Goal: Task Accomplishment & Management: Complete application form

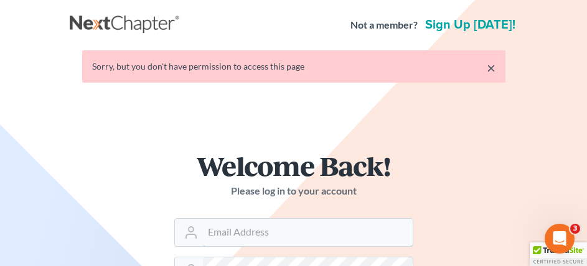
type input "[EMAIL_ADDRESS][DOMAIN_NAME]"
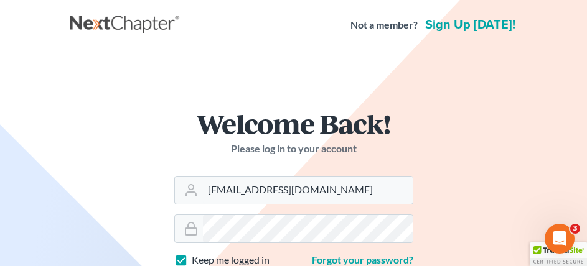
click at [272, 110] on h1 "Welcome Back!" at bounding box center [293, 123] width 239 height 27
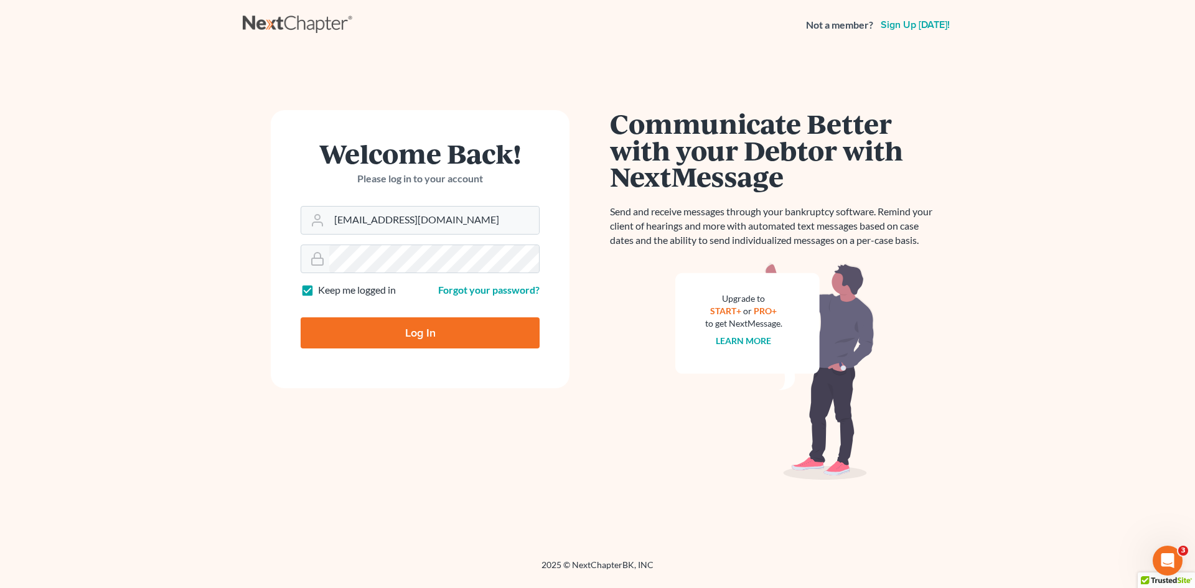
click at [390, 343] on input "Log In" at bounding box center [420, 332] width 239 height 31
type input "Thinking..."
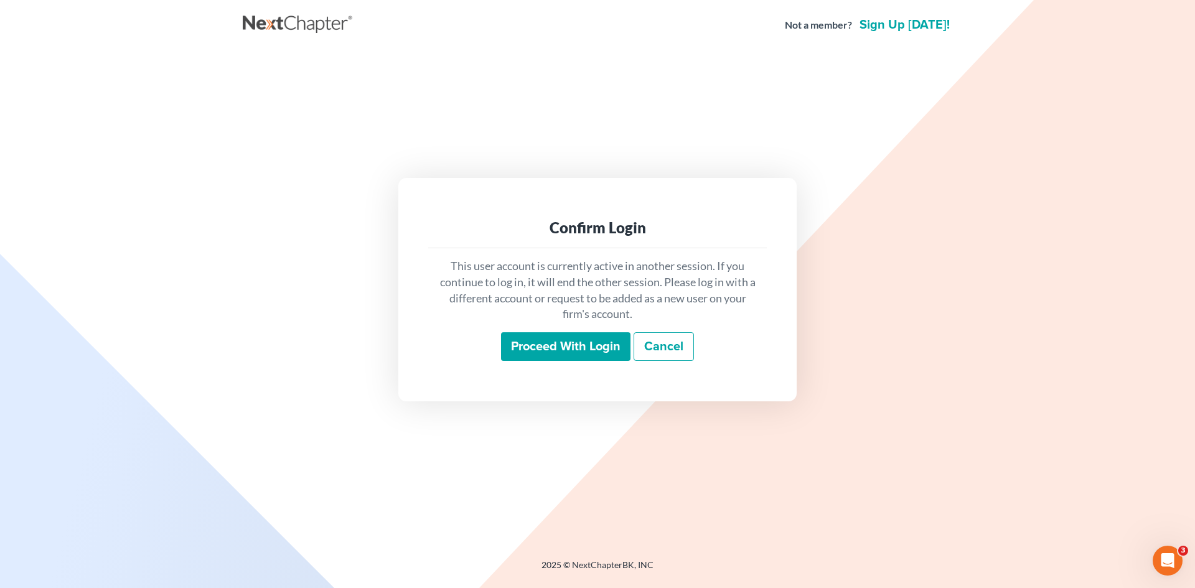
drag, startPoint x: 570, startPoint y: 344, endPoint x: 19, endPoint y: 403, distance: 553.9
click at [571, 344] on input "Proceed with login" at bounding box center [565, 346] width 129 height 29
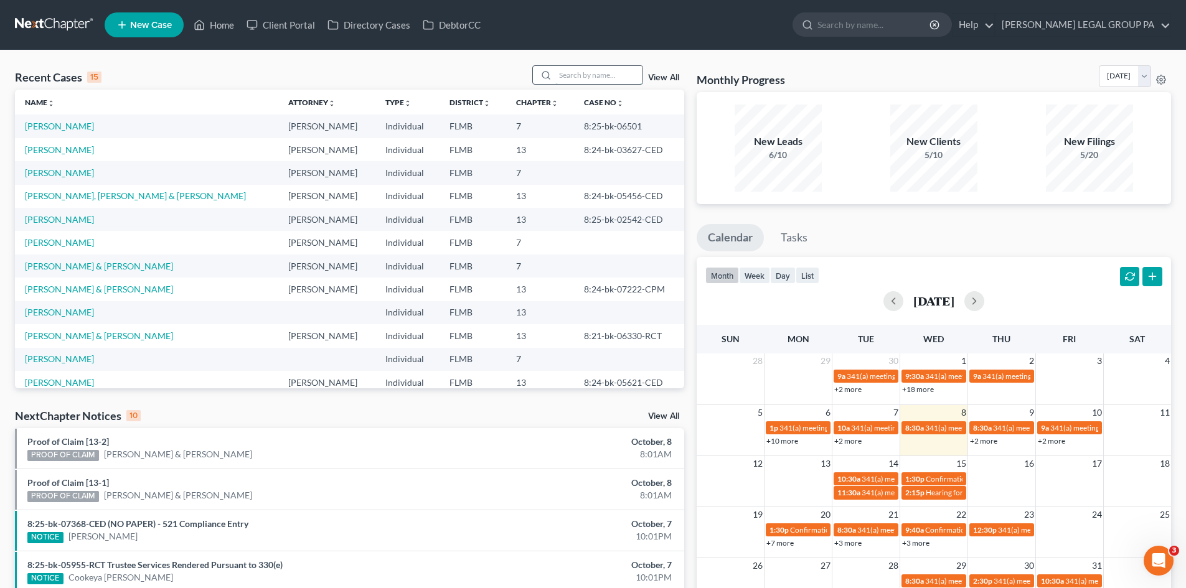
click at [599, 75] on input "search" at bounding box center [598, 75] width 87 height 18
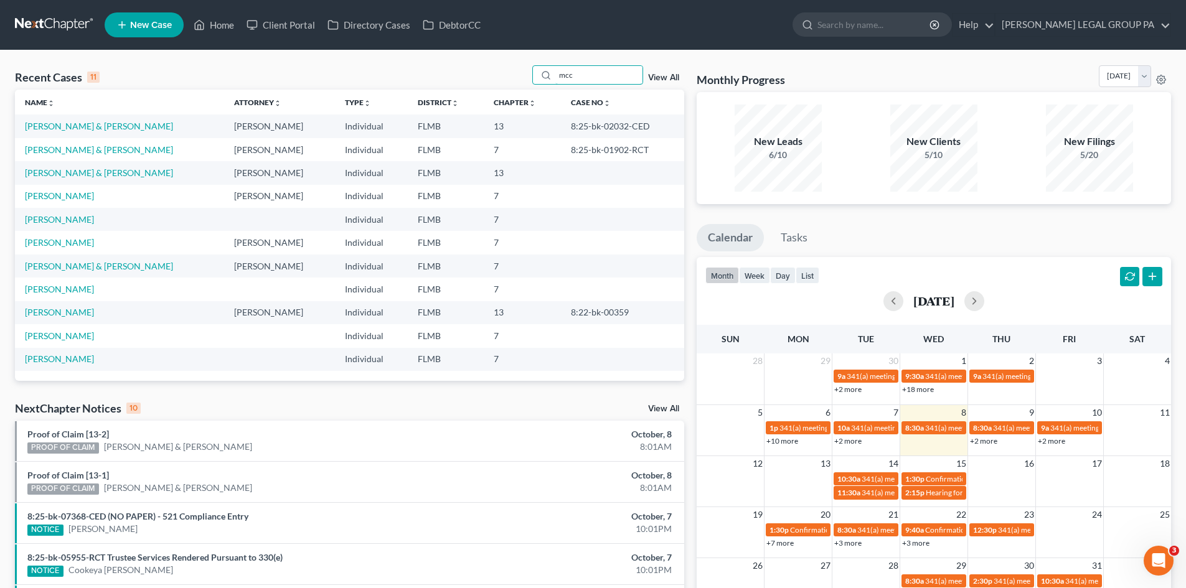
type input "mcc"
click at [62, 146] on link "[PERSON_NAME] & [PERSON_NAME]" at bounding box center [99, 149] width 148 height 11
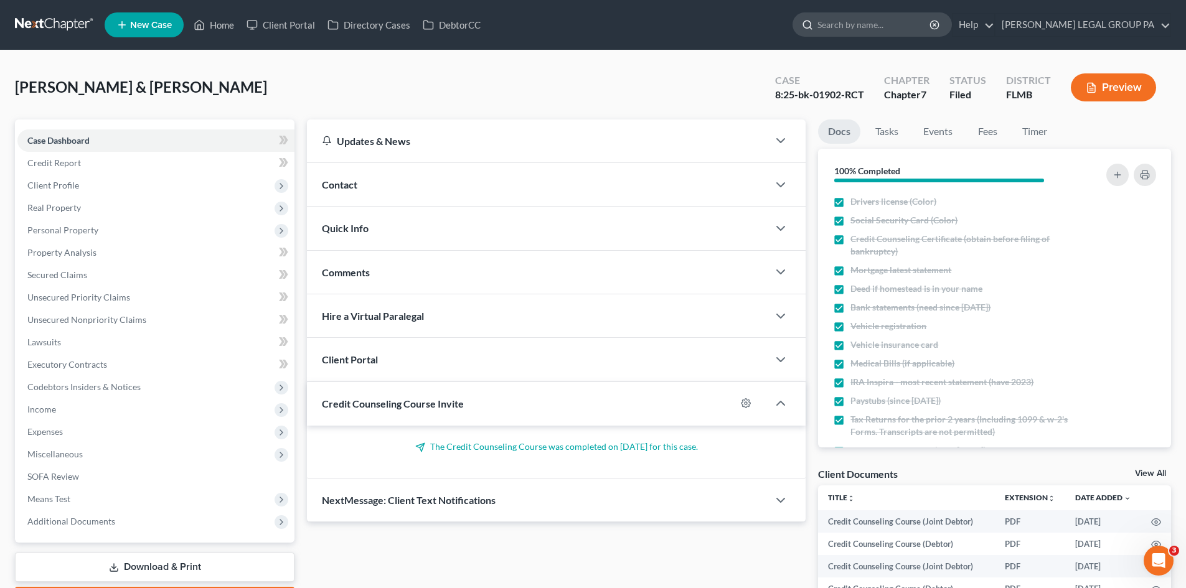
click at [893, 27] on input "search" at bounding box center [874, 24] width 114 height 23
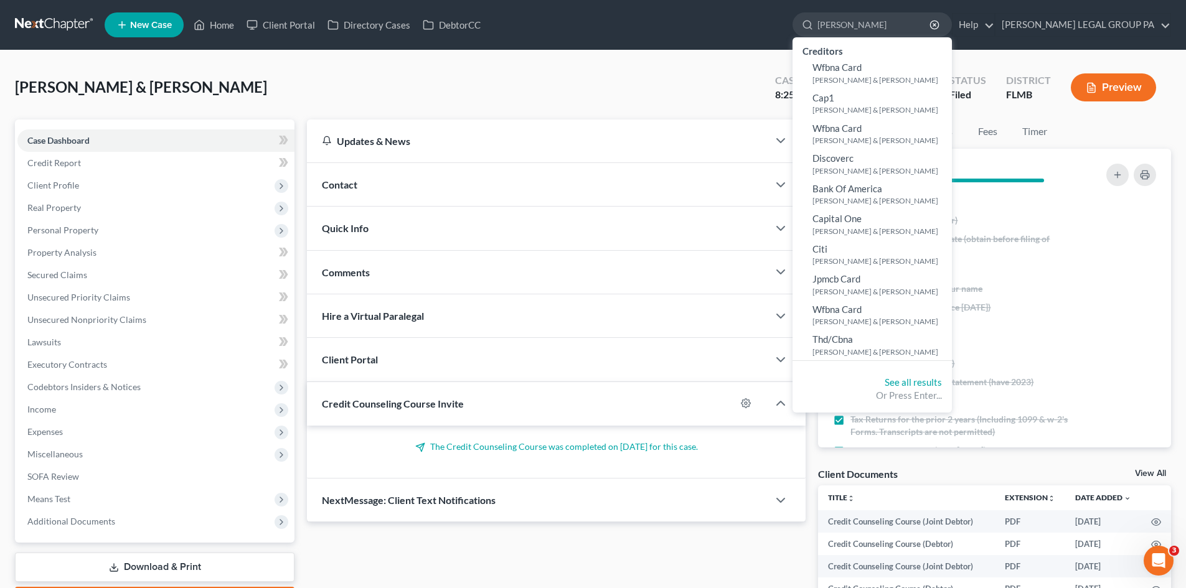
drag, startPoint x: 901, startPoint y: 17, endPoint x: 686, endPoint y: 42, distance: 216.8
click at [686, 42] on nav "Home New Case Client Portal Directory Cases DebtorCC [PERSON_NAME] LEGAL GROUP …" at bounding box center [593, 25] width 1186 height 50
type input "[PERSON_NAME]"
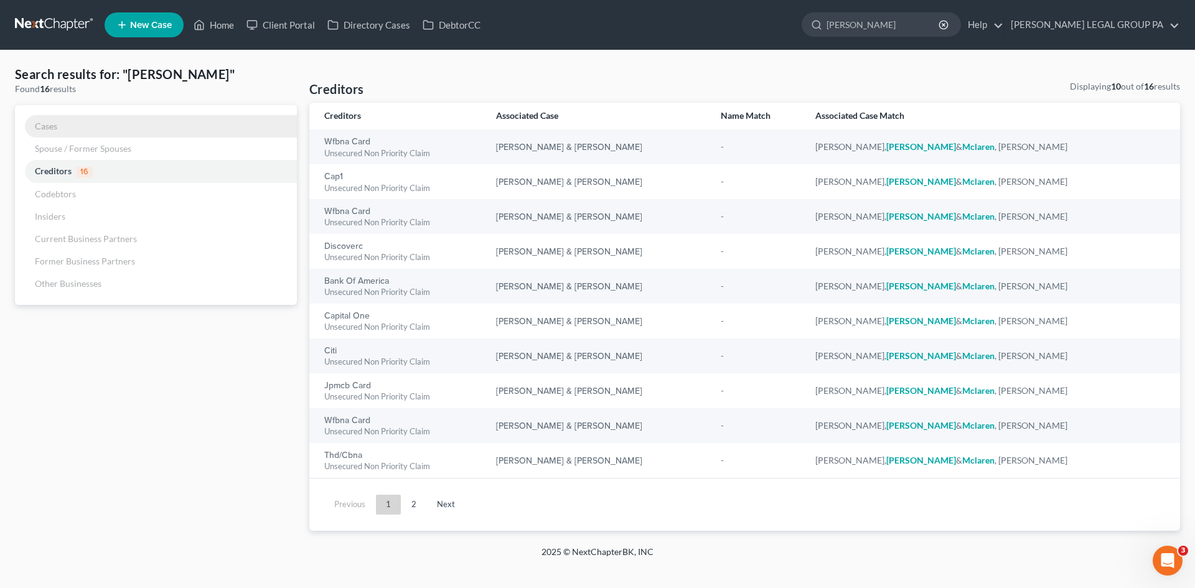
click at [44, 124] on span "Cases" at bounding box center [46, 126] width 22 height 11
click at [59, 120] on link "Cases" at bounding box center [156, 126] width 282 height 22
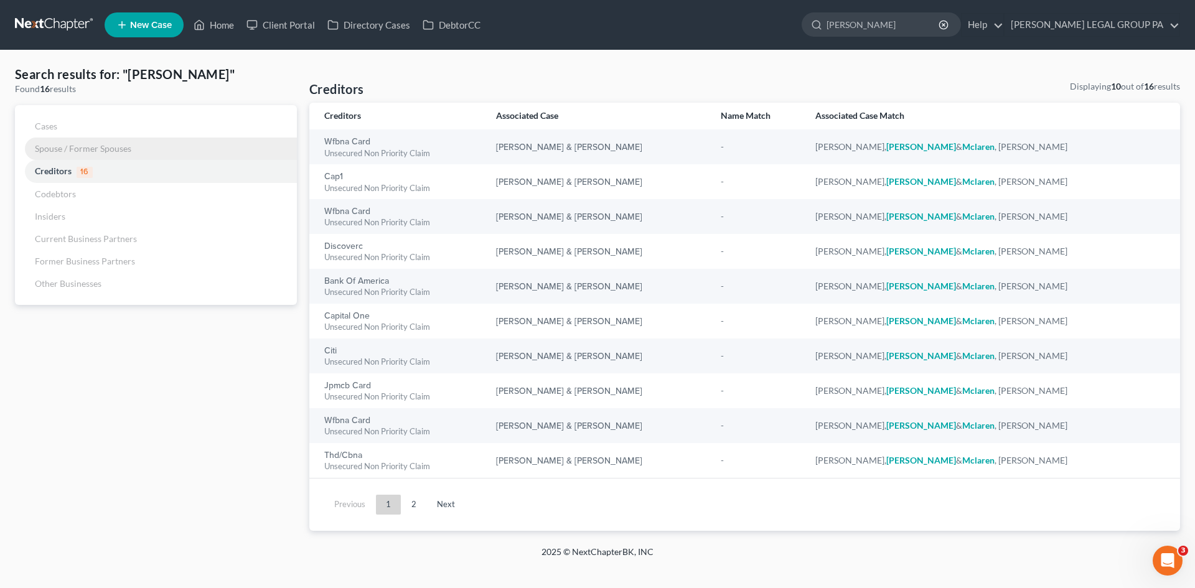
click at [177, 139] on link "Spouse / Former Spouses" at bounding box center [156, 149] width 282 height 22
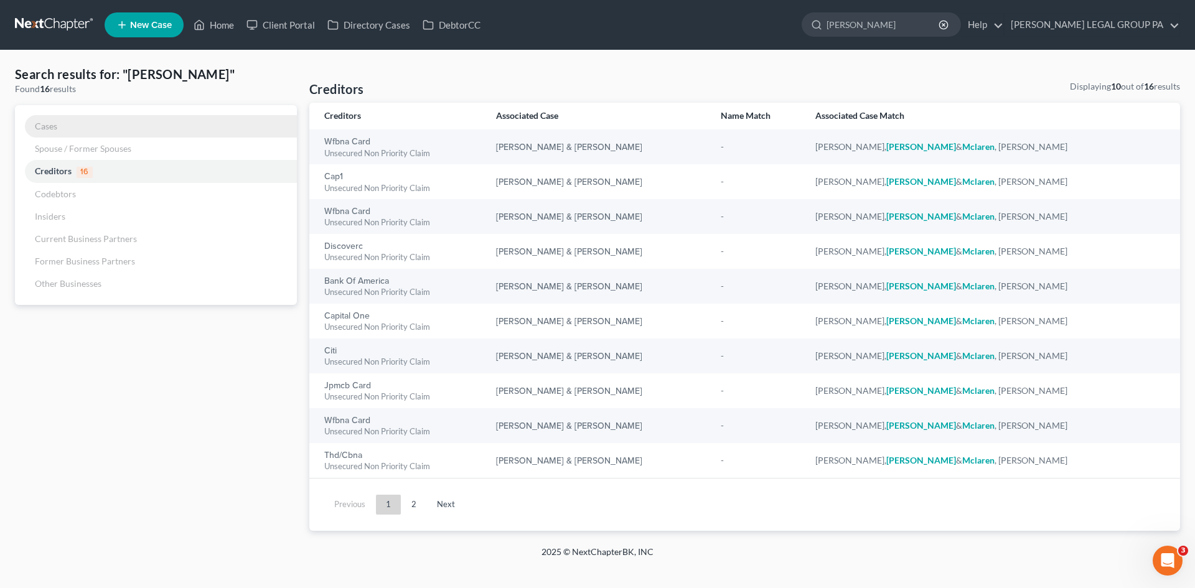
click at [110, 133] on link "Cases" at bounding box center [156, 126] width 282 height 22
click at [222, 30] on link "Home" at bounding box center [213, 25] width 53 height 22
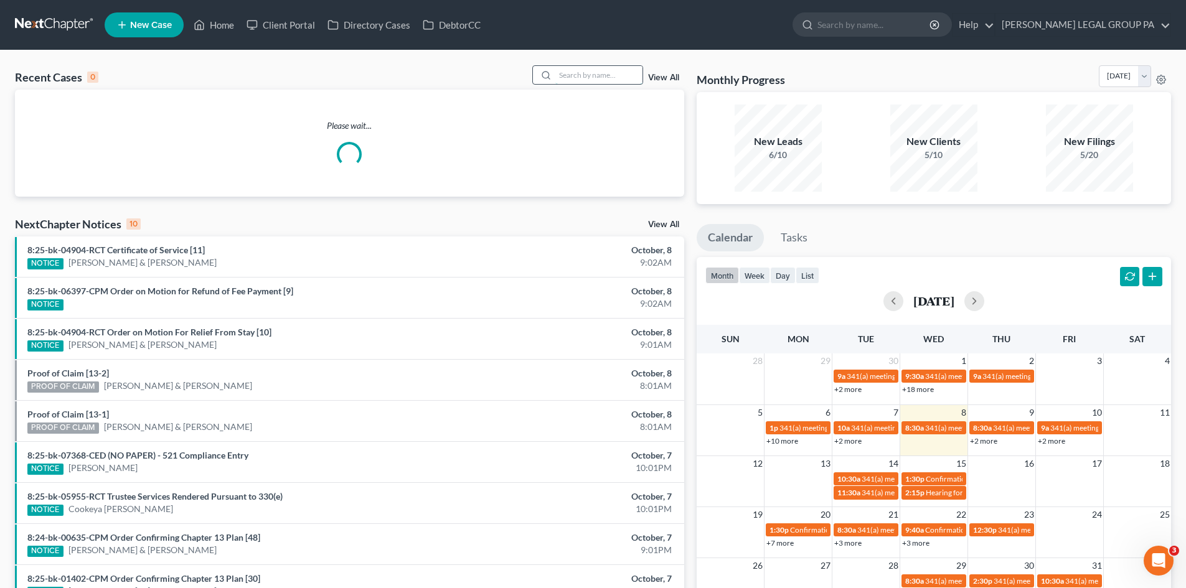
click at [576, 71] on input "search" at bounding box center [598, 75] width 87 height 18
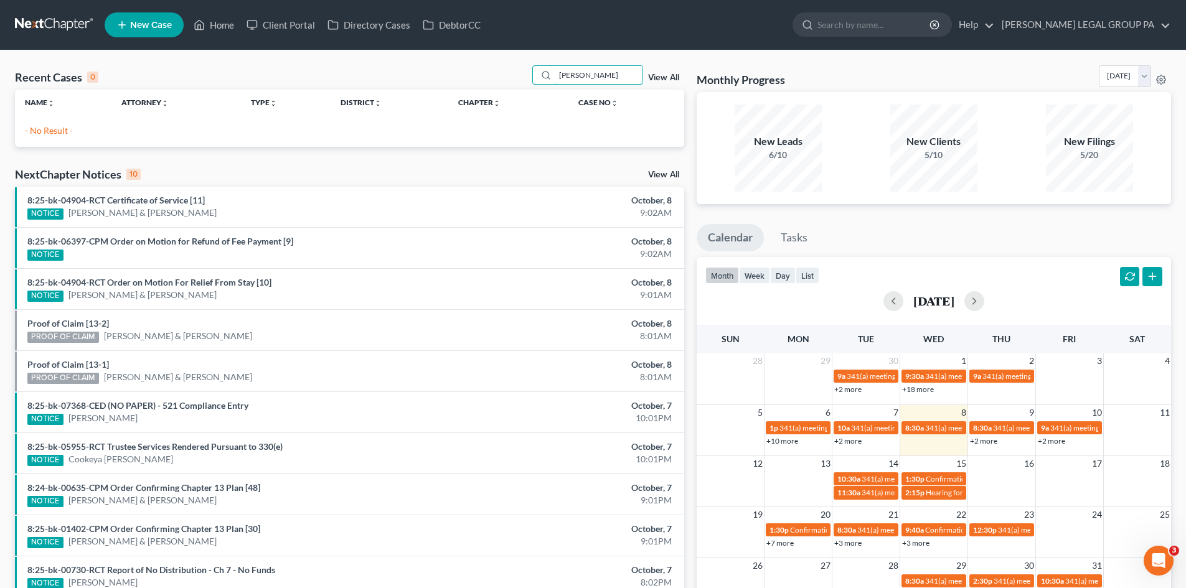
drag, startPoint x: 600, startPoint y: 73, endPoint x: 356, endPoint y: 77, distance: 244.0
click at [353, 78] on div "Recent Cases 0 [PERSON_NAME] View All" at bounding box center [349, 77] width 669 height 24
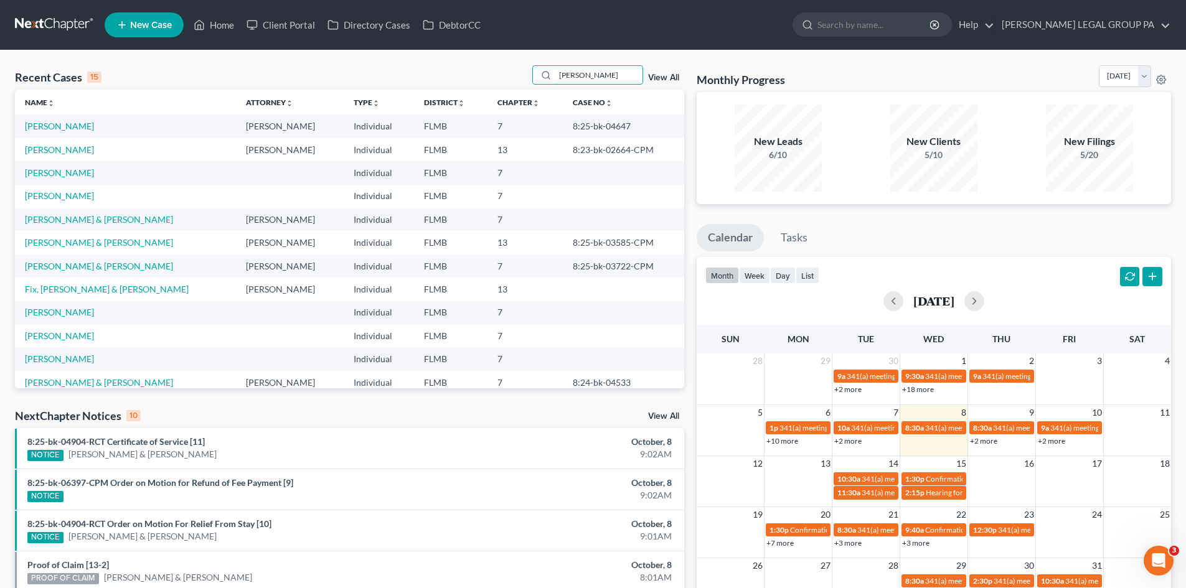
scroll to position [62, 0]
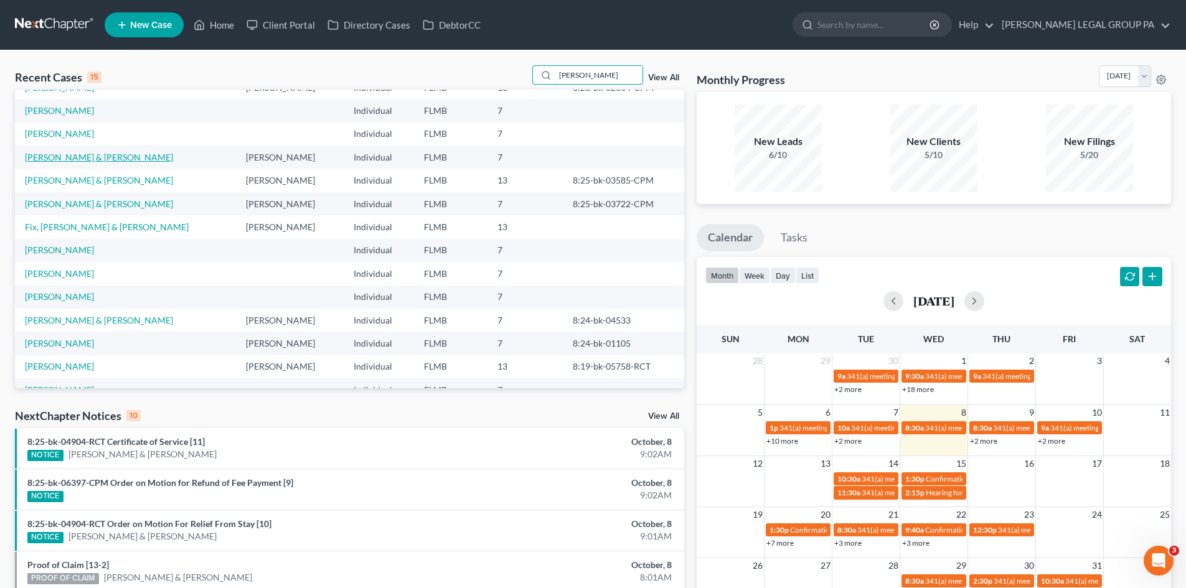
type input "[PERSON_NAME]"
click at [99, 155] on link "[PERSON_NAME] & [PERSON_NAME]" at bounding box center [99, 157] width 148 height 11
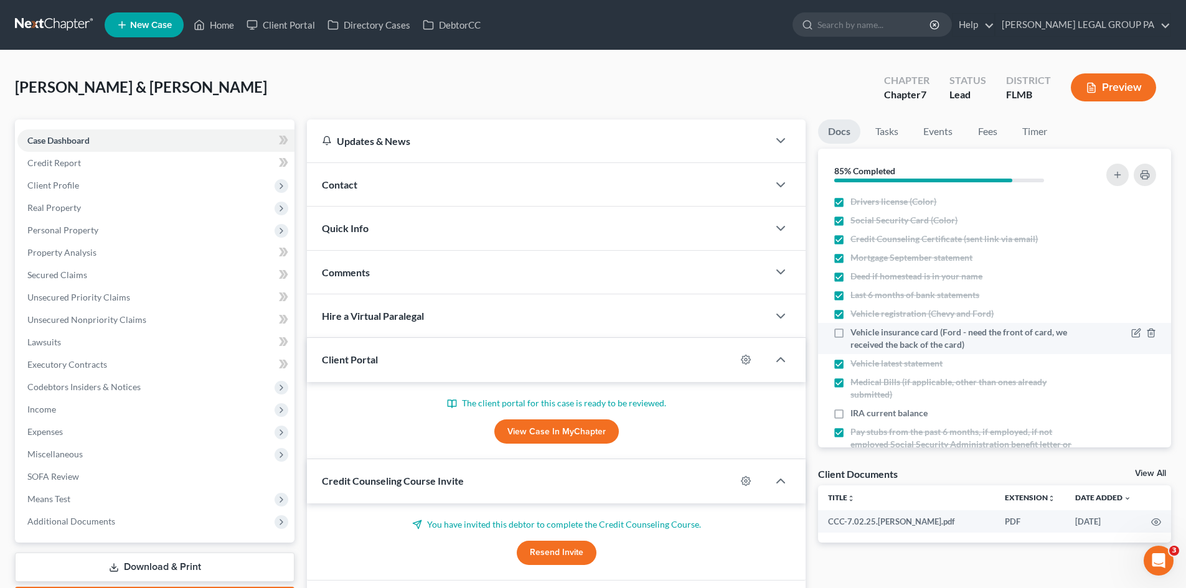
scroll to position [101, 0]
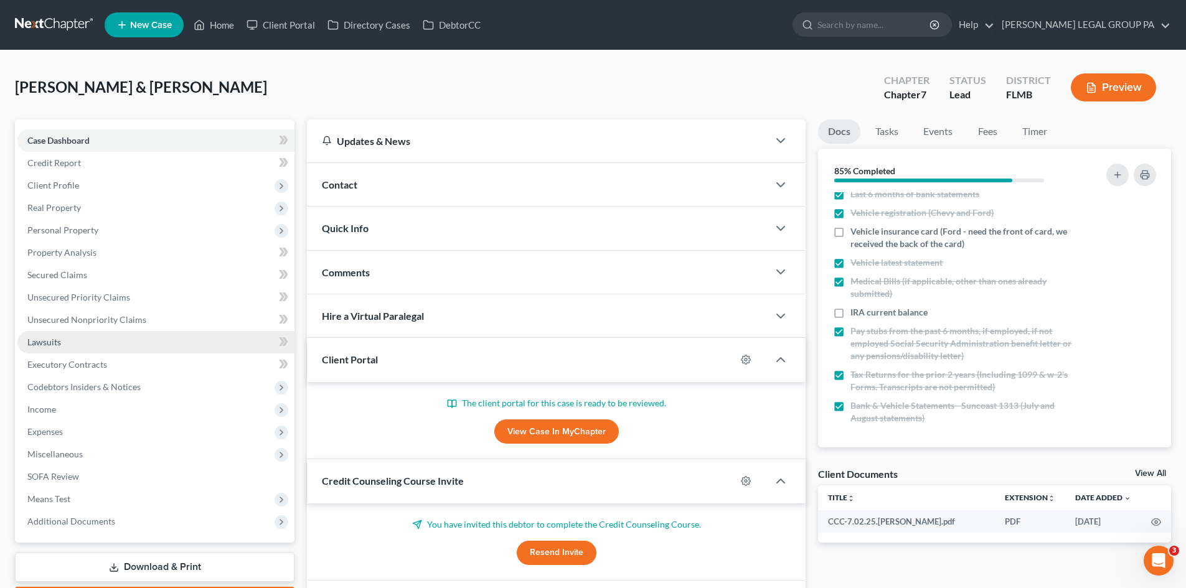
click at [90, 348] on link "Lawsuits" at bounding box center [155, 342] width 277 height 22
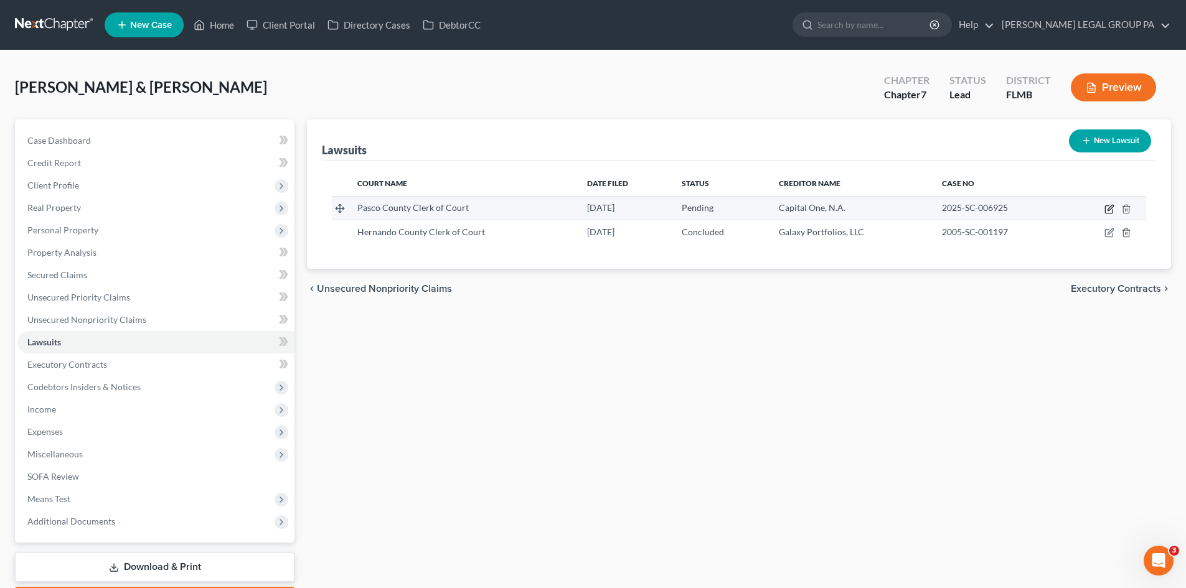
click at [1109, 211] on icon "button" at bounding box center [1109, 209] width 10 height 10
select select "9"
select select "0"
select select "4"
select select "46"
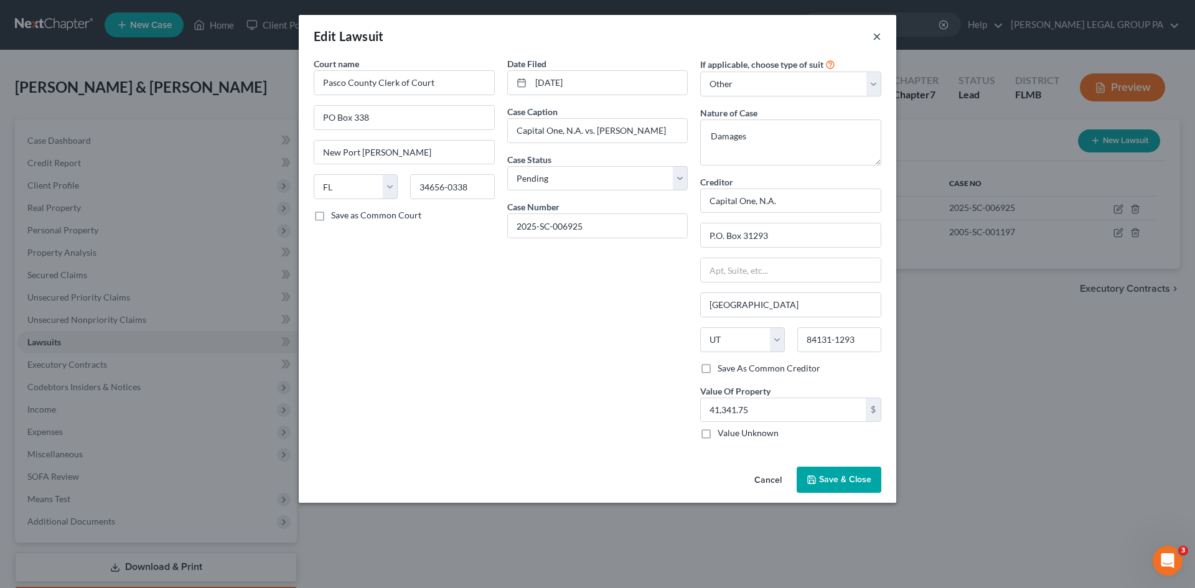
click at [880, 31] on button "×" at bounding box center [877, 36] width 9 height 15
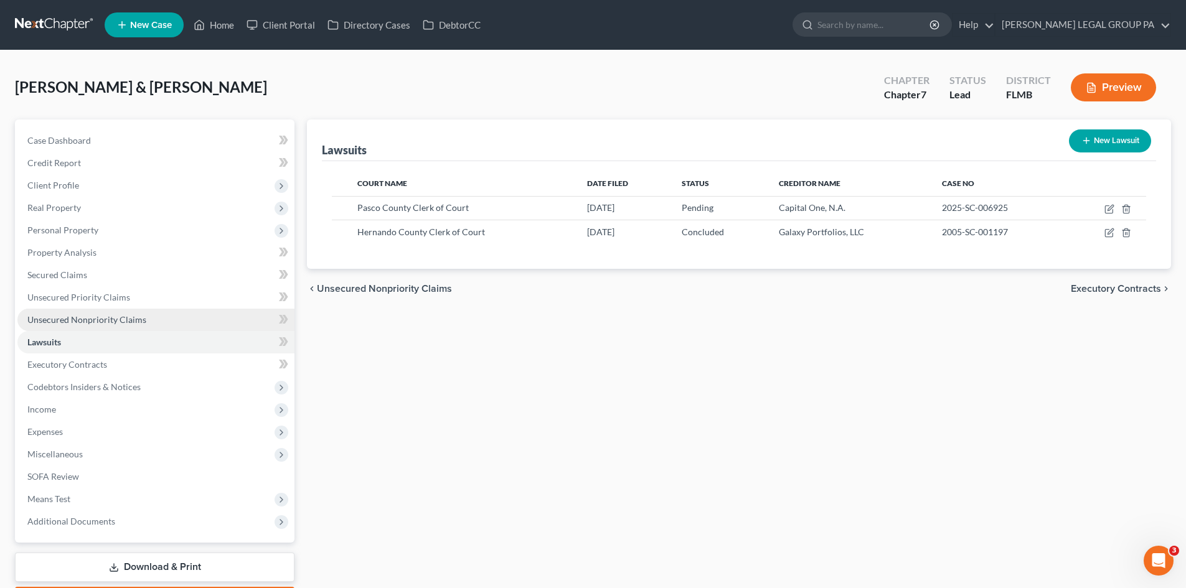
click at [83, 318] on span "Unsecured Nonpriority Claims" at bounding box center [86, 319] width 119 height 11
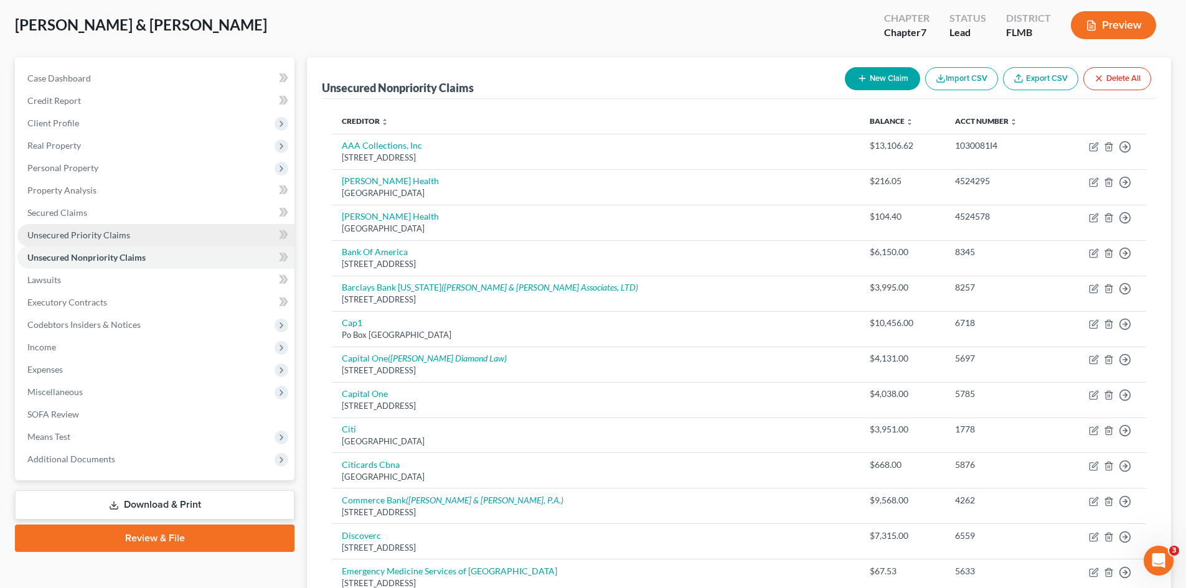
click at [91, 236] on span "Unsecured Priority Claims" at bounding box center [78, 235] width 103 height 11
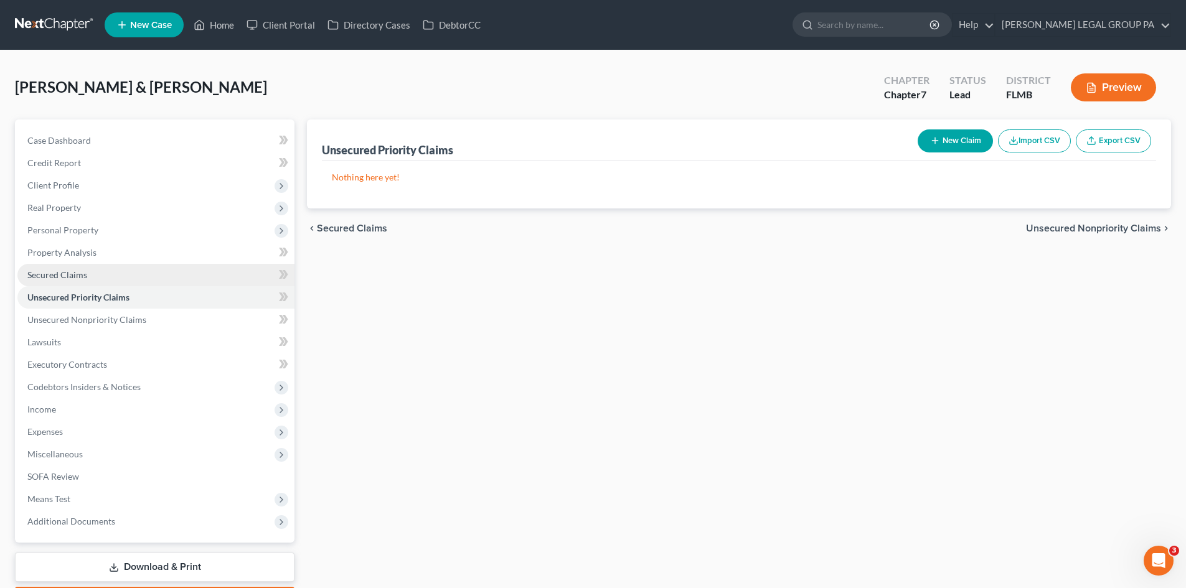
click at [65, 279] on span "Secured Claims" at bounding box center [57, 274] width 60 height 11
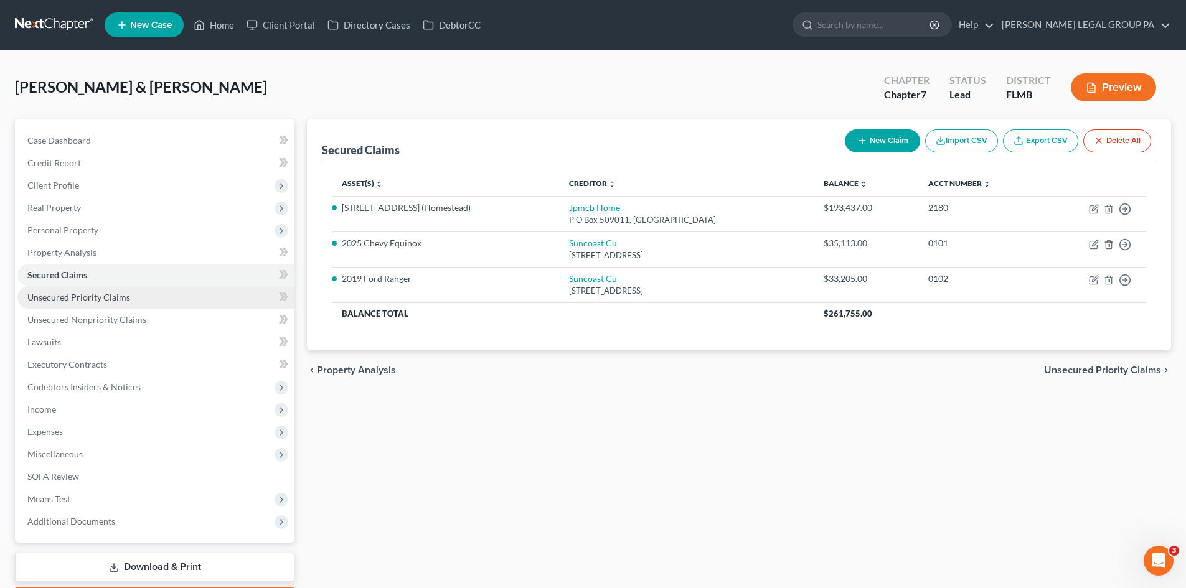
click at [101, 298] on span "Unsecured Priority Claims" at bounding box center [78, 297] width 103 height 11
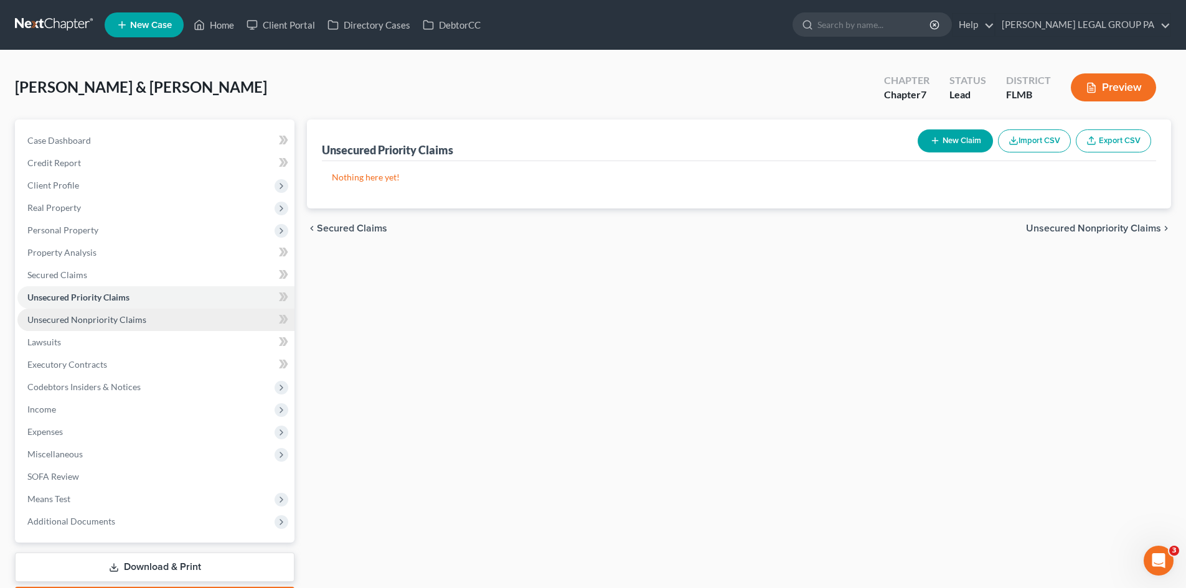
click at [110, 322] on span "Unsecured Nonpriority Claims" at bounding box center [86, 319] width 119 height 11
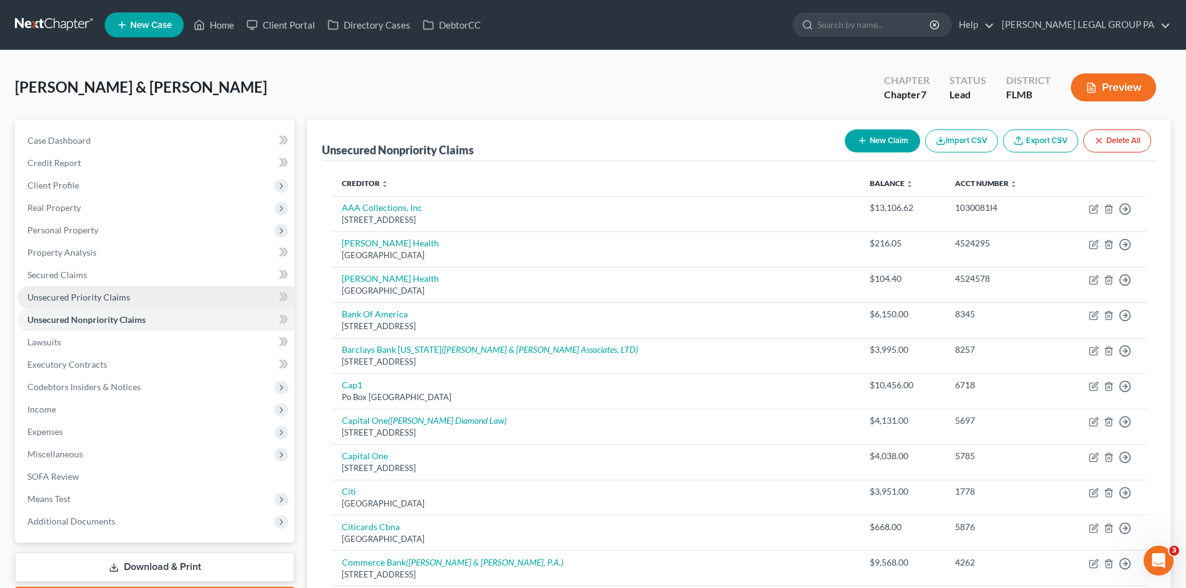
click at [78, 297] on span "Unsecured Priority Claims" at bounding box center [78, 297] width 103 height 11
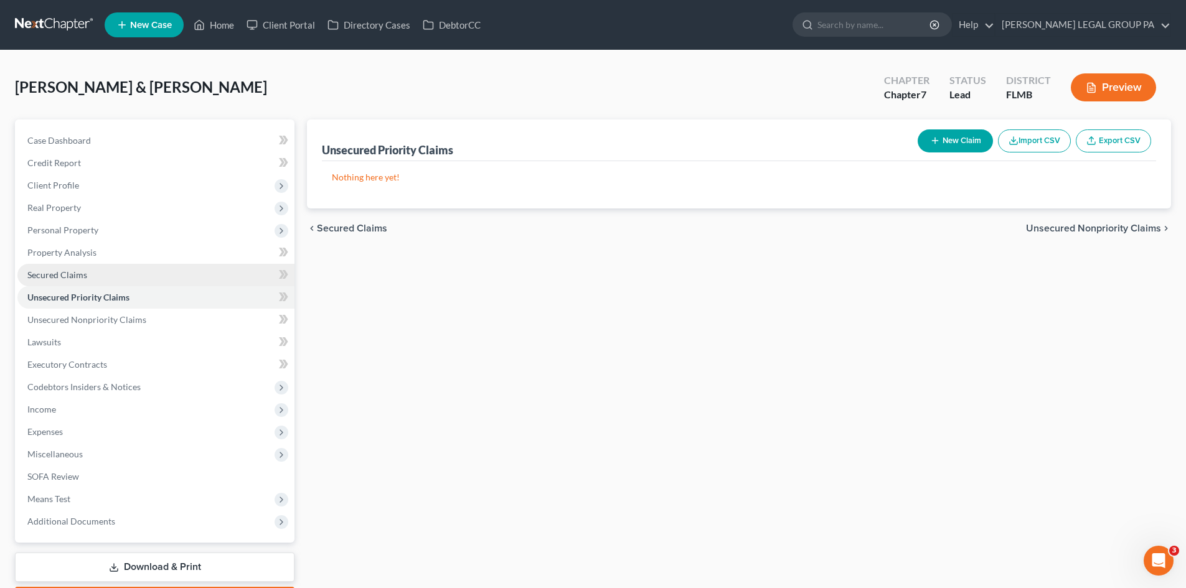
click at [95, 274] on link "Secured Claims" at bounding box center [155, 275] width 277 height 22
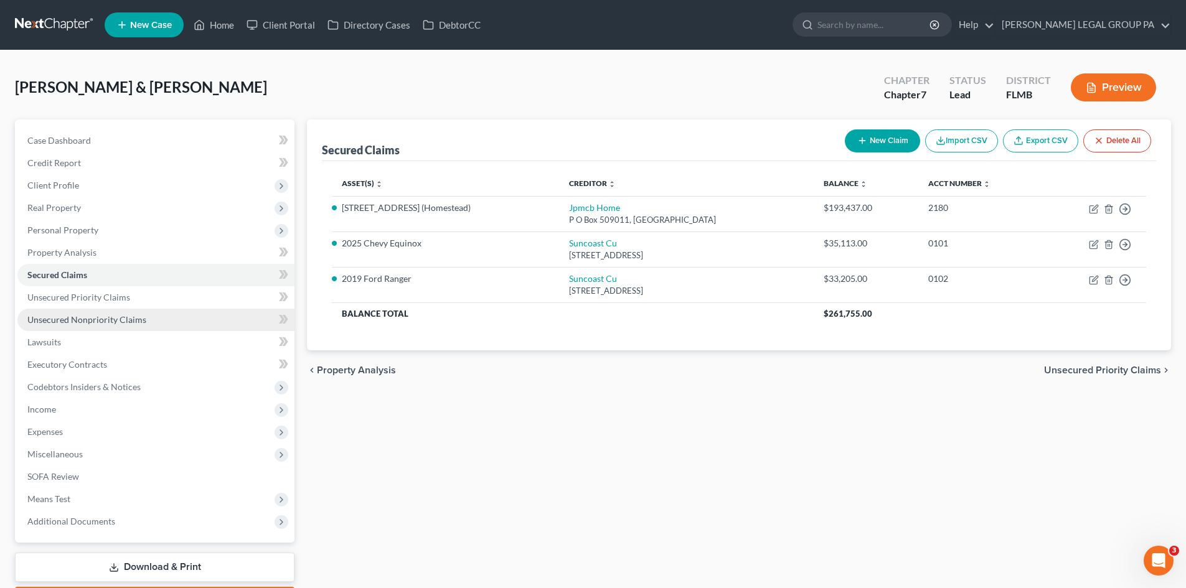
click at [131, 314] on span "Unsecured Nonpriority Claims" at bounding box center [86, 319] width 119 height 11
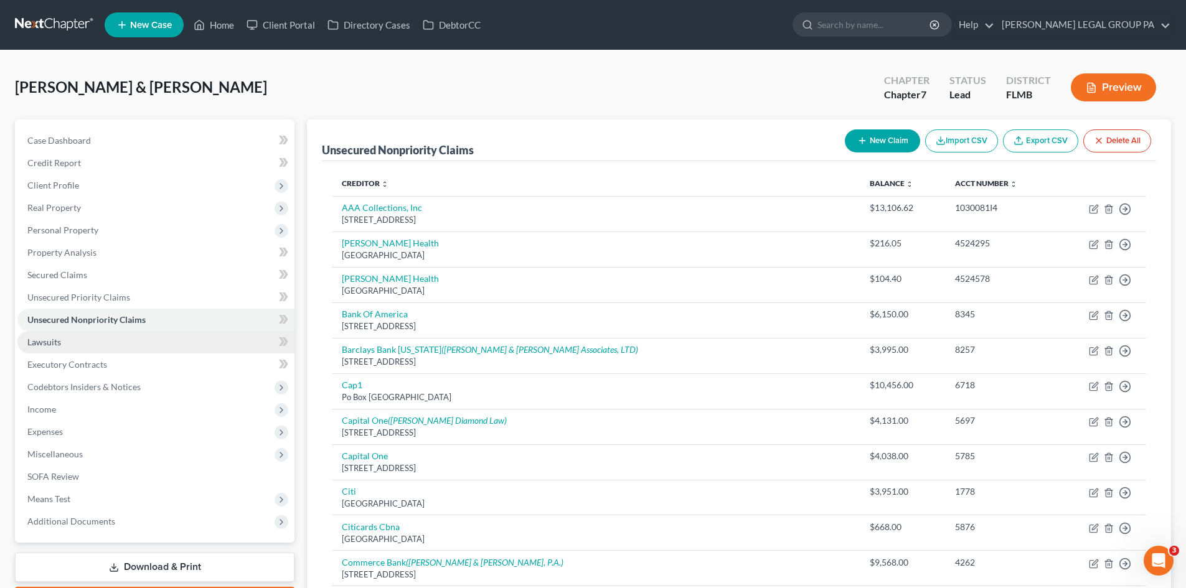
click at [77, 343] on link "Lawsuits" at bounding box center [155, 342] width 277 height 22
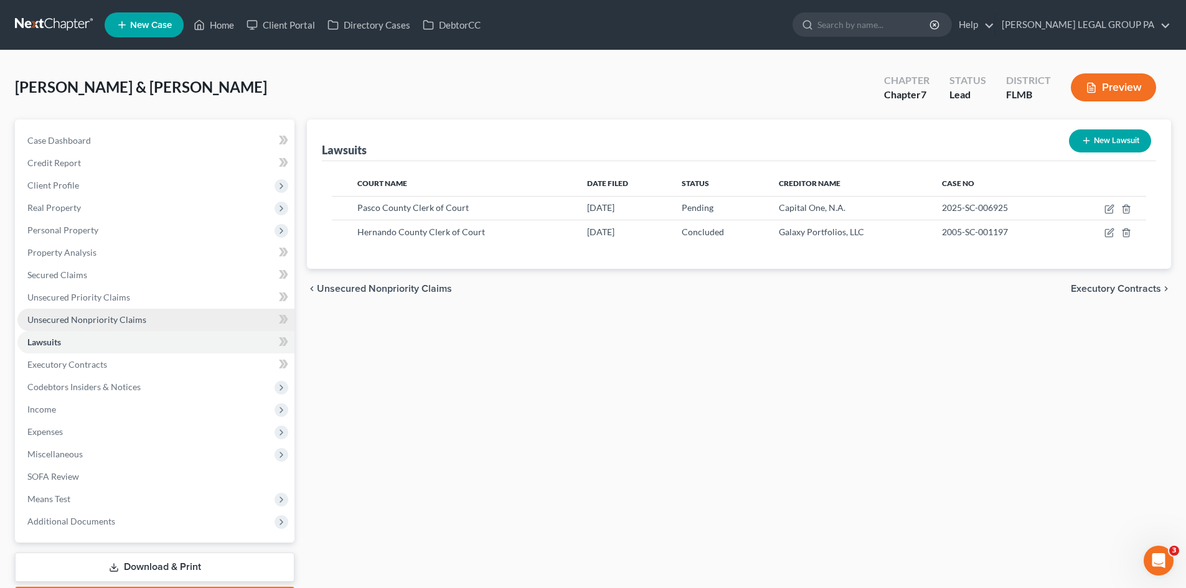
click at [159, 321] on link "Unsecured Nonpriority Claims" at bounding box center [155, 320] width 277 height 22
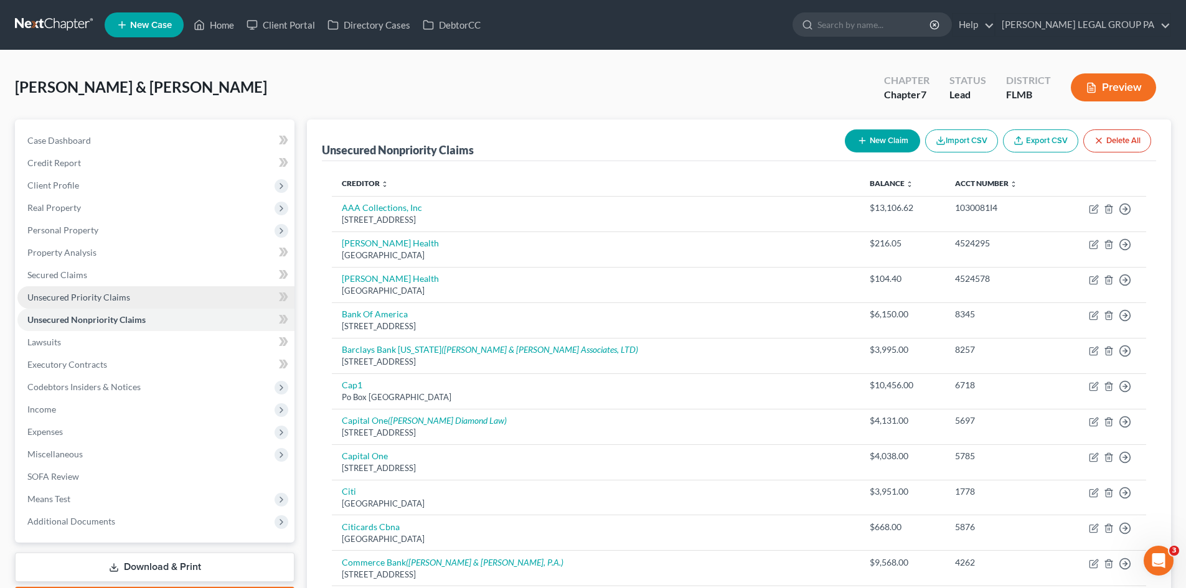
click at [167, 296] on link "Unsecured Priority Claims" at bounding box center [155, 297] width 277 height 22
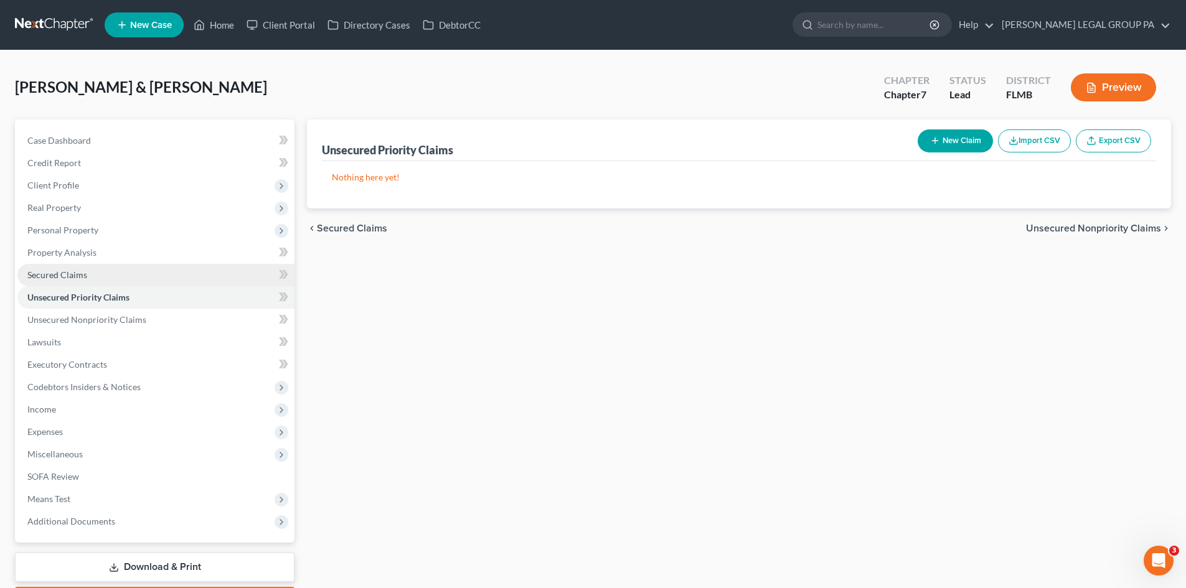
click at [75, 266] on link "Secured Claims" at bounding box center [155, 275] width 277 height 22
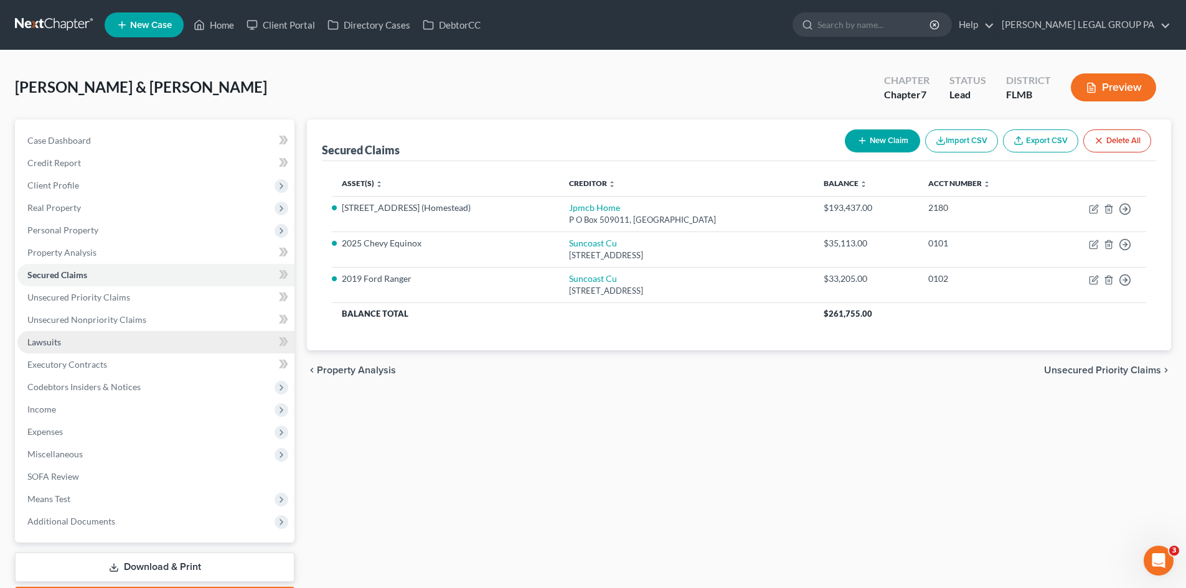
click at [142, 340] on link "Lawsuits" at bounding box center [155, 342] width 277 height 22
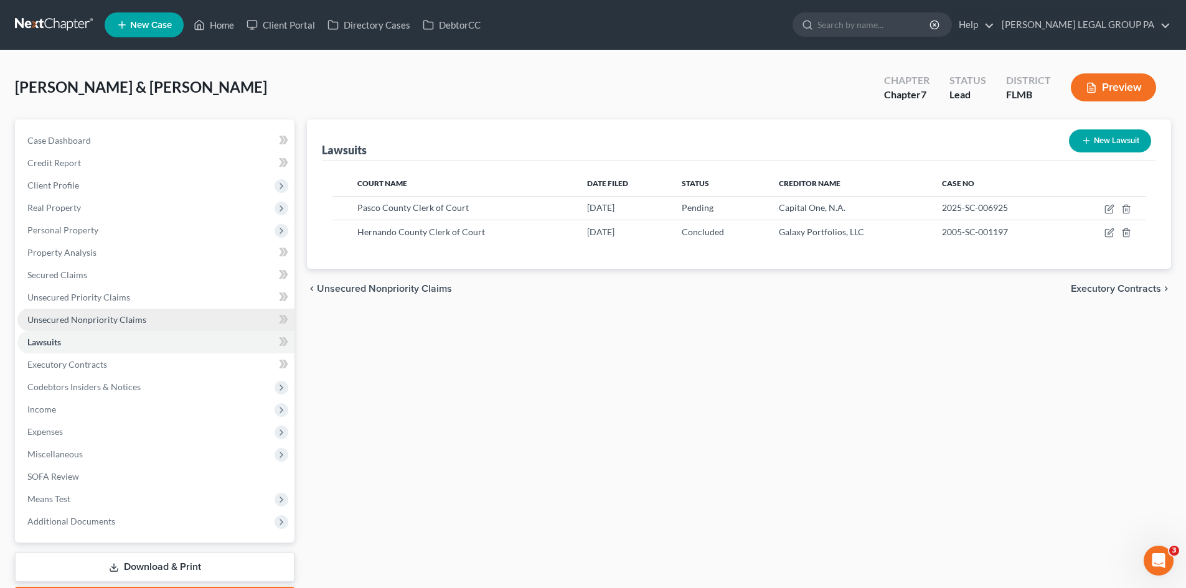
click at [147, 322] on link "Unsecured Nonpriority Claims" at bounding box center [155, 320] width 277 height 22
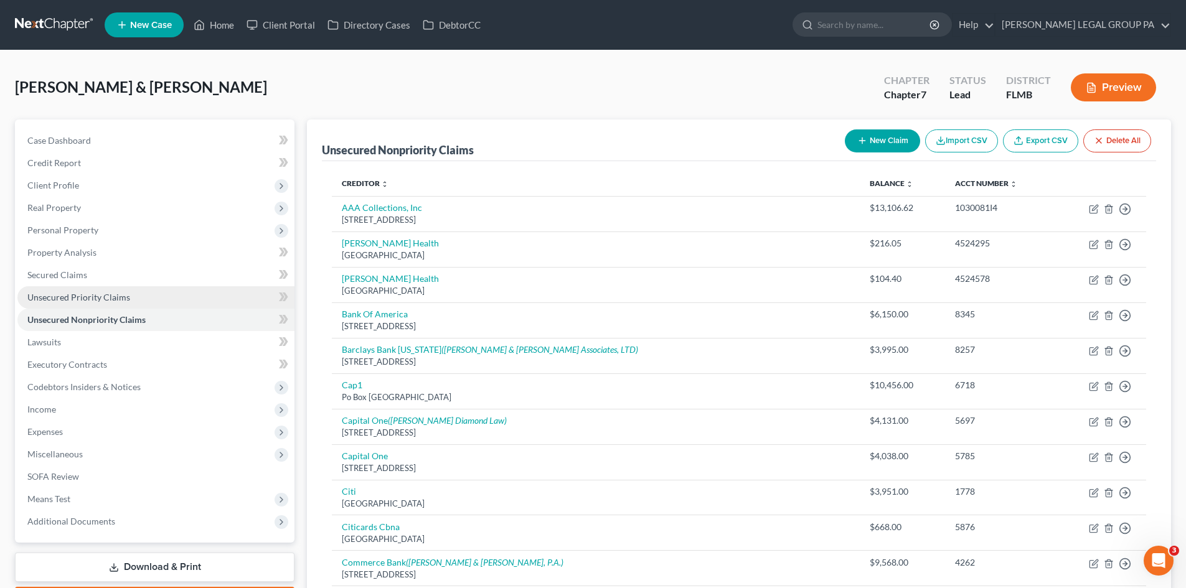
click at [129, 301] on link "Unsecured Priority Claims" at bounding box center [155, 297] width 277 height 22
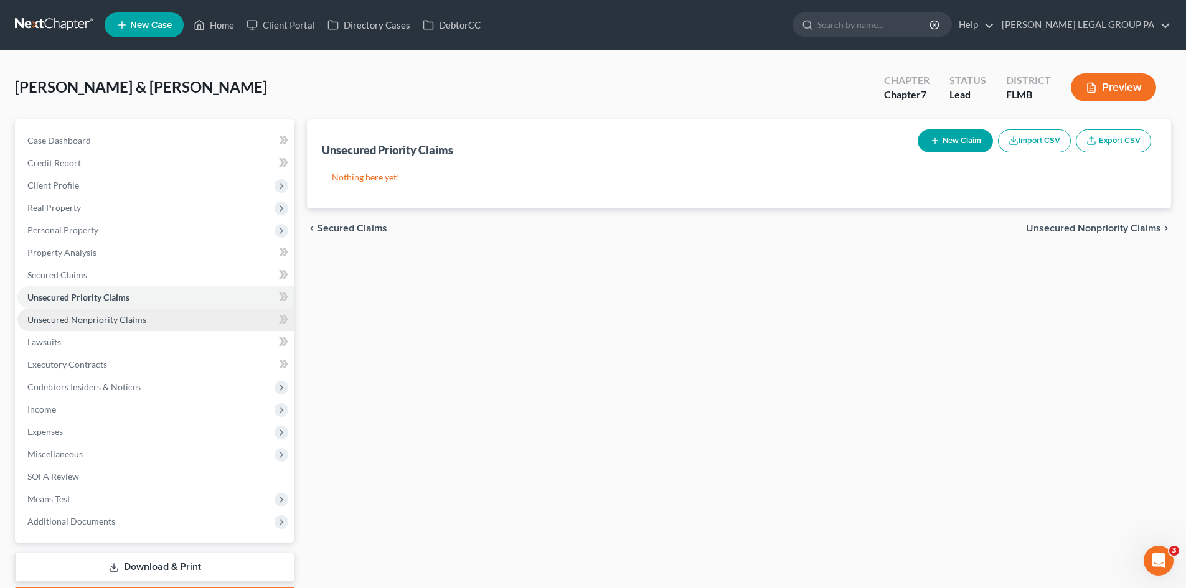
click at [136, 320] on span "Unsecured Nonpriority Claims" at bounding box center [86, 319] width 119 height 11
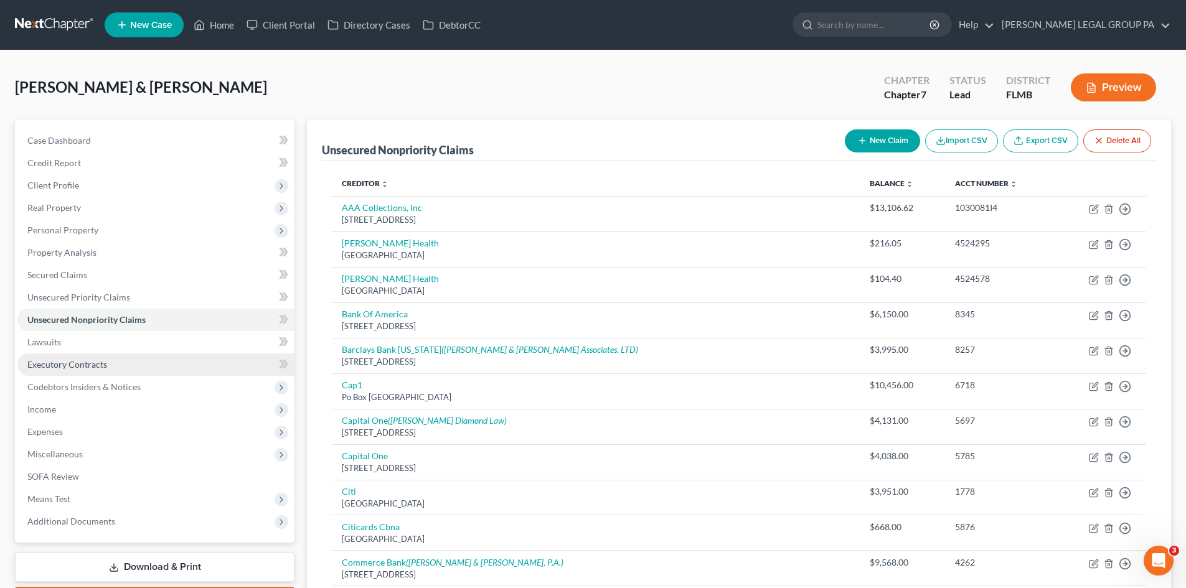
click at [98, 357] on link "Executory Contracts" at bounding box center [155, 364] width 277 height 22
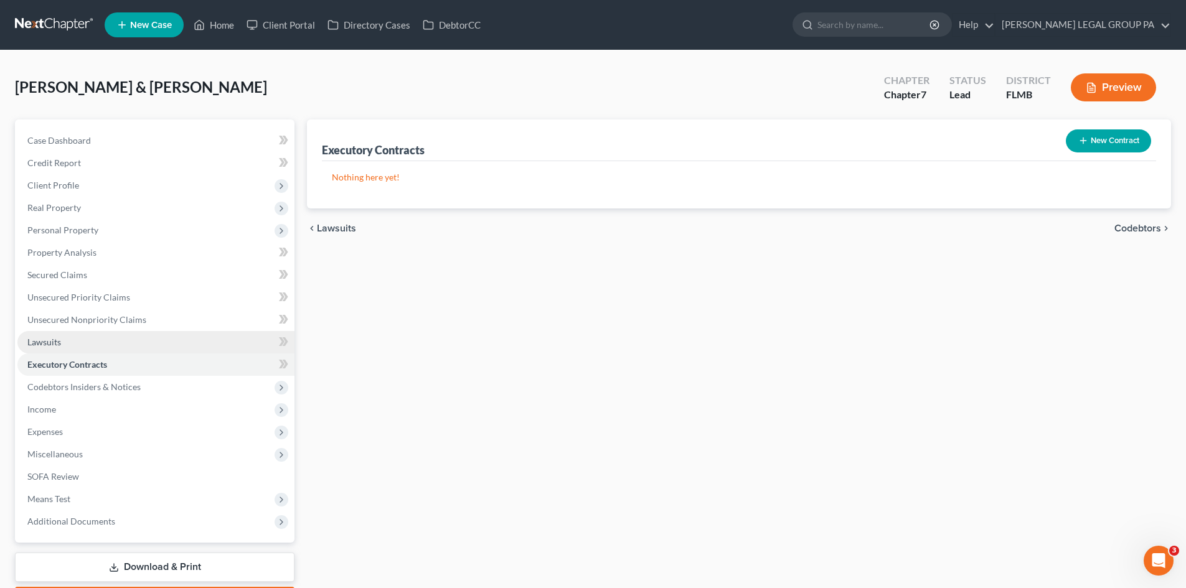
click at [98, 350] on link "Lawsuits" at bounding box center [155, 342] width 277 height 22
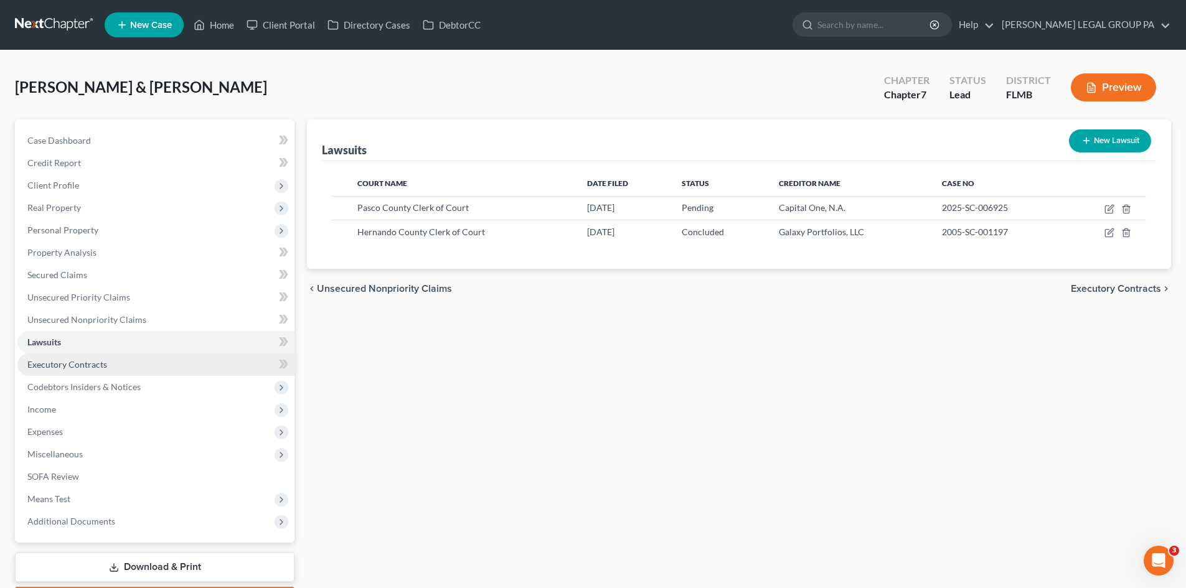
click at [93, 362] on span "Executory Contracts" at bounding box center [67, 364] width 80 height 11
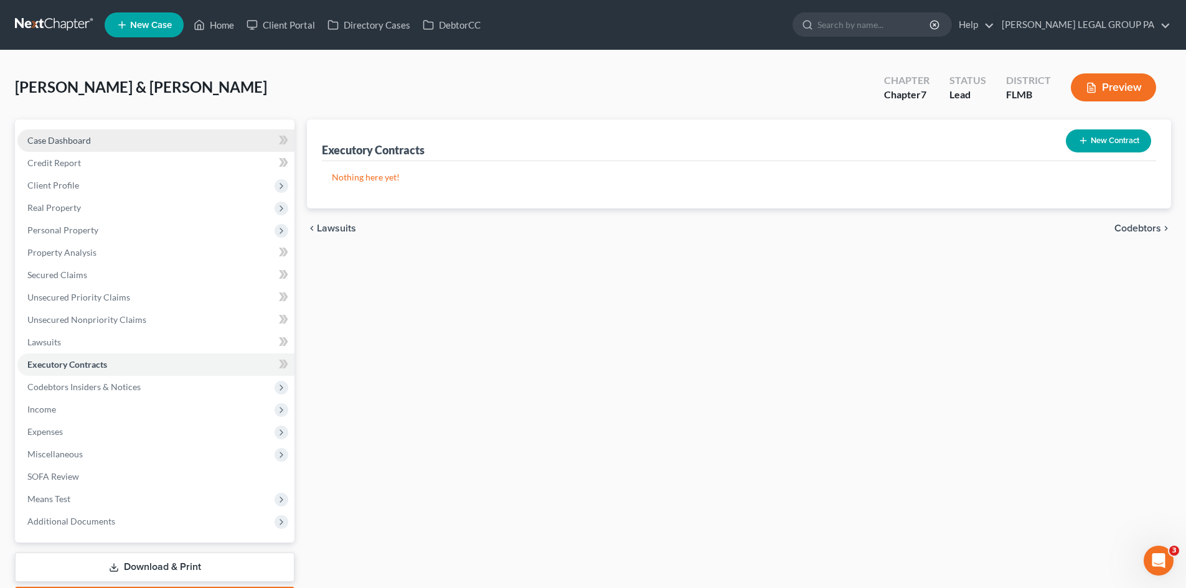
click at [111, 139] on link "Case Dashboard" at bounding box center [155, 140] width 277 height 22
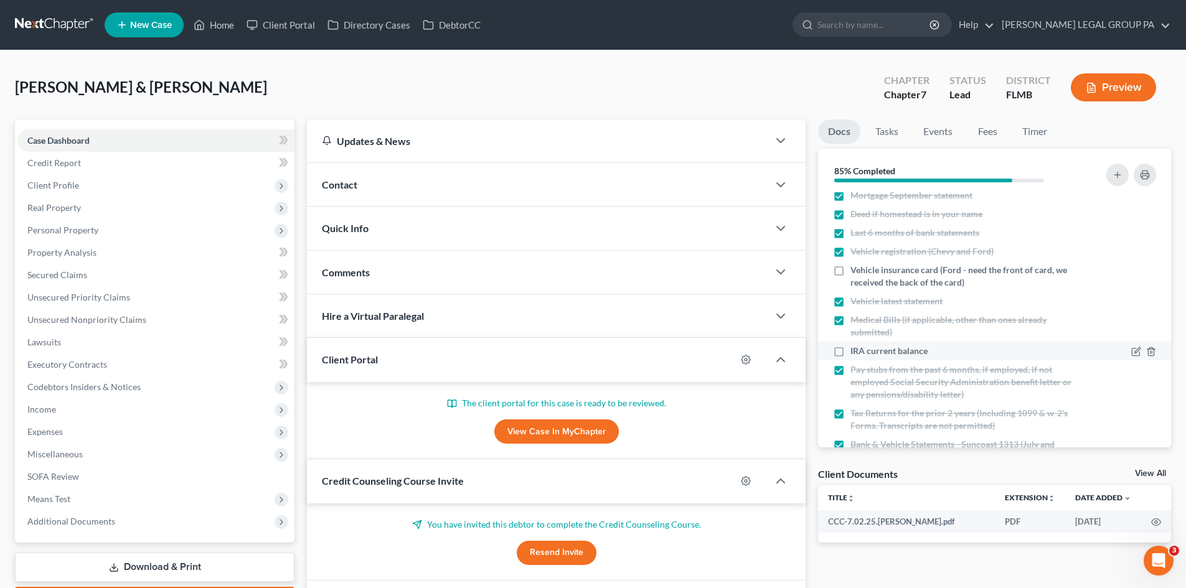
scroll to position [101, 0]
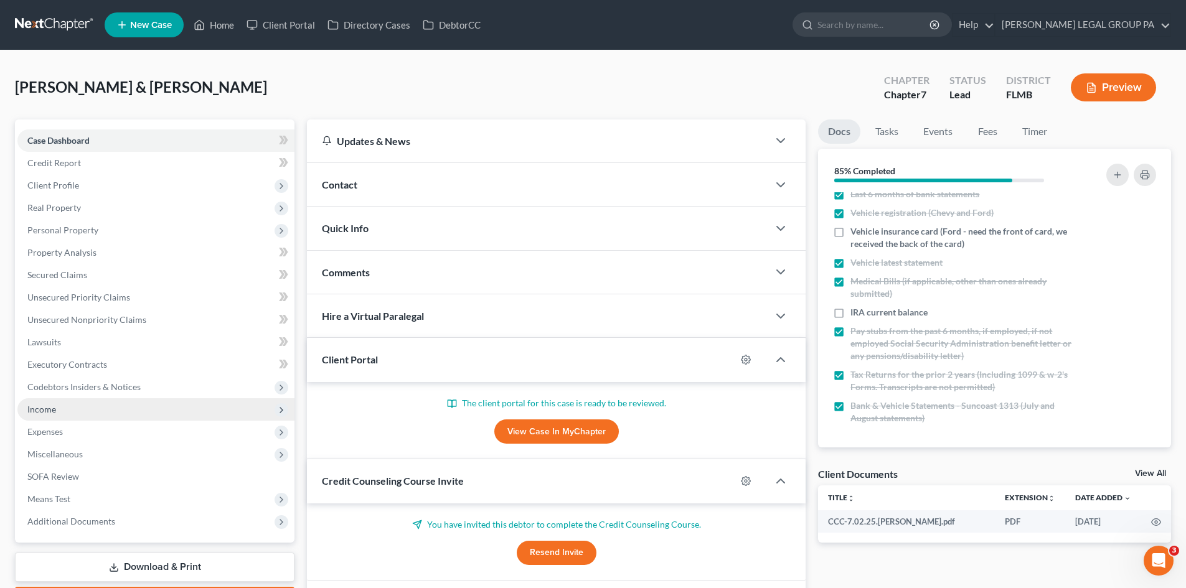
click at [78, 416] on span "Income" at bounding box center [155, 409] width 277 height 22
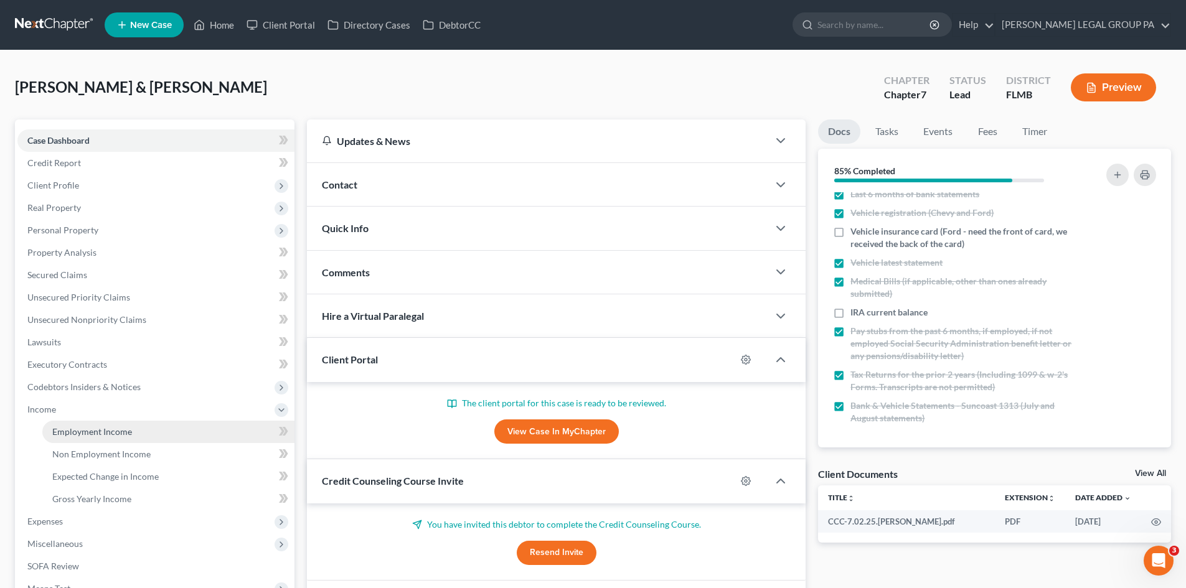
click at [88, 427] on span "Employment Income" at bounding box center [92, 431] width 80 height 11
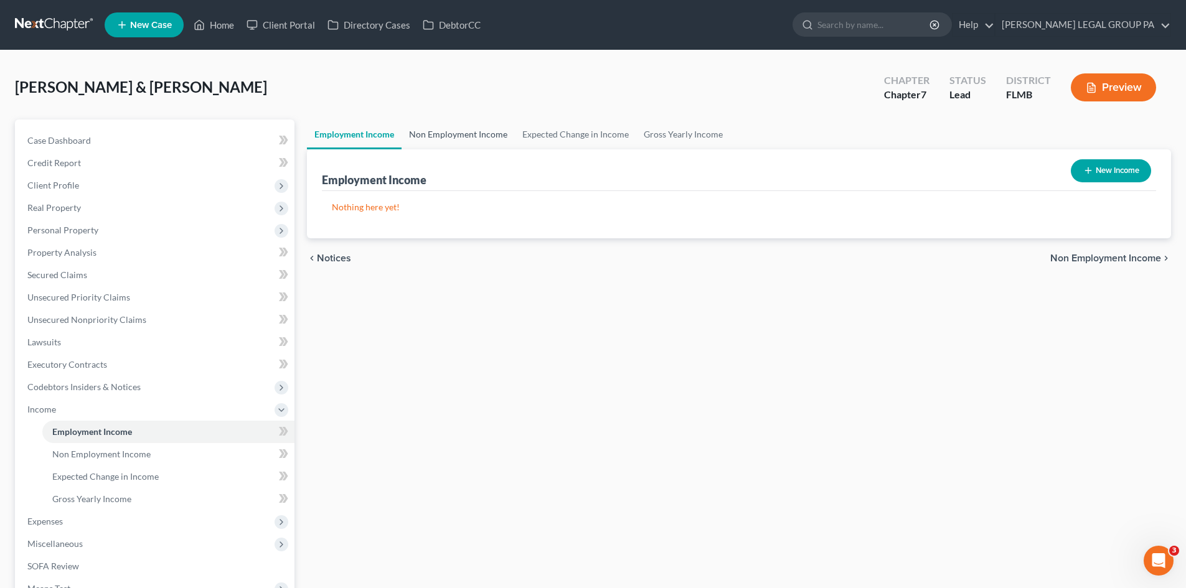
click at [475, 123] on link "Non Employment Income" at bounding box center [457, 134] width 113 height 30
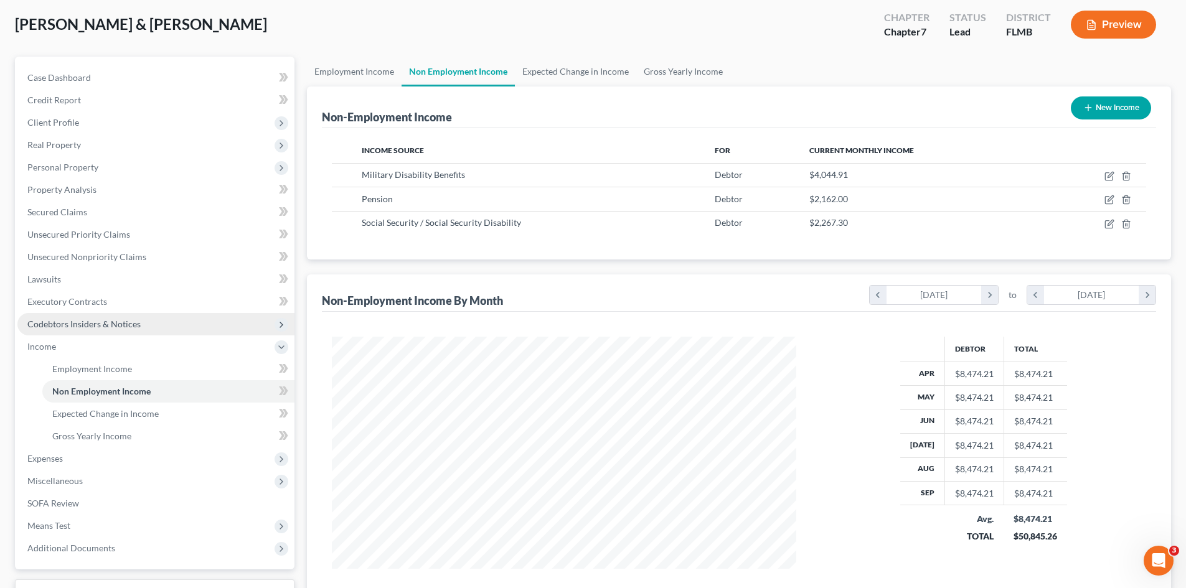
scroll to position [124, 0]
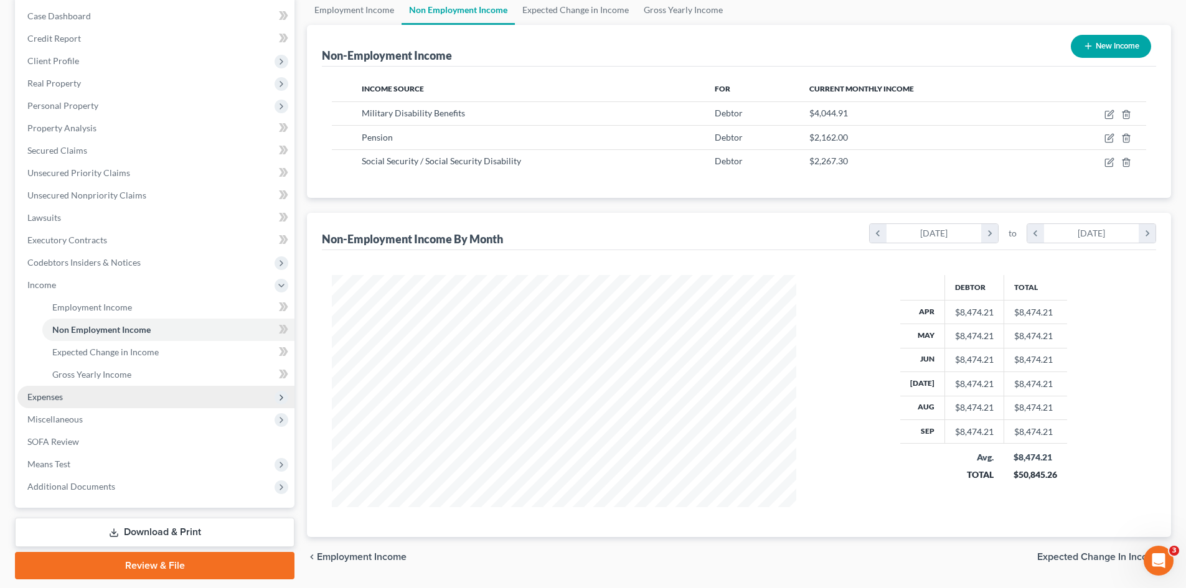
click at [105, 403] on span "Expenses" at bounding box center [155, 397] width 277 height 22
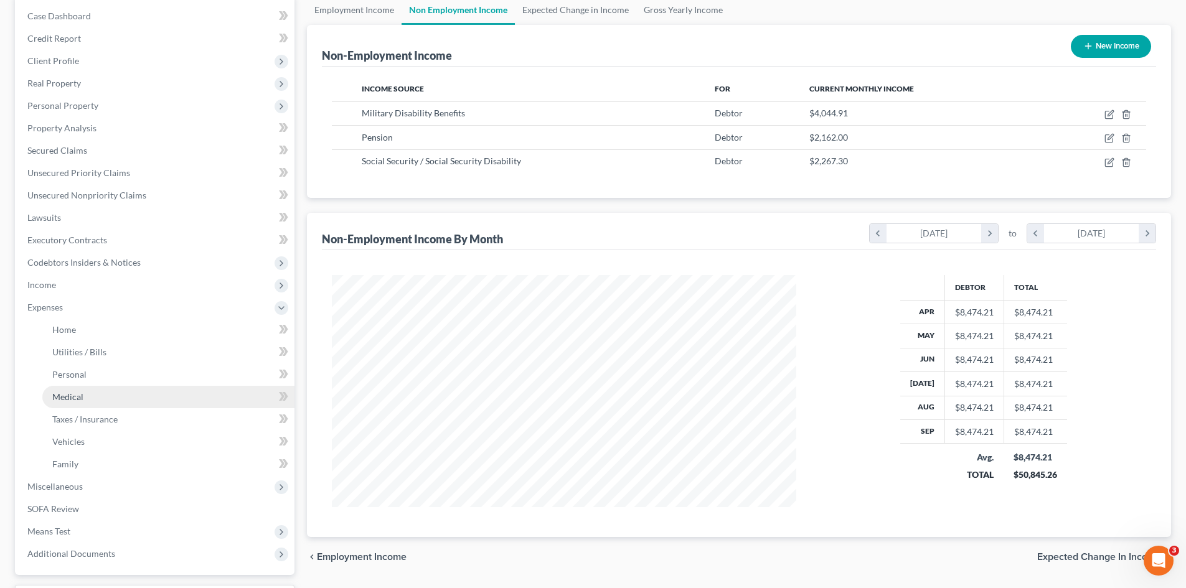
click at [115, 393] on link "Medical" at bounding box center [168, 397] width 252 height 22
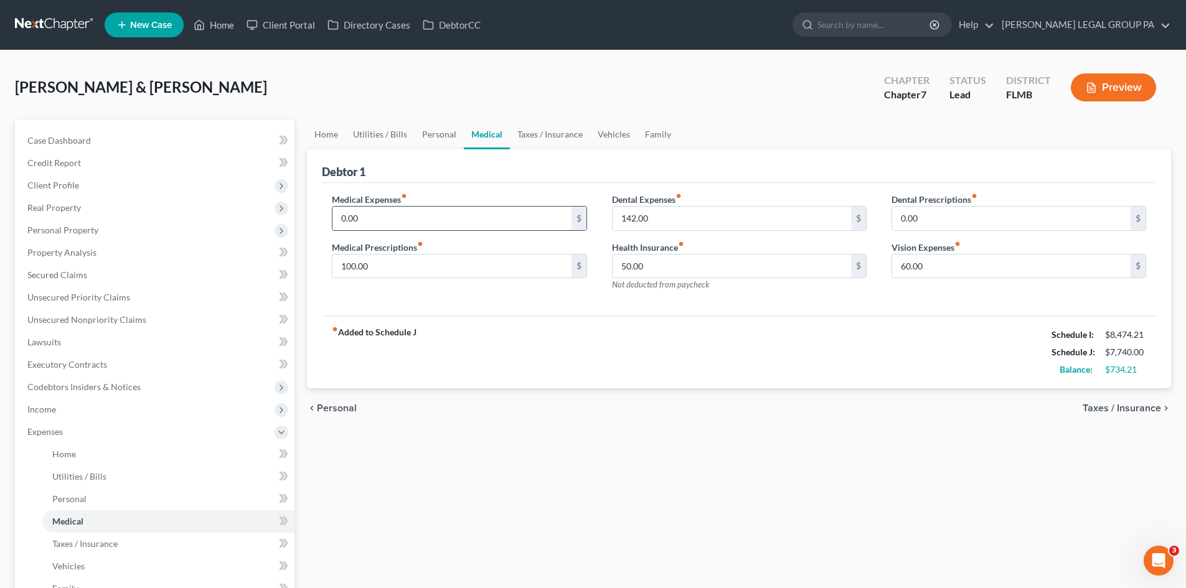
click at [461, 212] on input "0.00" at bounding box center [451, 219] width 238 height 24
type input "4"
type input "300.00"
drag, startPoint x: 690, startPoint y: 474, endPoint x: 688, endPoint y: 467, distance: 6.5
click at [690, 473] on div "Home Utilities / Bills Personal Medical Taxes / Insurance Vehicles Family Debto…" at bounding box center [739, 445] width 876 height 652
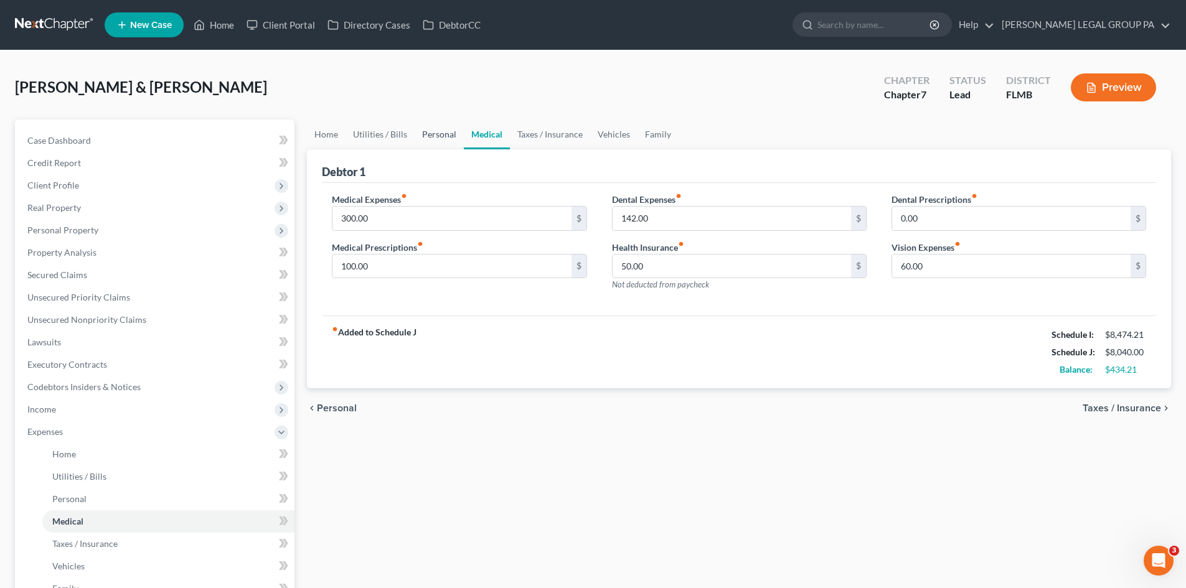
click at [452, 139] on link "Personal" at bounding box center [438, 134] width 49 height 30
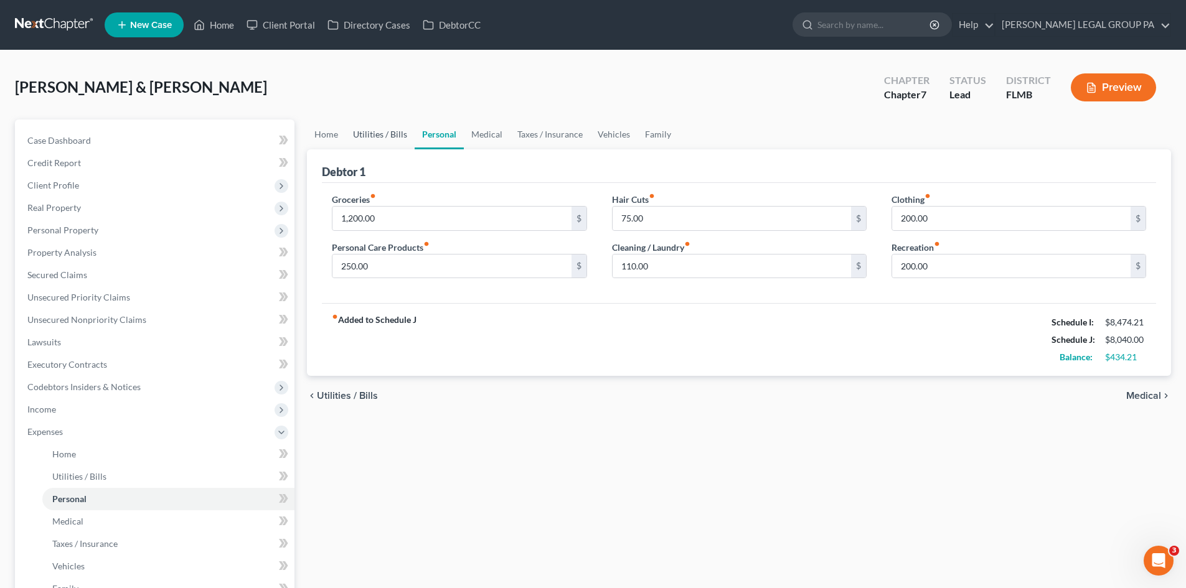
click at [394, 134] on link "Utilities / Bills" at bounding box center [379, 134] width 69 height 30
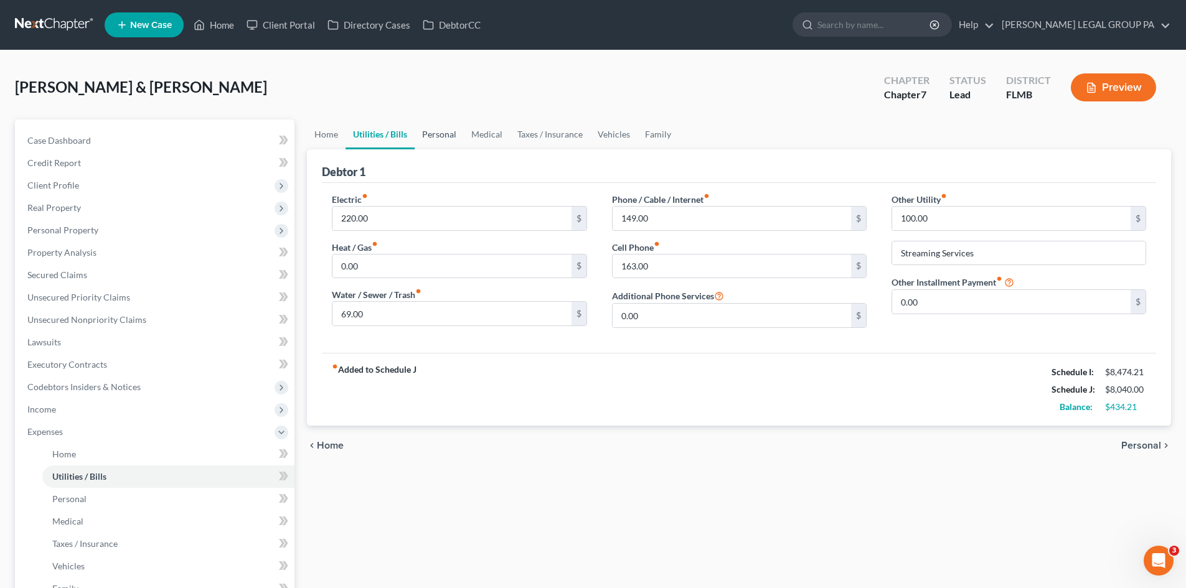
click at [454, 141] on link "Personal" at bounding box center [438, 134] width 49 height 30
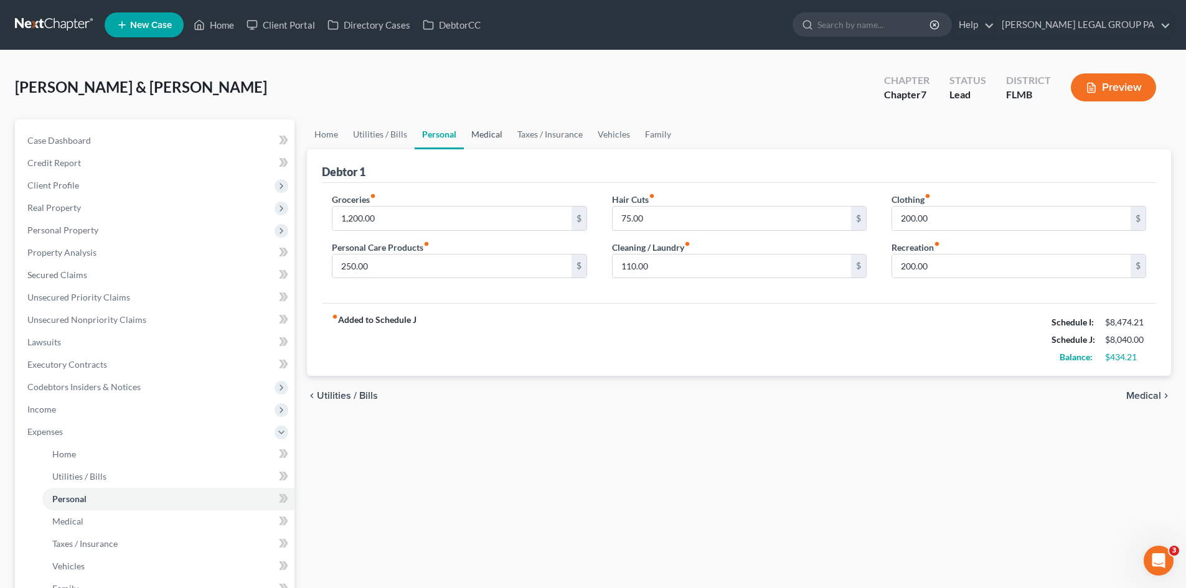
click at [492, 126] on link "Medical" at bounding box center [487, 134] width 46 height 30
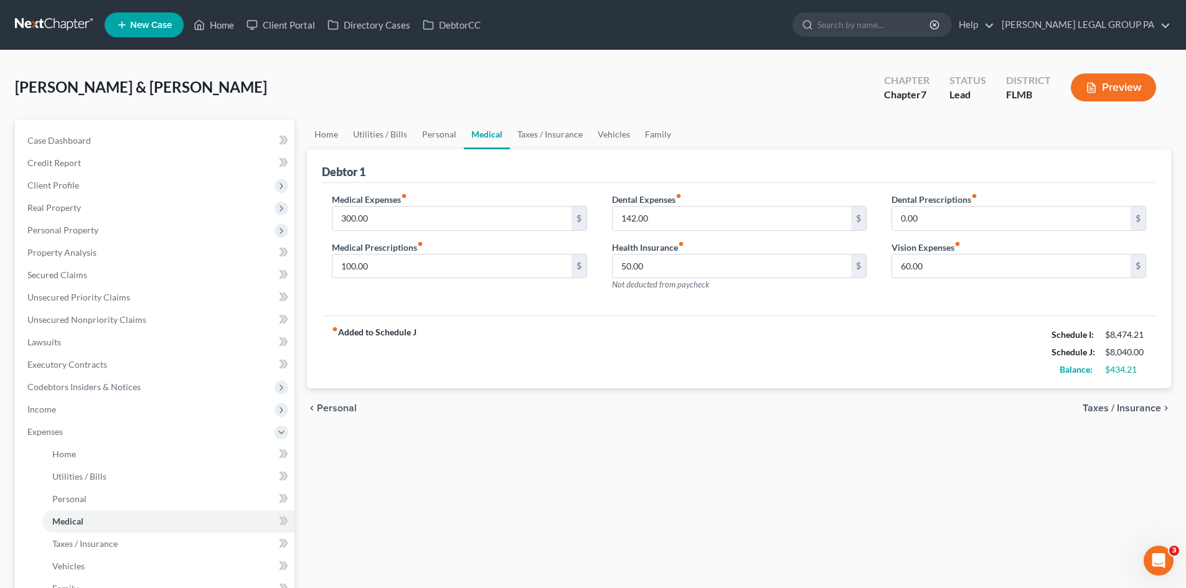
click at [384, 204] on label "Medical Expenses fiber_manual_record" at bounding box center [369, 199] width 75 height 13
click at [388, 223] on input "300.00" at bounding box center [451, 219] width 238 height 24
type input "400.00"
click at [555, 433] on div "Home Utilities / Bills Personal Medical Taxes / Insurance Vehicles Family Debto…" at bounding box center [739, 445] width 876 height 652
click at [548, 131] on link "Taxes / Insurance" at bounding box center [550, 134] width 80 height 30
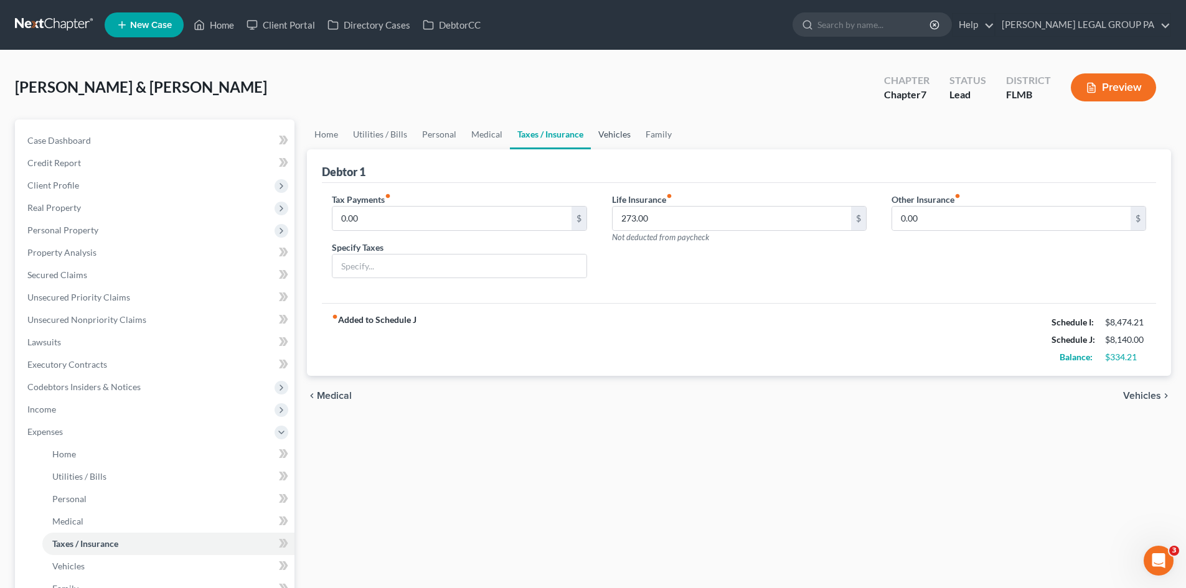
click at [610, 136] on link "Vehicles" at bounding box center [614, 134] width 47 height 30
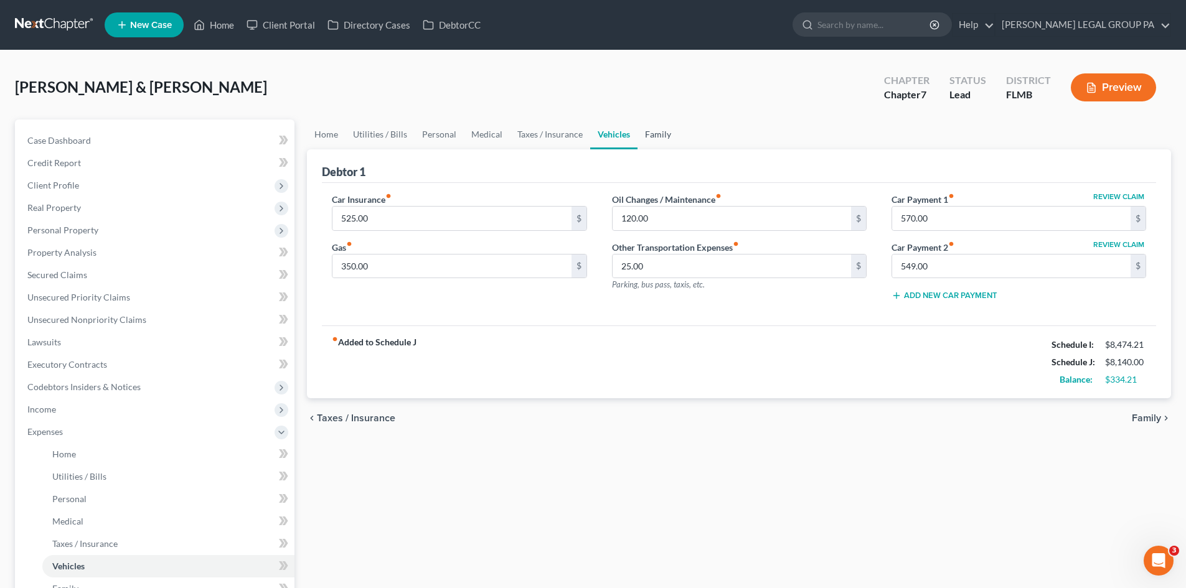
click at [662, 128] on link "Family" at bounding box center [657, 134] width 41 height 30
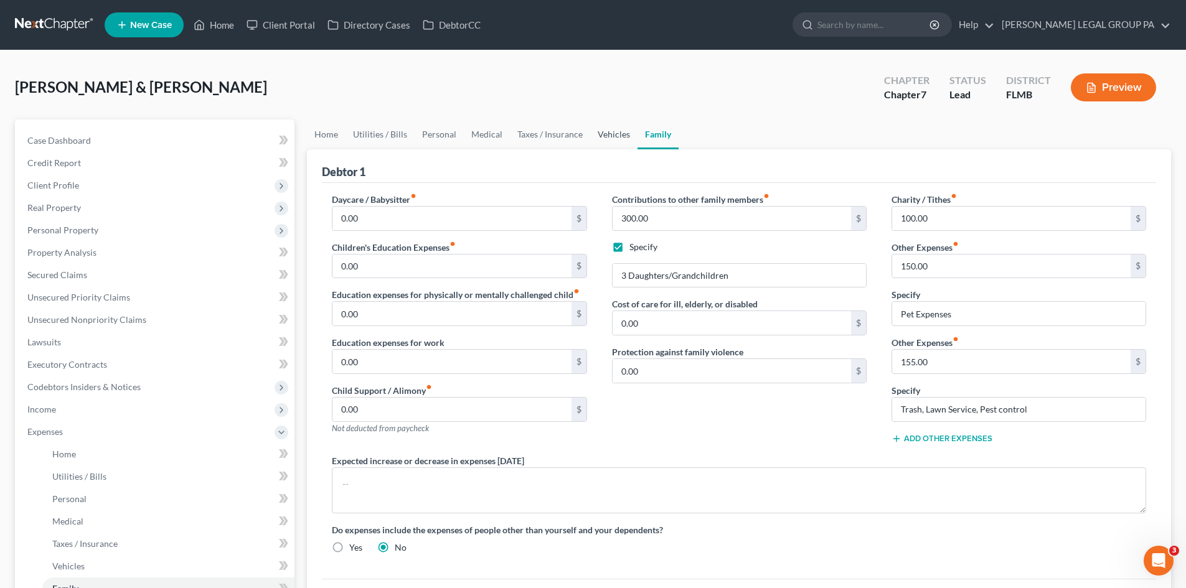
click at [612, 130] on link "Vehicles" at bounding box center [613, 134] width 47 height 30
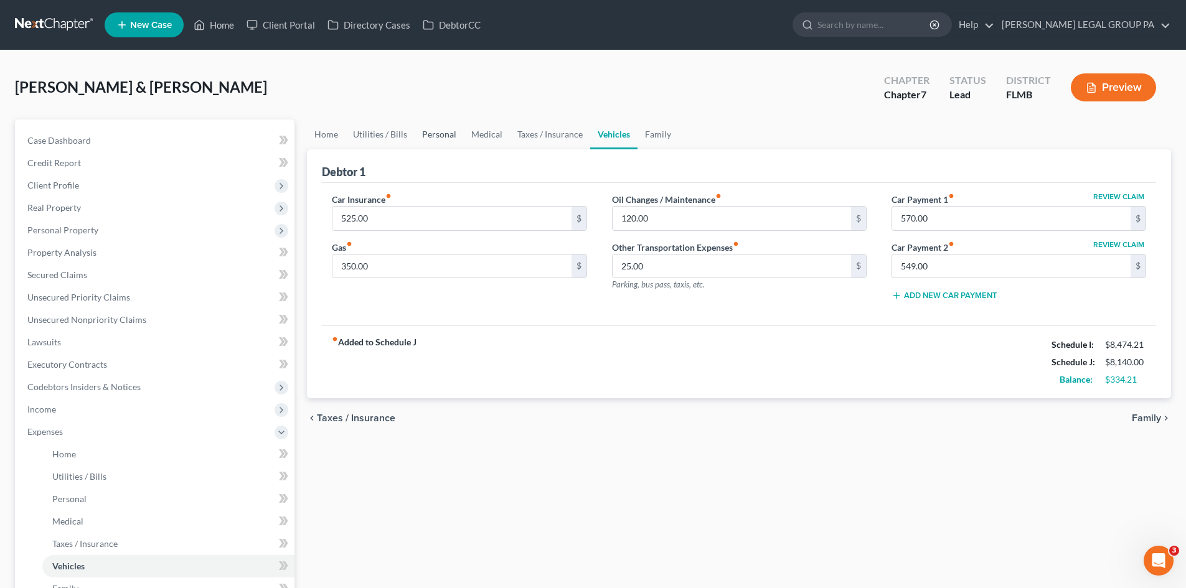
click at [443, 130] on link "Personal" at bounding box center [438, 134] width 49 height 30
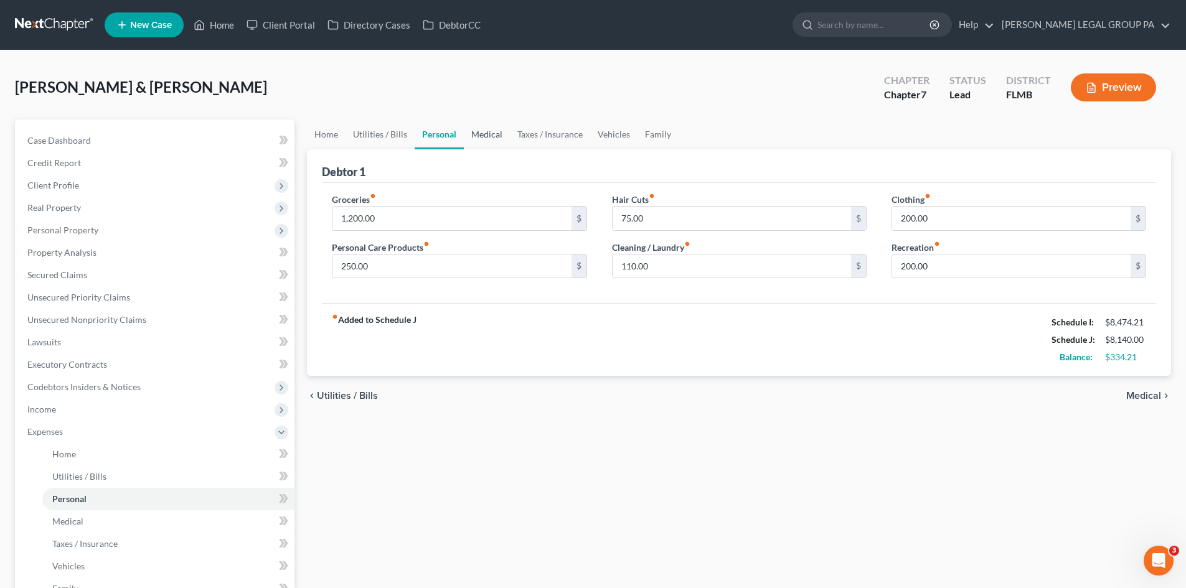
click at [495, 131] on link "Medical" at bounding box center [487, 134] width 46 height 30
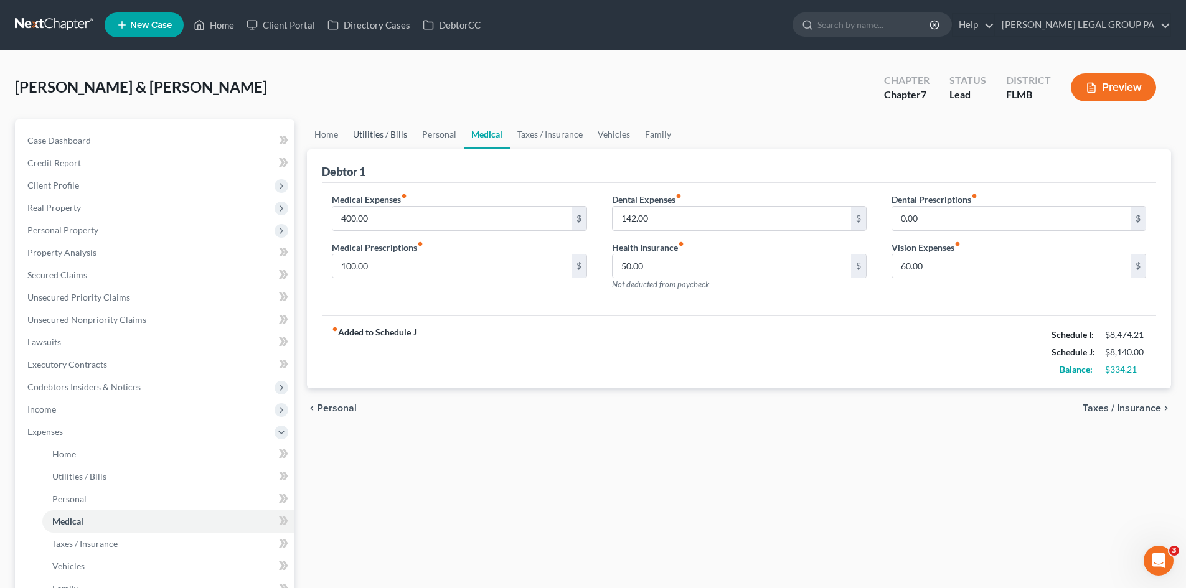
click at [382, 133] on link "Utilities / Bills" at bounding box center [379, 134] width 69 height 30
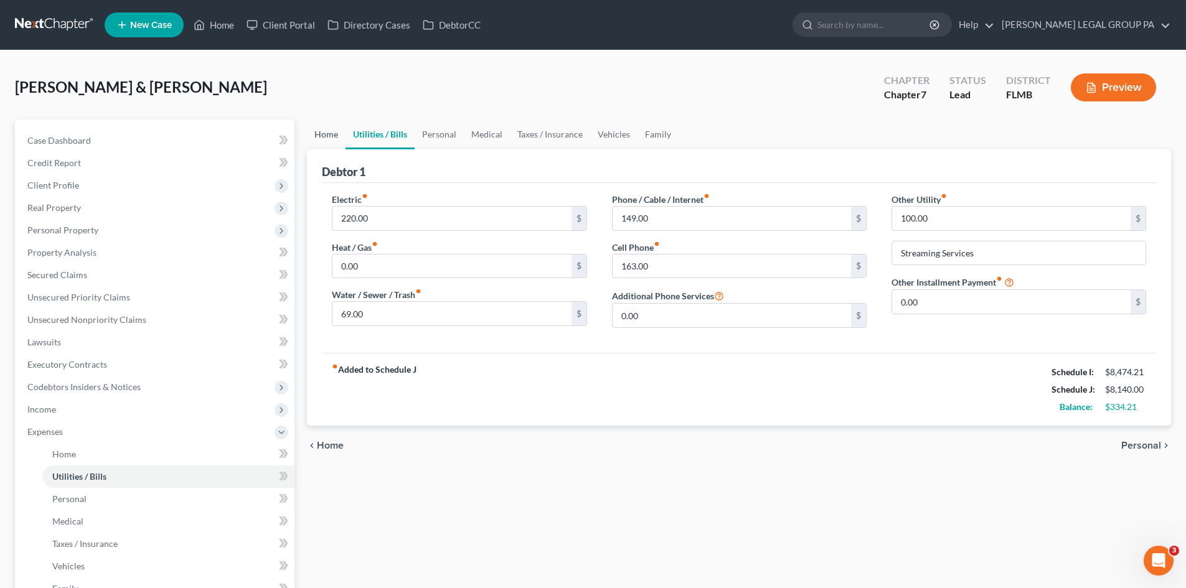
click at [324, 136] on link "Home" at bounding box center [326, 134] width 39 height 30
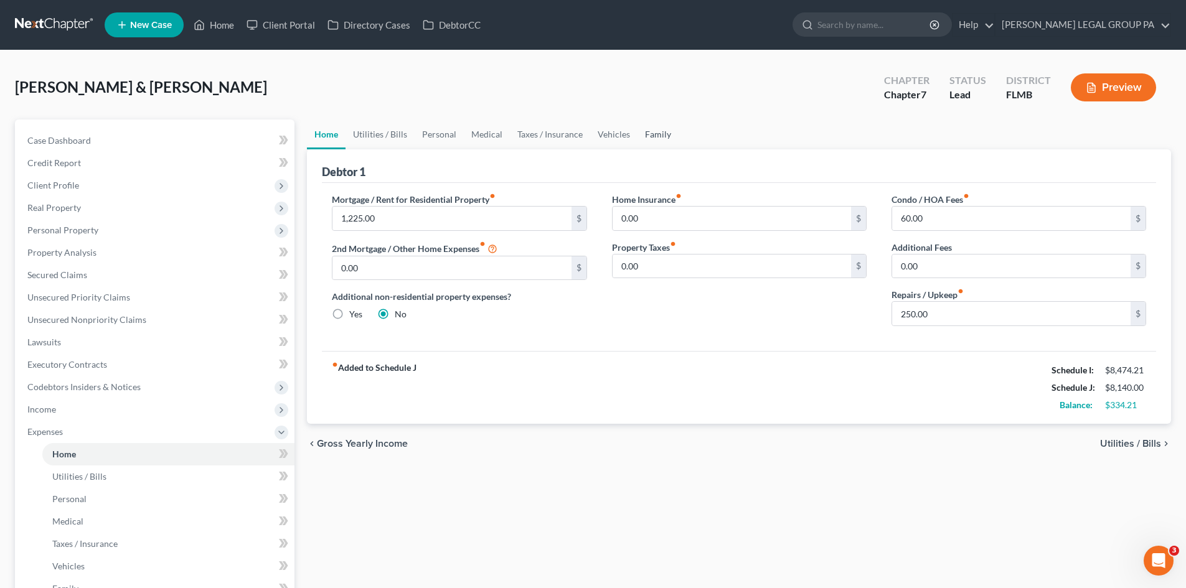
click at [649, 133] on link "Family" at bounding box center [657, 134] width 41 height 30
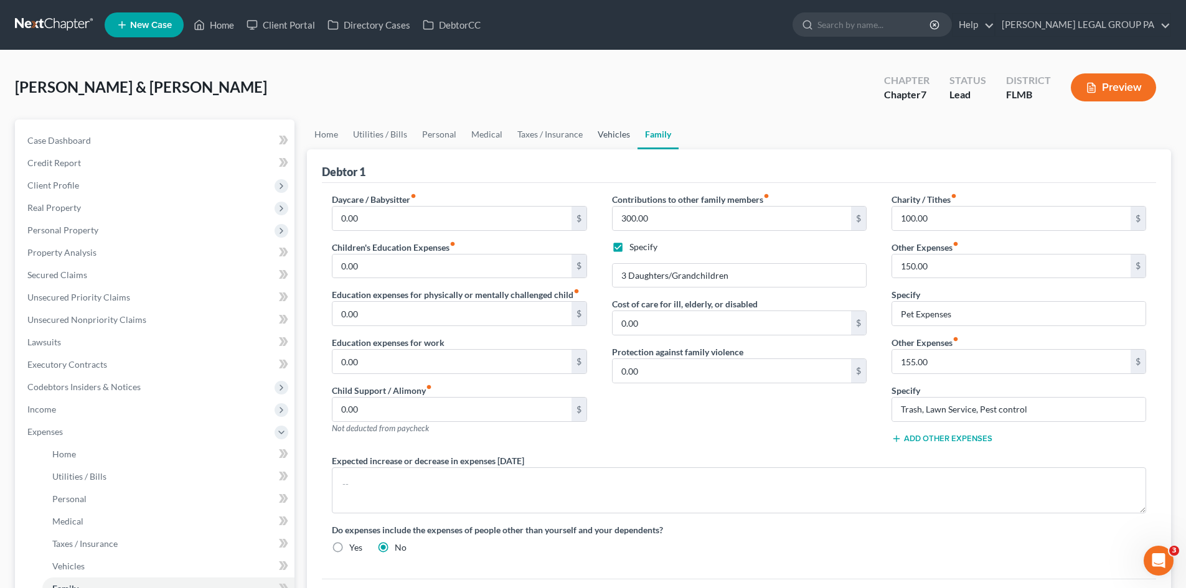
click at [608, 137] on link "Vehicles" at bounding box center [613, 134] width 47 height 30
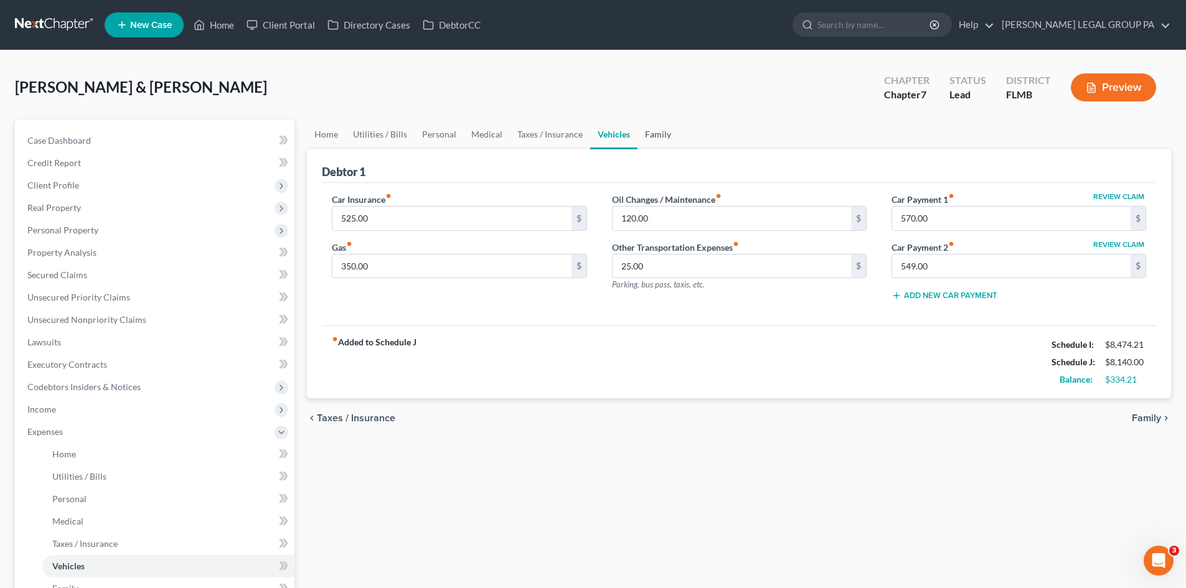
click at [662, 133] on link "Family" at bounding box center [657, 134] width 41 height 30
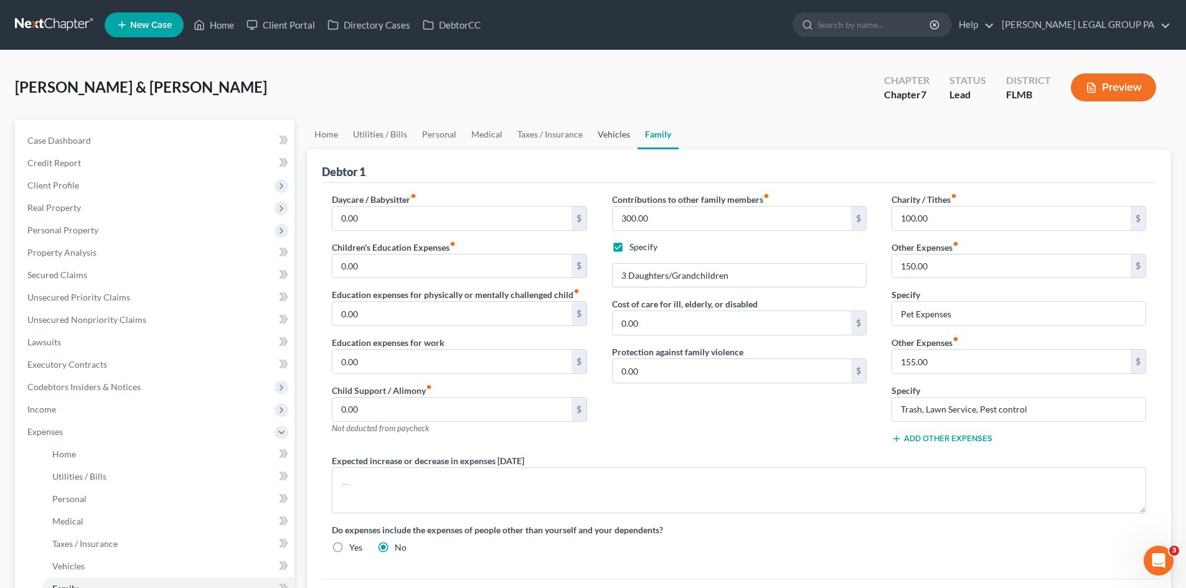
click at [601, 131] on link "Vehicles" at bounding box center [613, 134] width 47 height 30
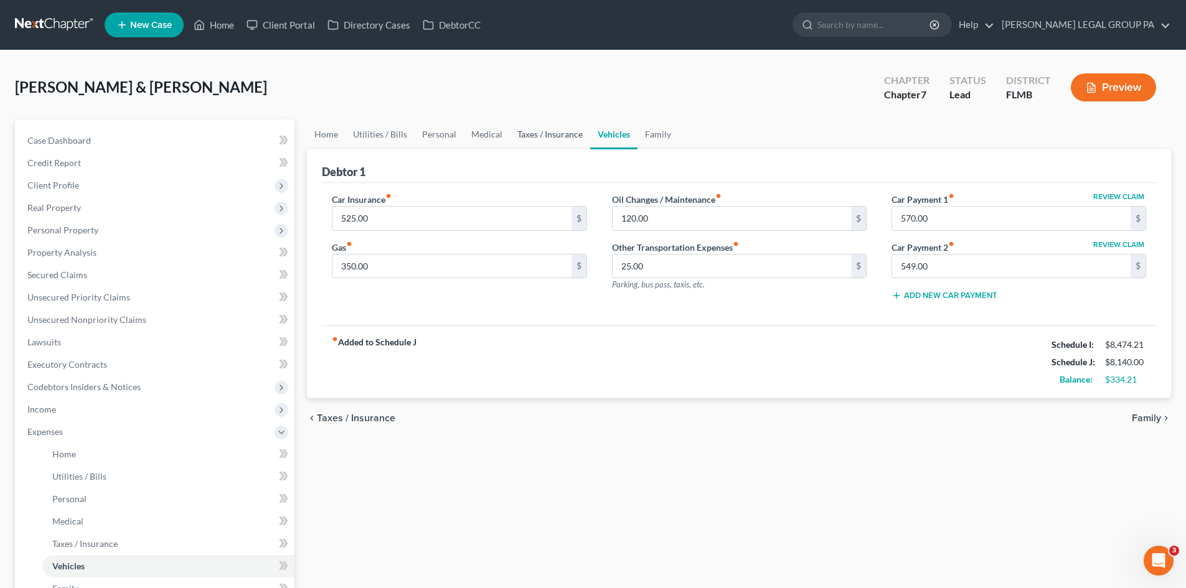
click at [557, 138] on link "Taxes / Insurance" at bounding box center [550, 134] width 80 height 30
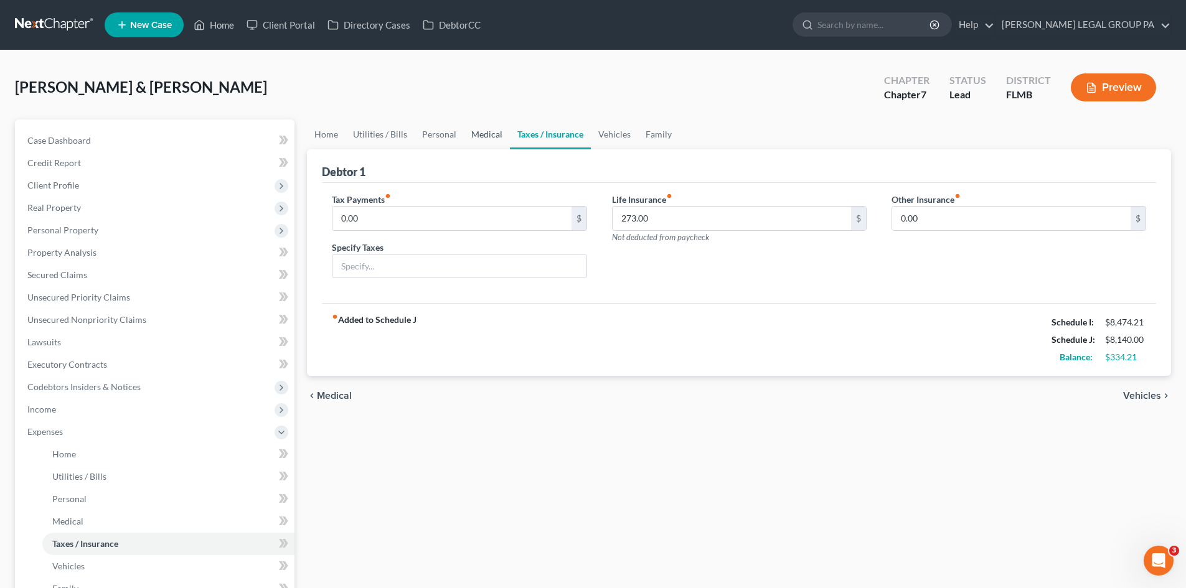
click at [491, 137] on link "Medical" at bounding box center [487, 134] width 46 height 30
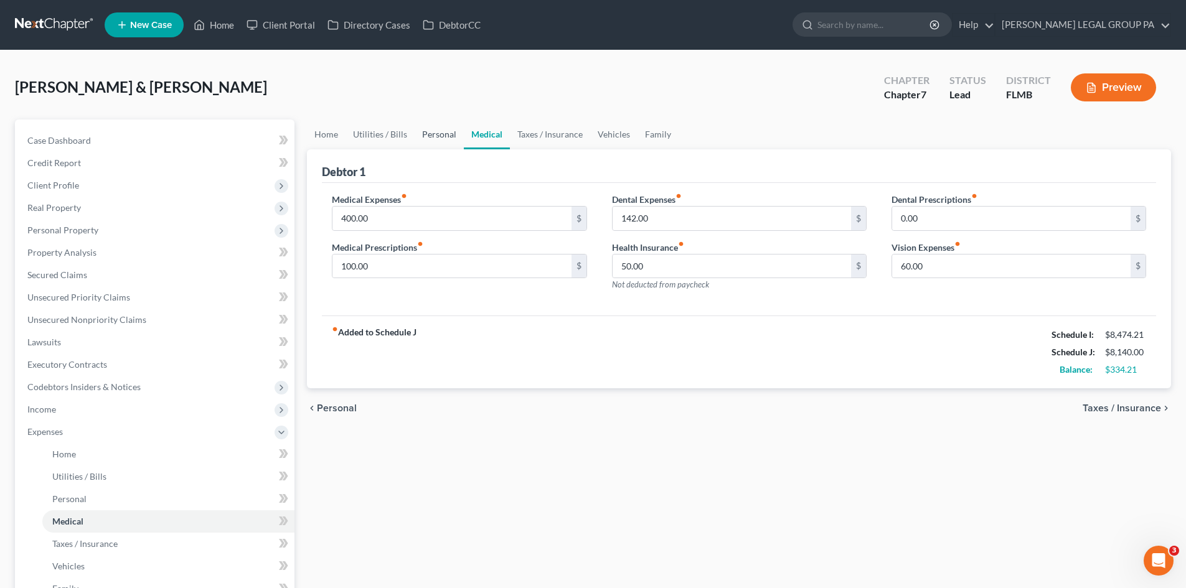
click at [441, 141] on link "Personal" at bounding box center [438, 134] width 49 height 30
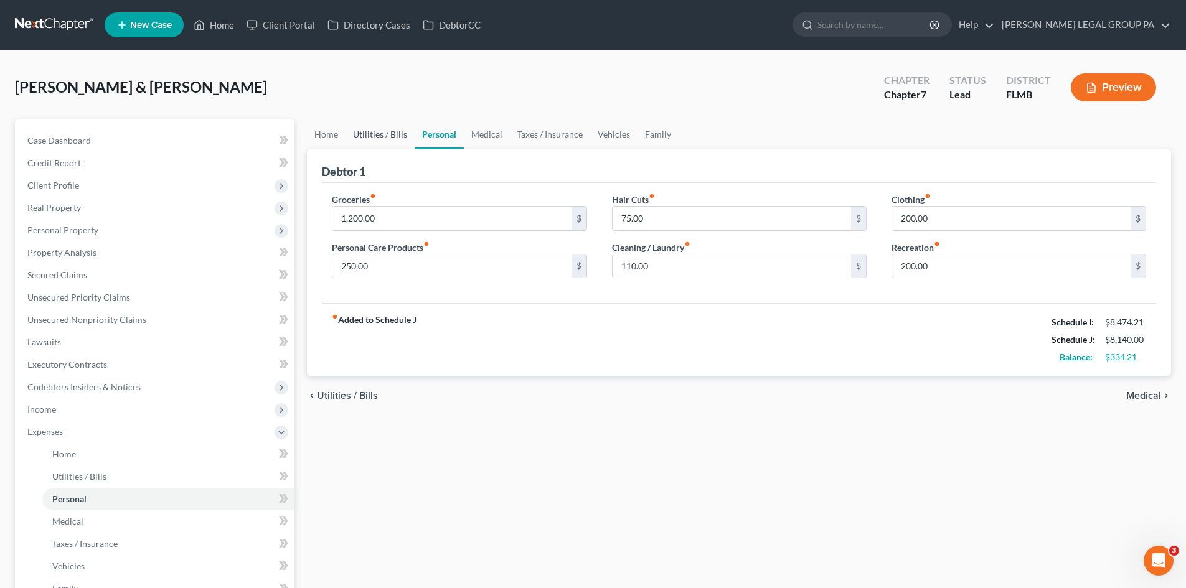
click at [395, 141] on link "Utilities / Bills" at bounding box center [379, 134] width 69 height 30
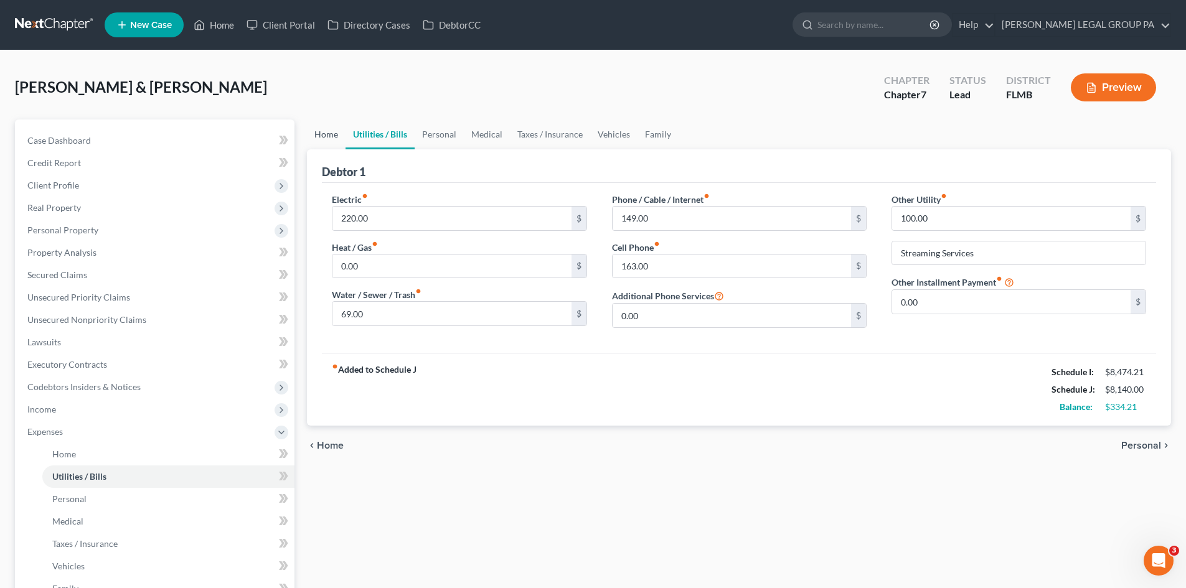
click at [333, 146] on link "Home" at bounding box center [326, 134] width 39 height 30
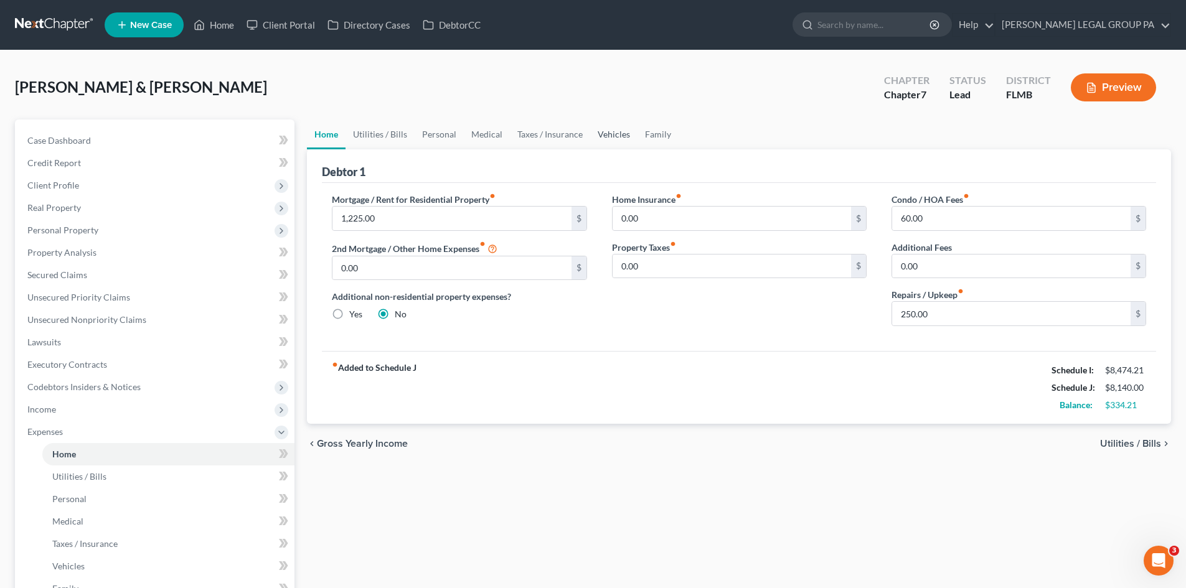
click at [609, 137] on link "Vehicles" at bounding box center [613, 134] width 47 height 30
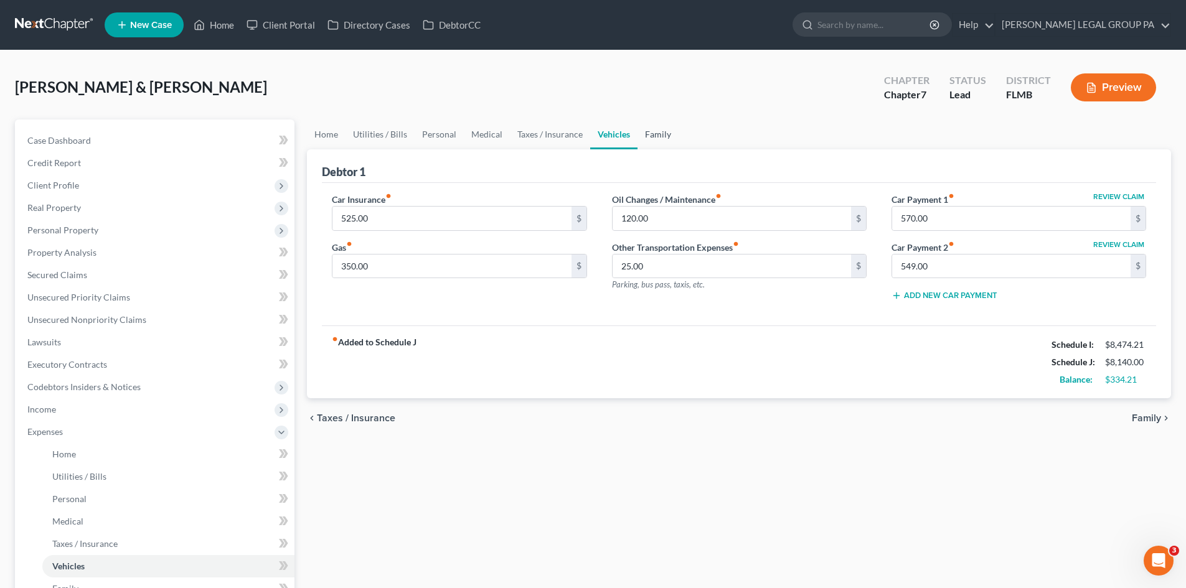
click at [659, 141] on link "Family" at bounding box center [657, 134] width 41 height 30
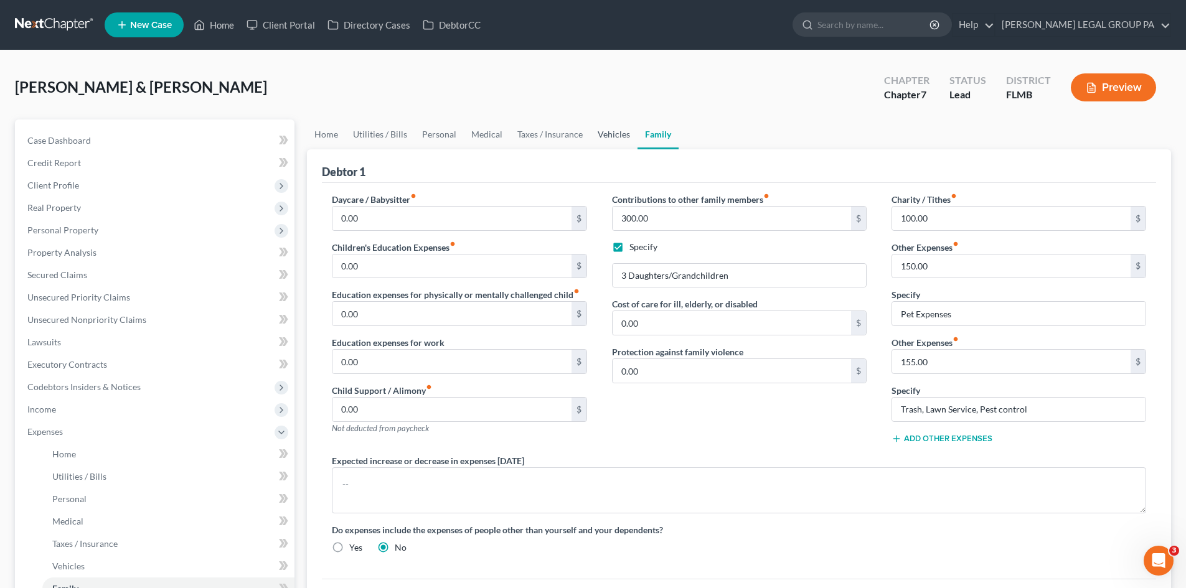
click at [624, 129] on link "Vehicles" at bounding box center [613, 134] width 47 height 30
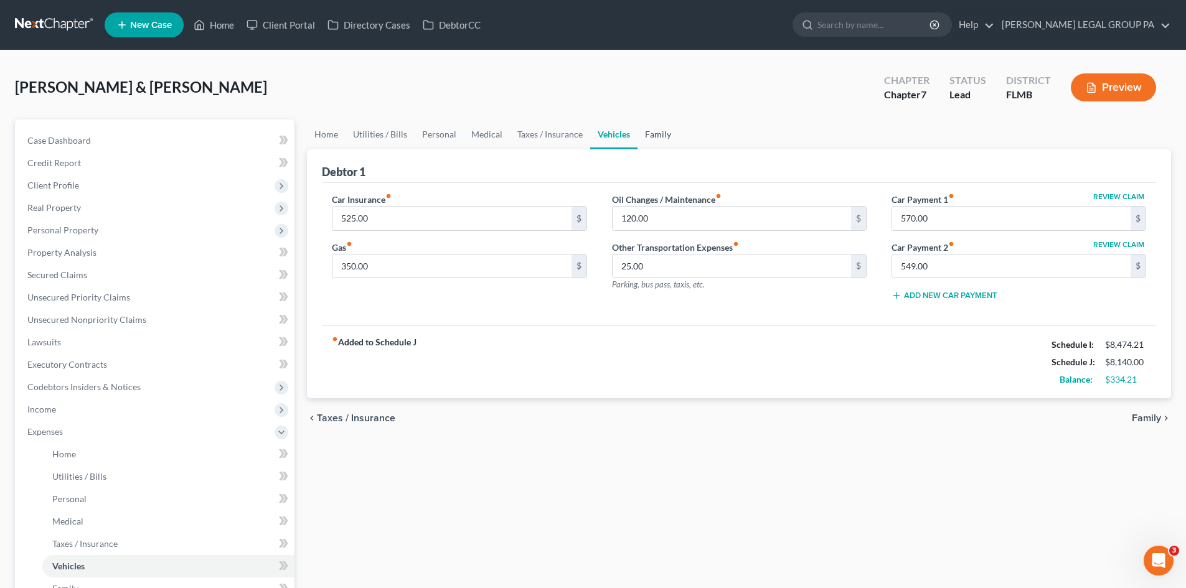
click at [655, 131] on link "Family" at bounding box center [657, 134] width 41 height 30
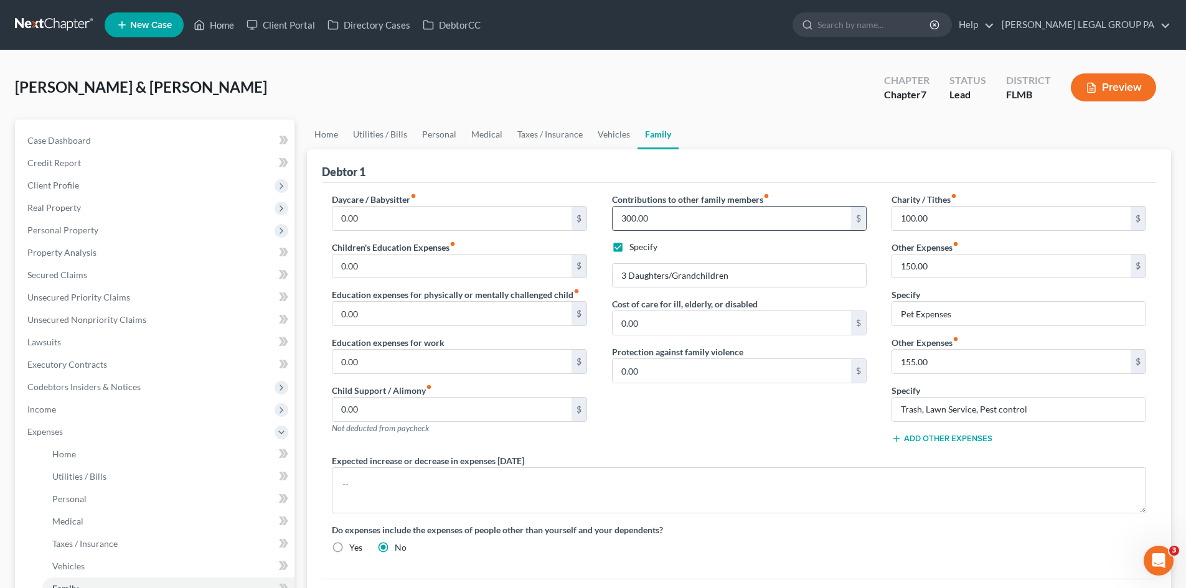
click at [678, 214] on input "300.00" at bounding box center [731, 219] width 238 height 24
type input "500.00"
click at [798, 129] on ul "Home Utilities / Bills Personal Medical Taxes / Insurance Vehicles Family" at bounding box center [739, 134] width 864 height 30
click at [74, 133] on link "Case Dashboard" at bounding box center [155, 140] width 277 height 22
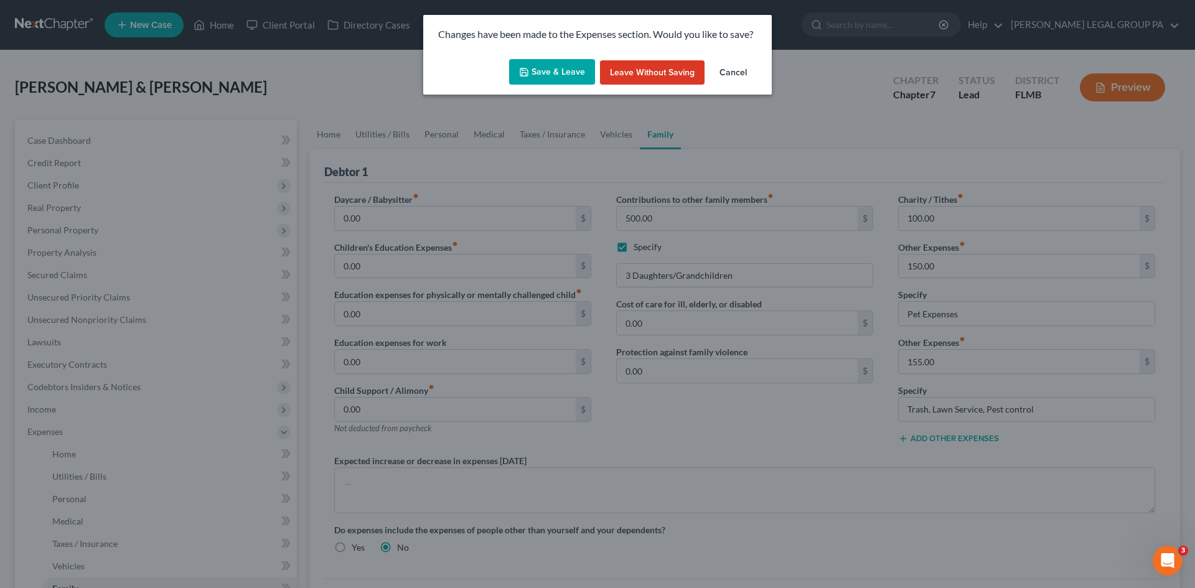
click at [546, 80] on button "Save & Leave" at bounding box center [552, 72] width 86 height 26
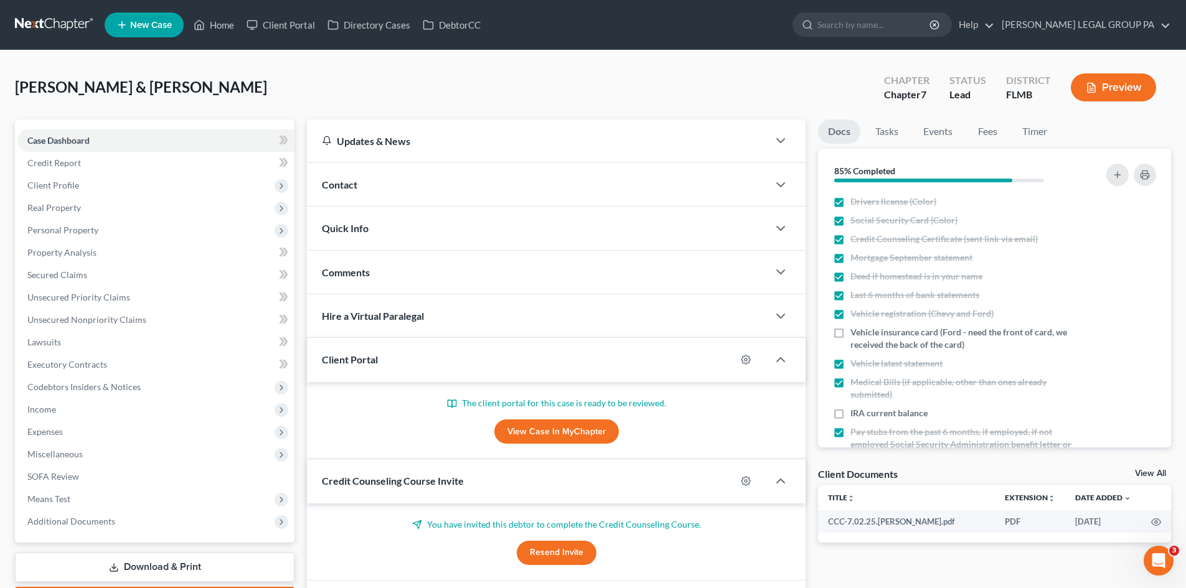
scroll to position [101, 0]
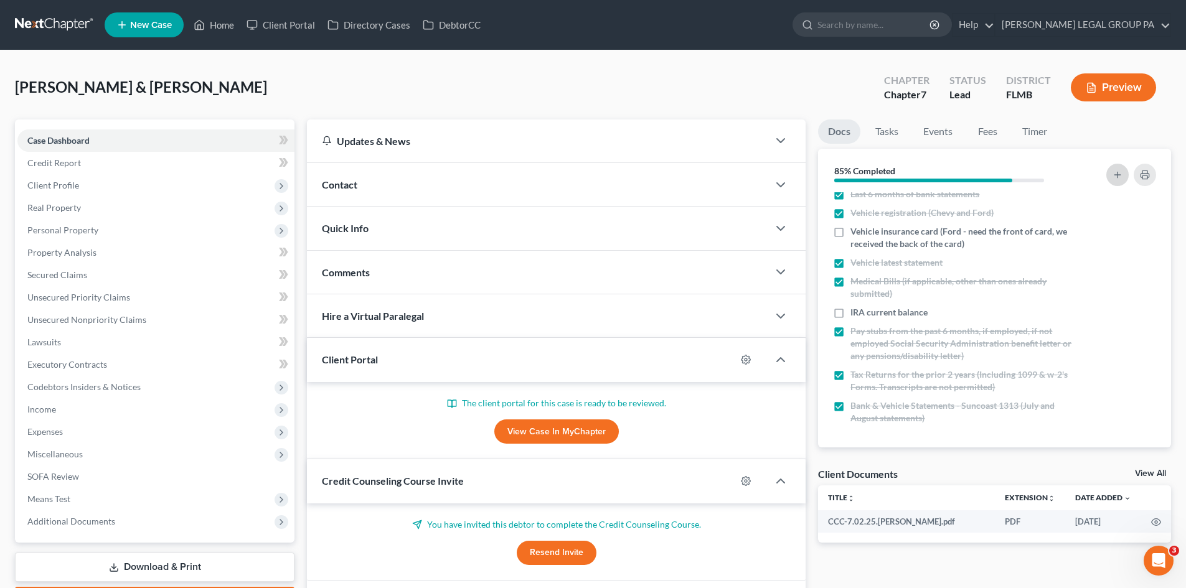
click at [1120, 174] on icon "button" at bounding box center [1117, 175] width 10 height 10
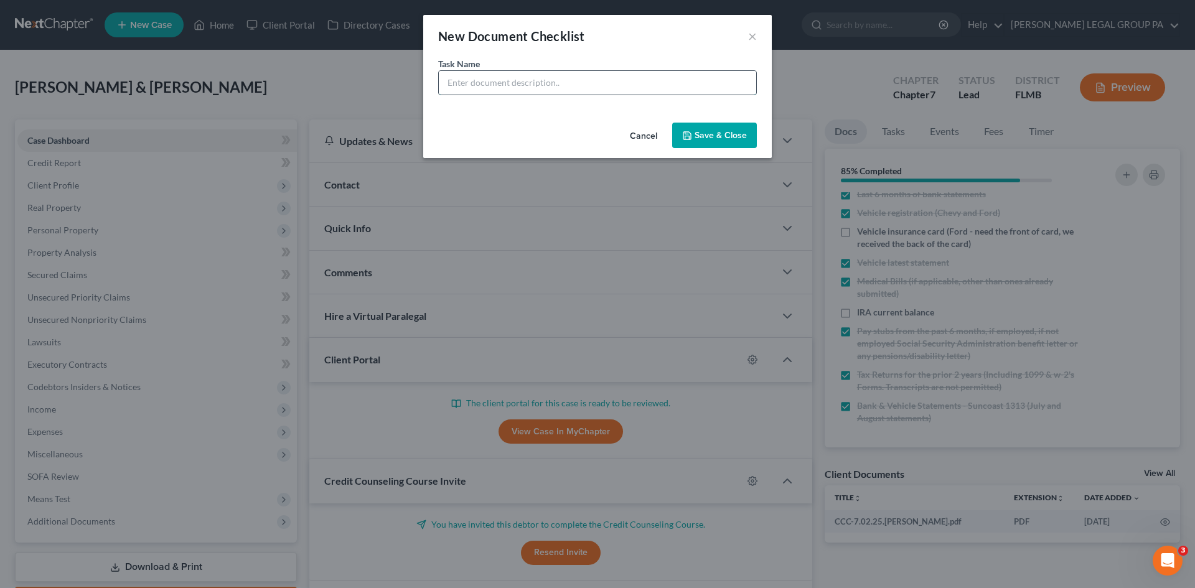
click at [509, 83] on input "text" at bounding box center [597, 83] width 317 height 24
click at [752, 37] on button "×" at bounding box center [752, 36] width 9 height 15
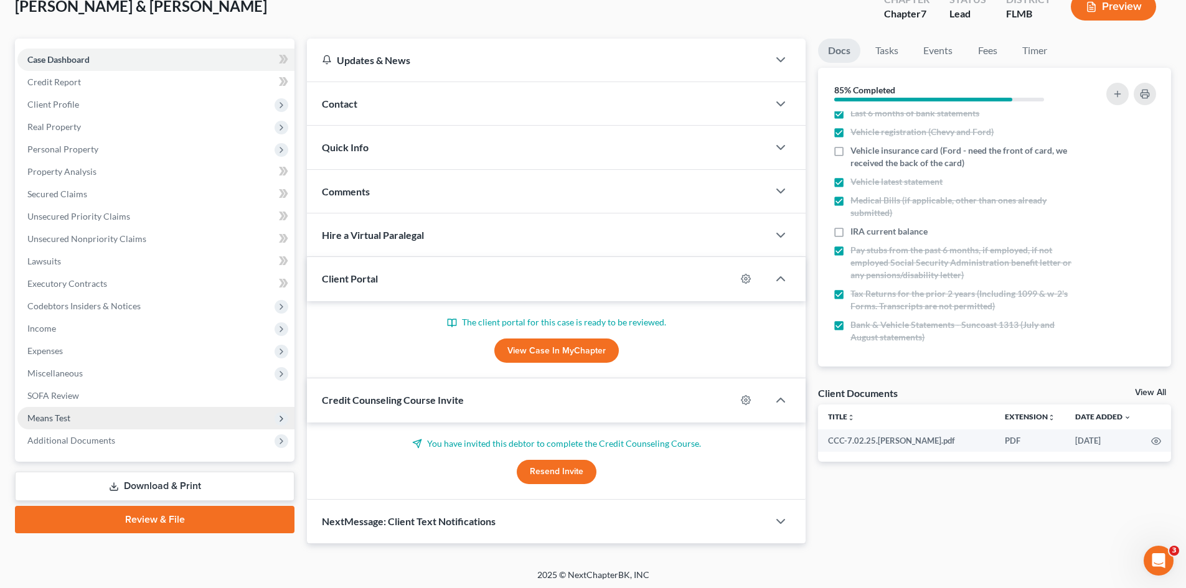
scroll to position [84, 0]
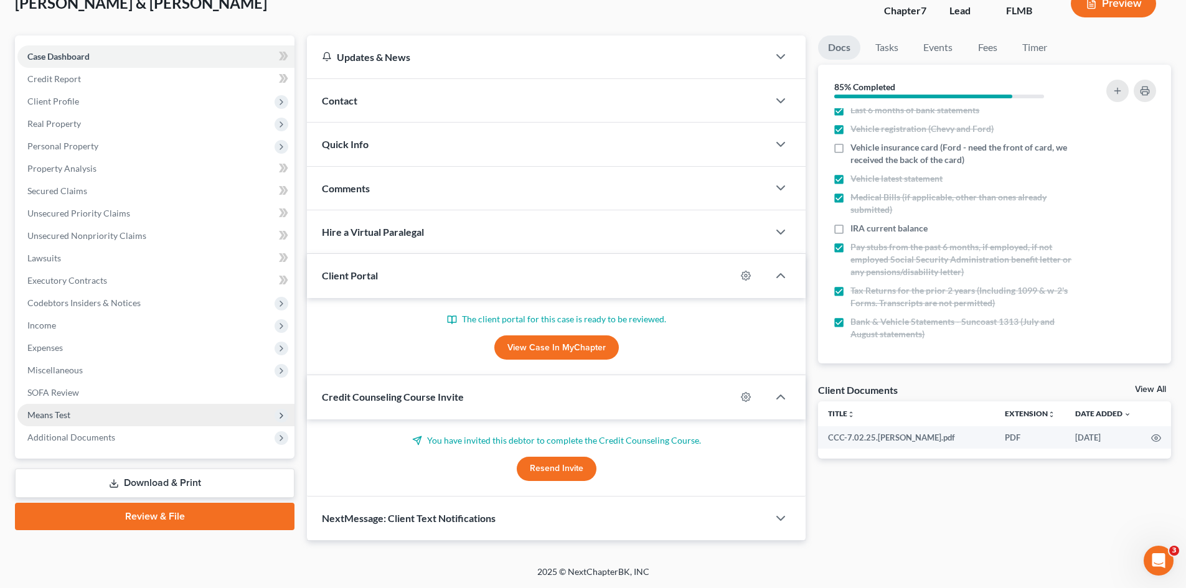
click at [63, 404] on span "Means Test" at bounding box center [155, 415] width 277 height 22
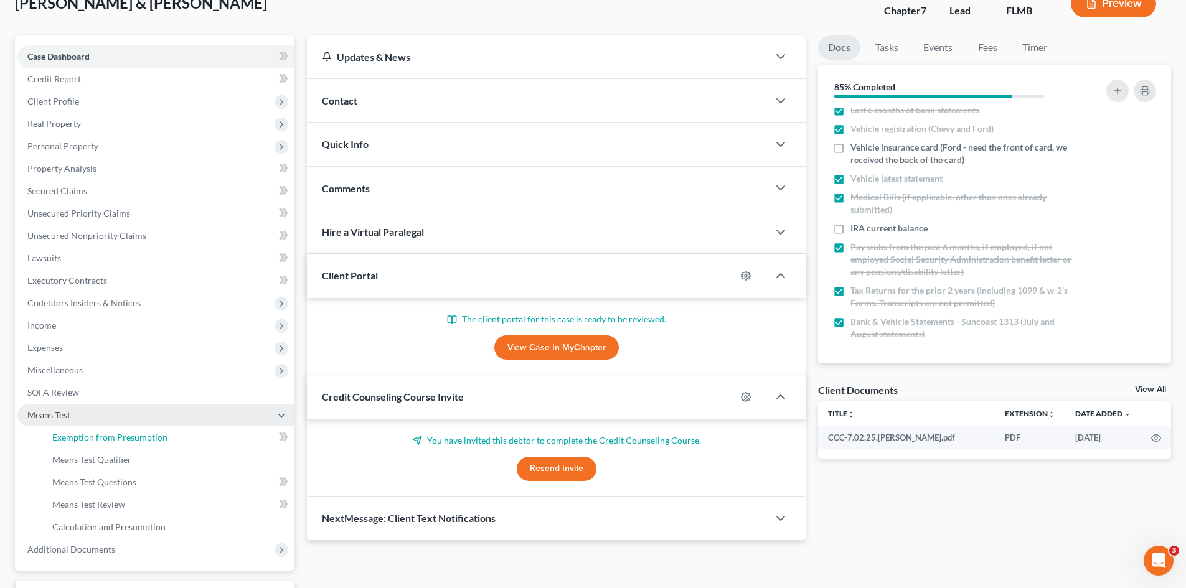
drag, startPoint x: 90, startPoint y: 434, endPoint x: 119, endPoint y: 425, distance: 30.5
click at [90, 433] on span "Exemption from Presumption" at bounding box center [109, 437] width 115 height 11
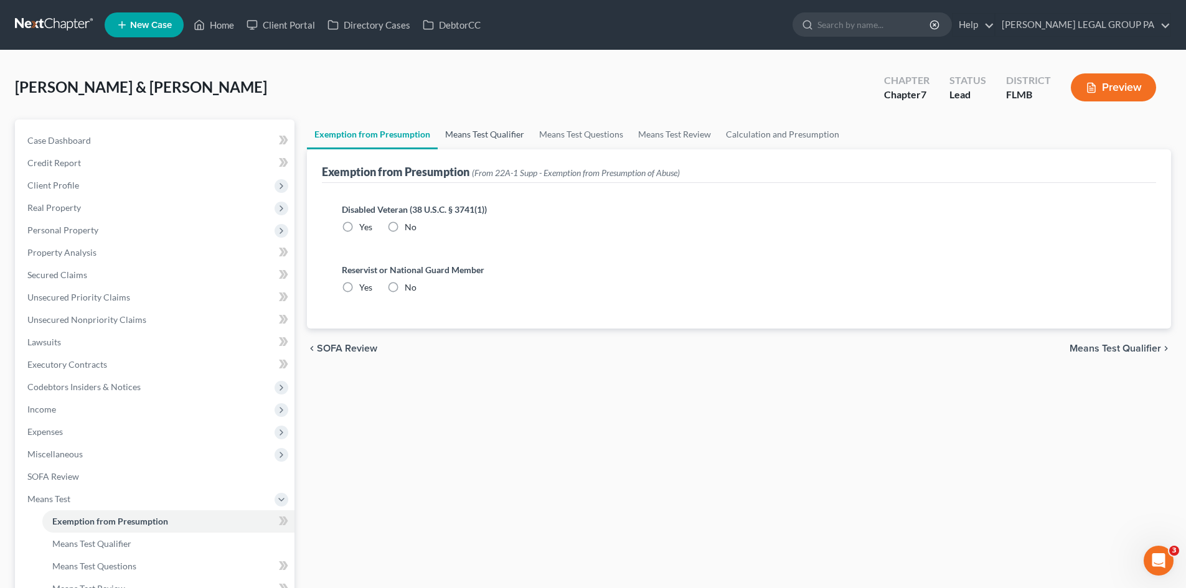
click at [470, 133] on link "Means Test Qualifier" at bounding box center [485, 134] width 94 height 30
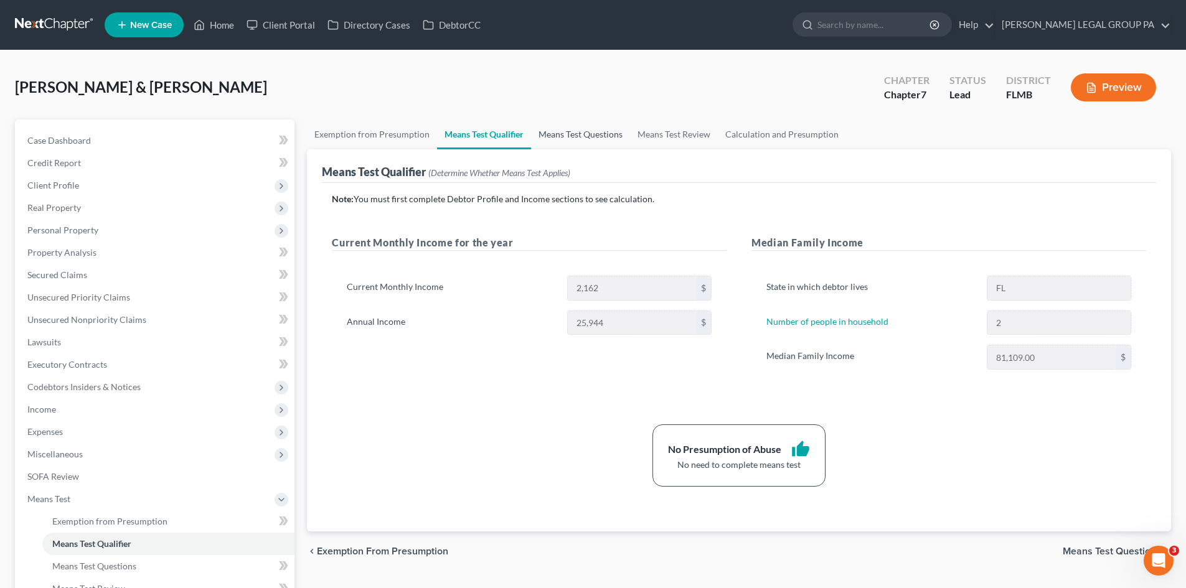
click at [580, 136] on link "Means Test Questions" at bounding box center [580, 134] width 99 height 30
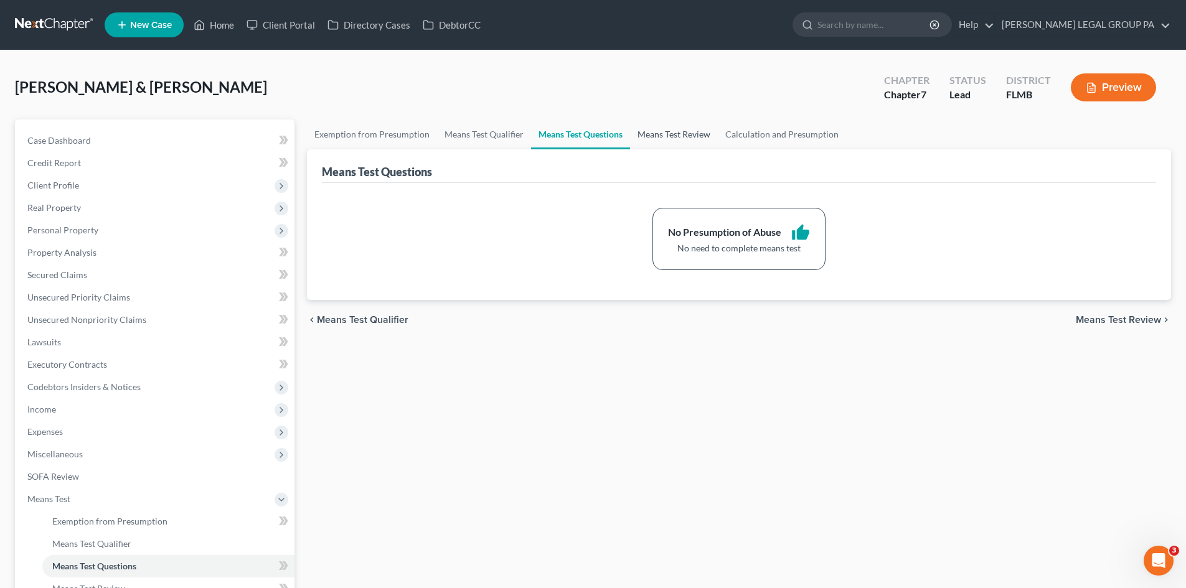
click at [636, 131] on link "Means Test Review" at bounding box center [674, 134] width 88 height 30
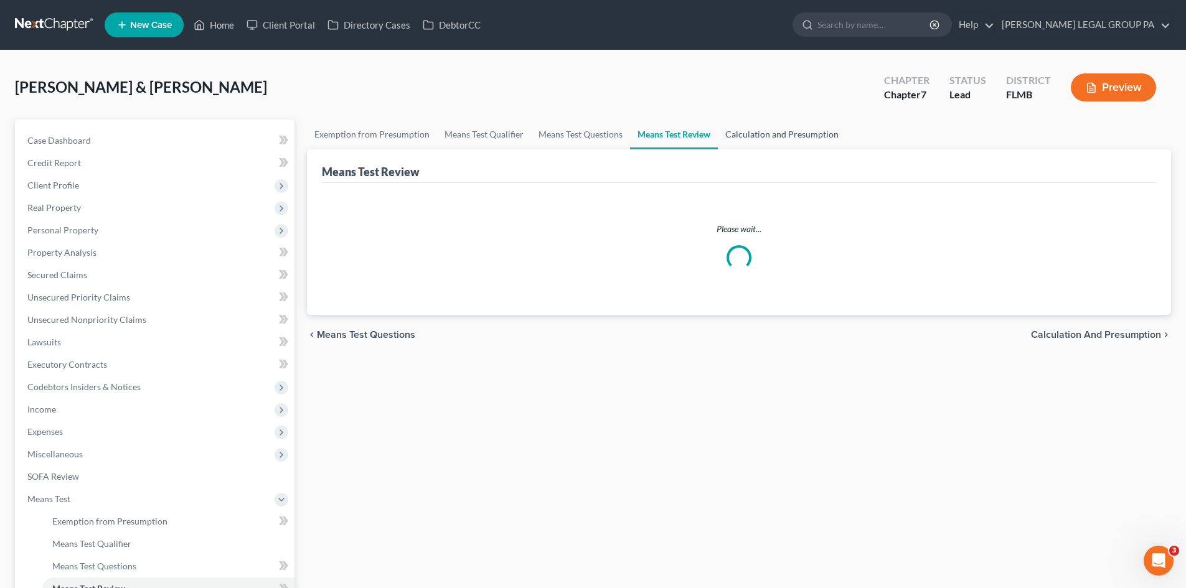
click at [771, 137] on link "Calculation and Presumption" at bounding box center [782, 134] width 128 height 30
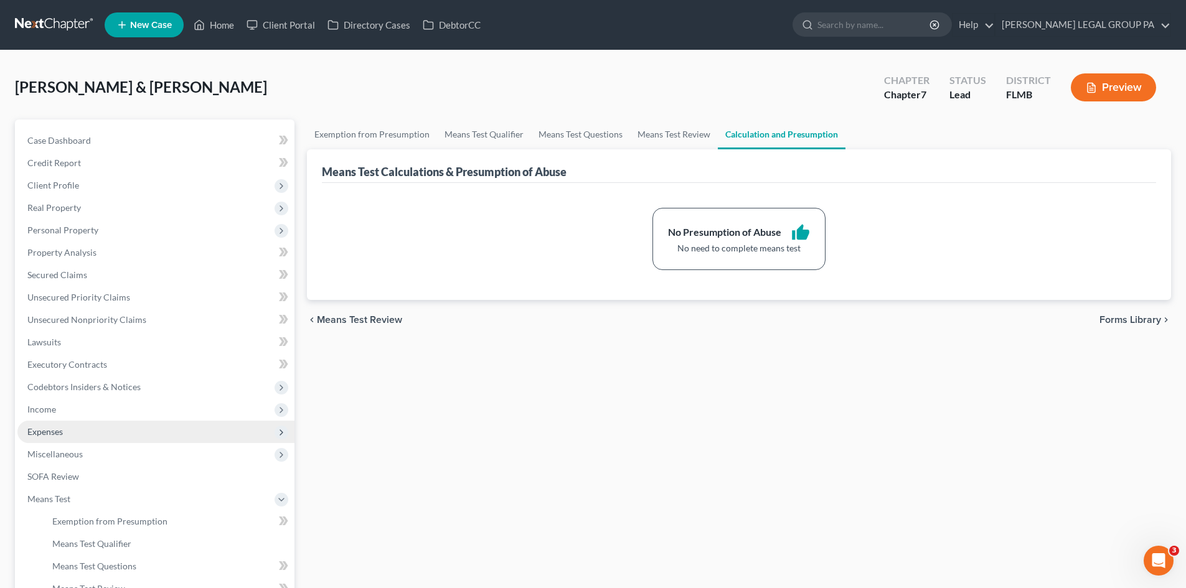
click at [60, 431] on span "Expenses" at bounding box center [44, 431] width 35 height 11
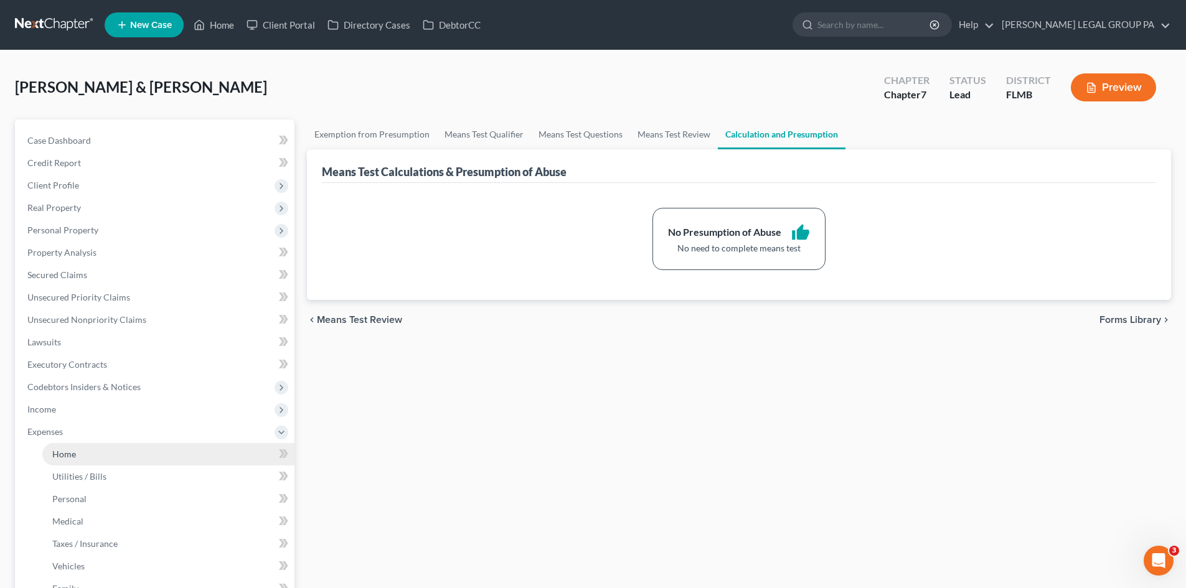
click at [76, 449] on link "Home" at bounding box center [168, 454] width 252 height 22
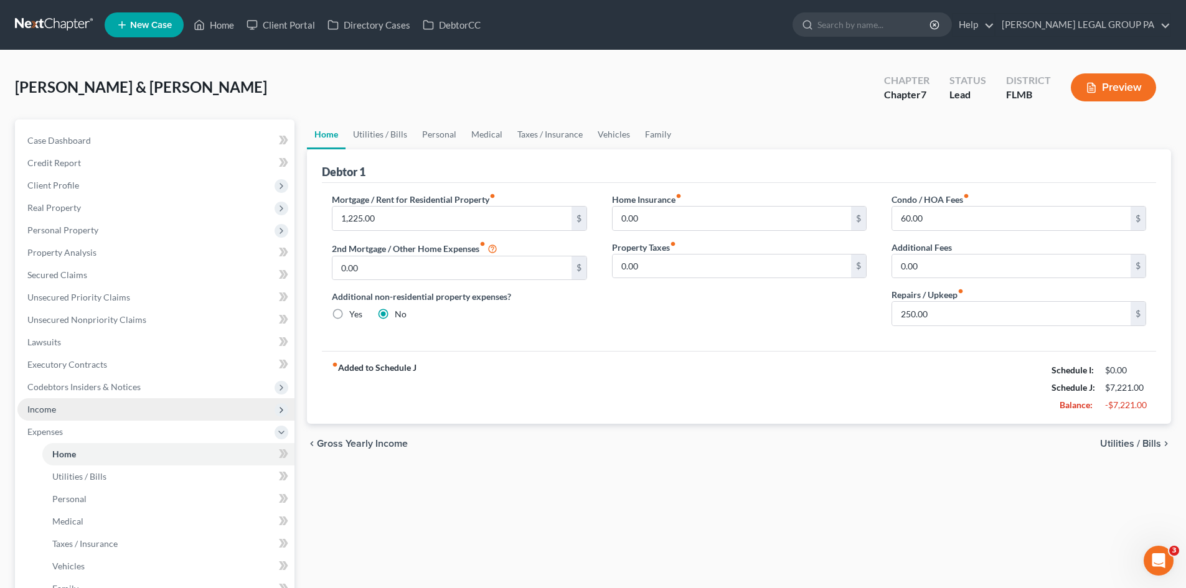
scroll to position [62, 0]
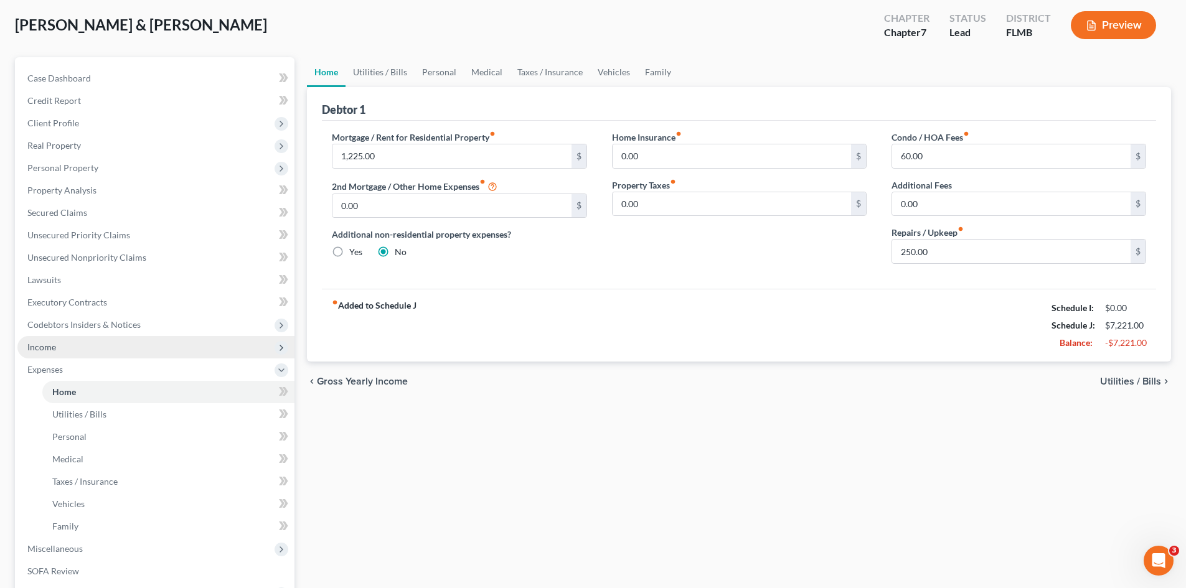
click at [47, 345] on span "Income" at bounding box center [41, 347] width 29 height 11
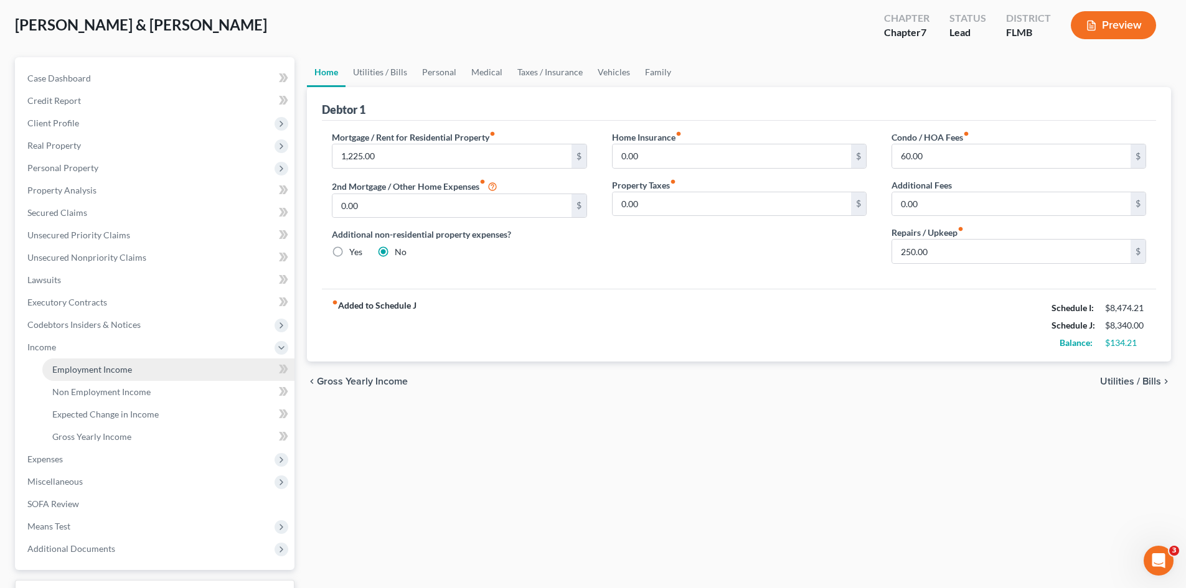
click at [75, 368] on span "Employment Income" at bounding box center [92, 369] width 80 height 11
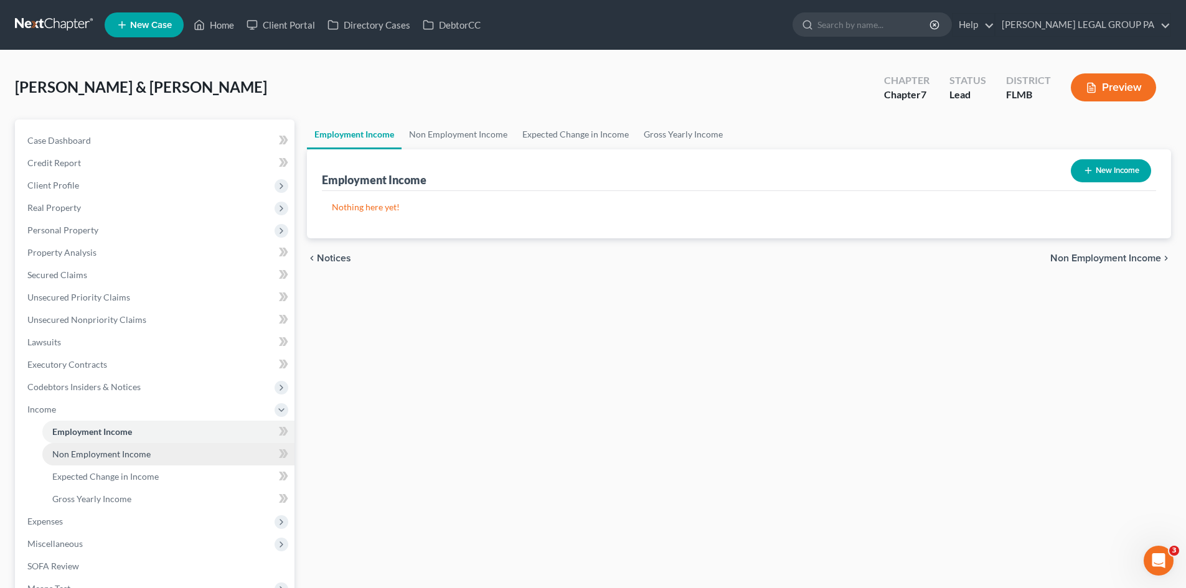
click at [84, 452] on span "Non Employment Income" at bounding box center [101, 454] width 98 height 11
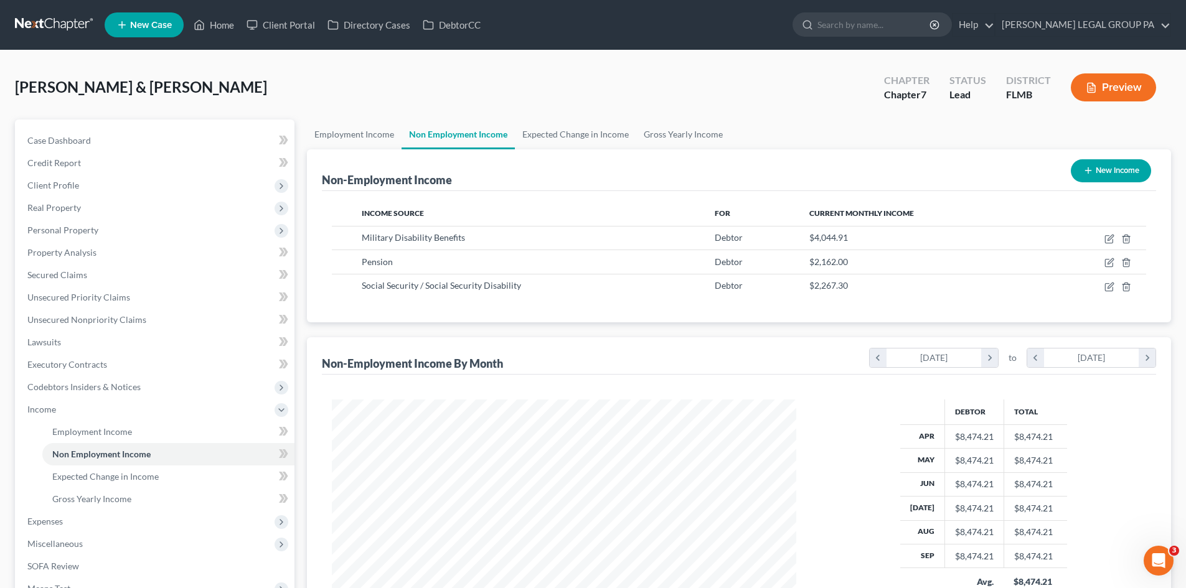
scroll to position [62, 0]
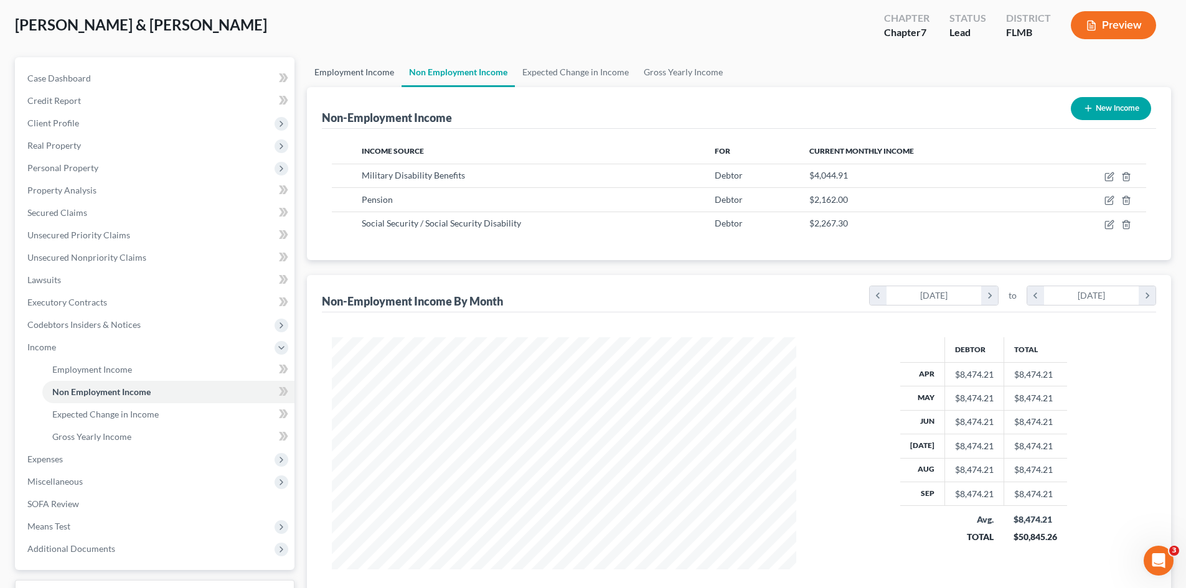
click at [360, 57] on link "Employment Income" at bounding box center [354, 72] width 95 height 30
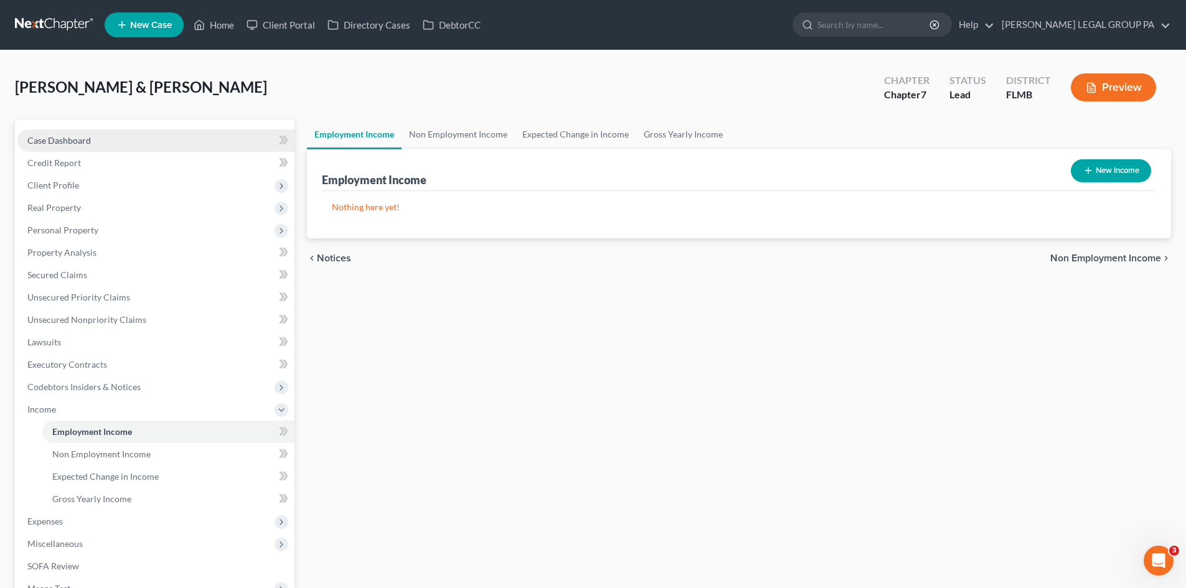
click at [70, 138] on span "Case Dashboard" at bounding box center [58, 140] width 63 height 11
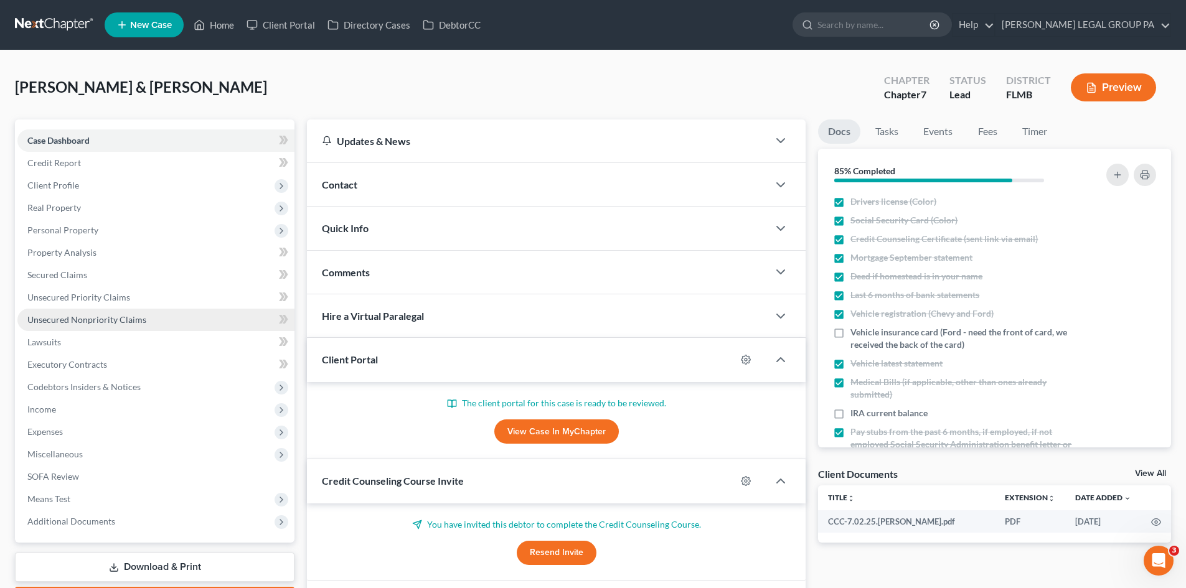
click at [105, 326] on link "Unsecured Nonpriority Claims" at bounding box center [155, 320] width 277 height 22
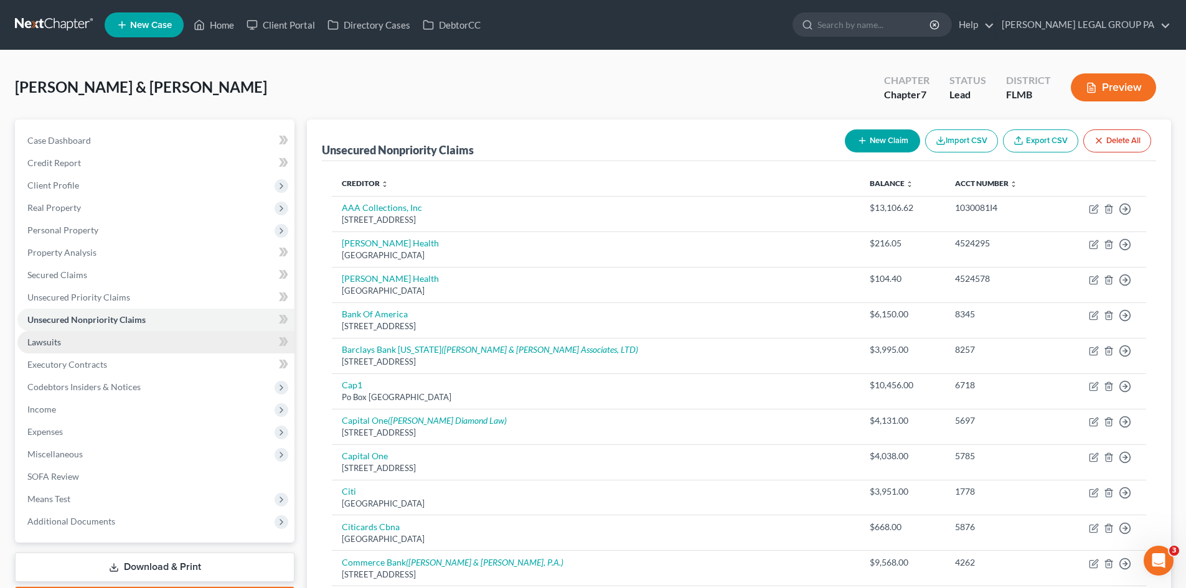
click at [84, 344] on link "Lawsuits" at bounding box center [155, 342] width 277 height 22
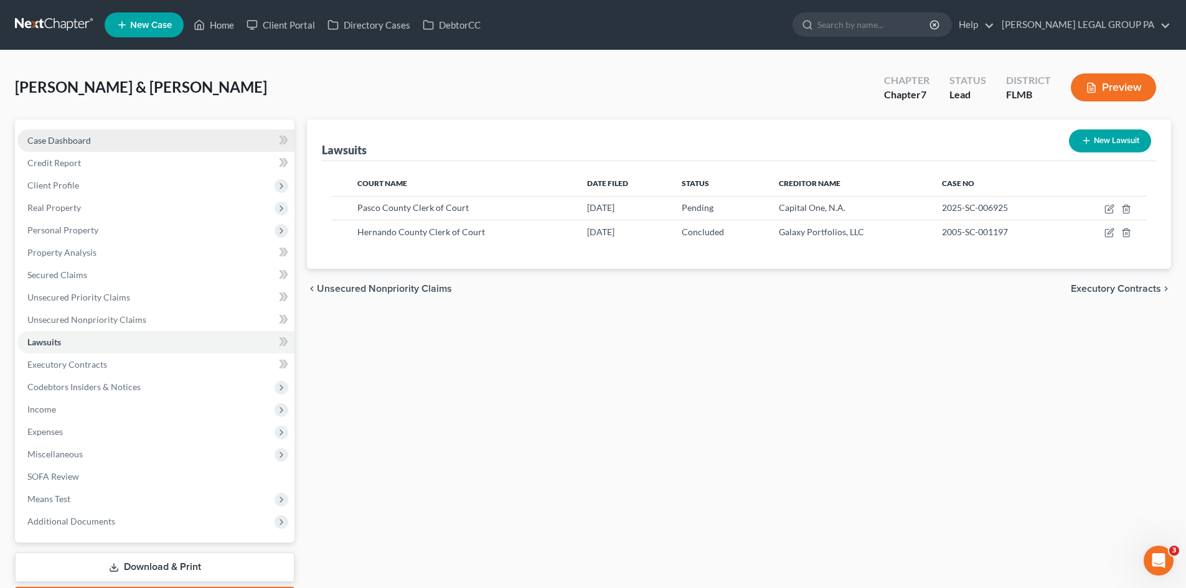
click at [85, 136] on span "Case Dashboard" at bounding box center [58, 140] width 63 height 11
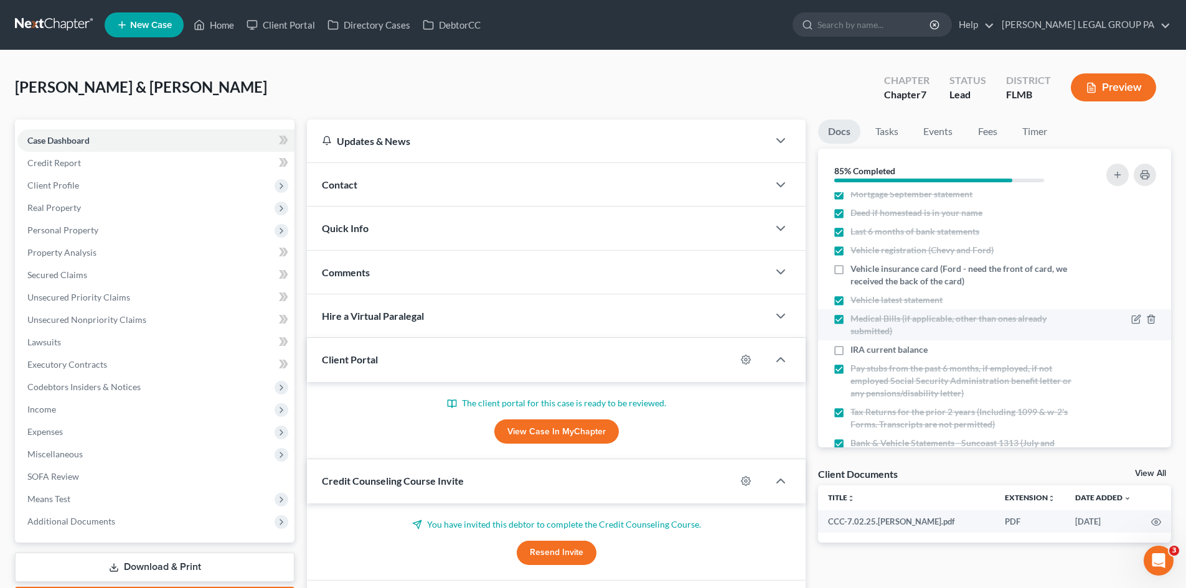
scroll to position [39, 0]
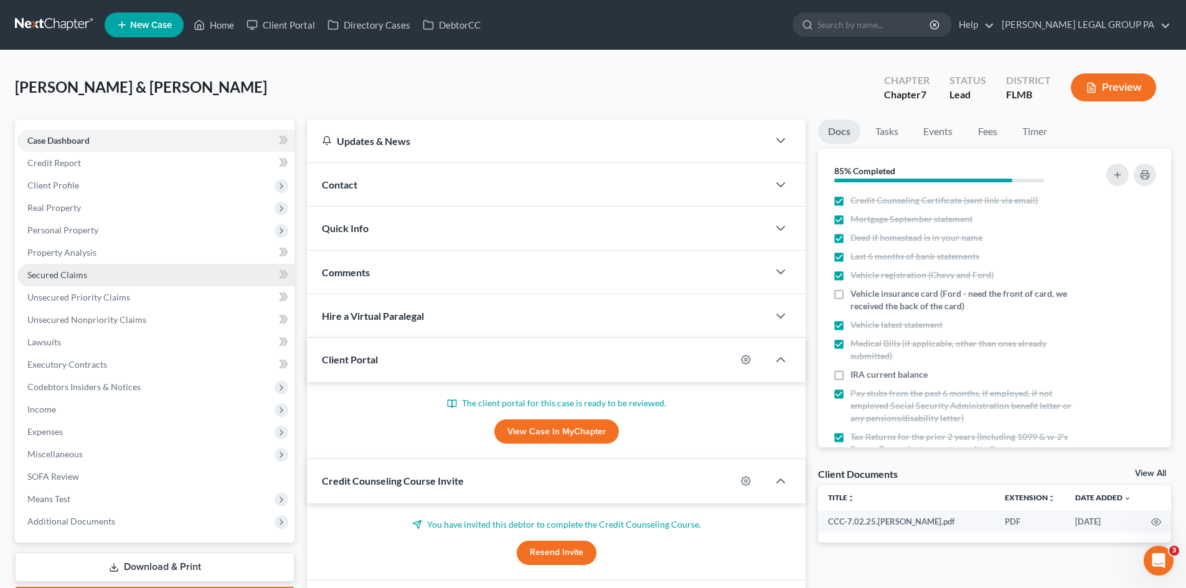
click at [90, 273] on link "Secured Claims" at bounding box center [155, 275] width 277 height 22
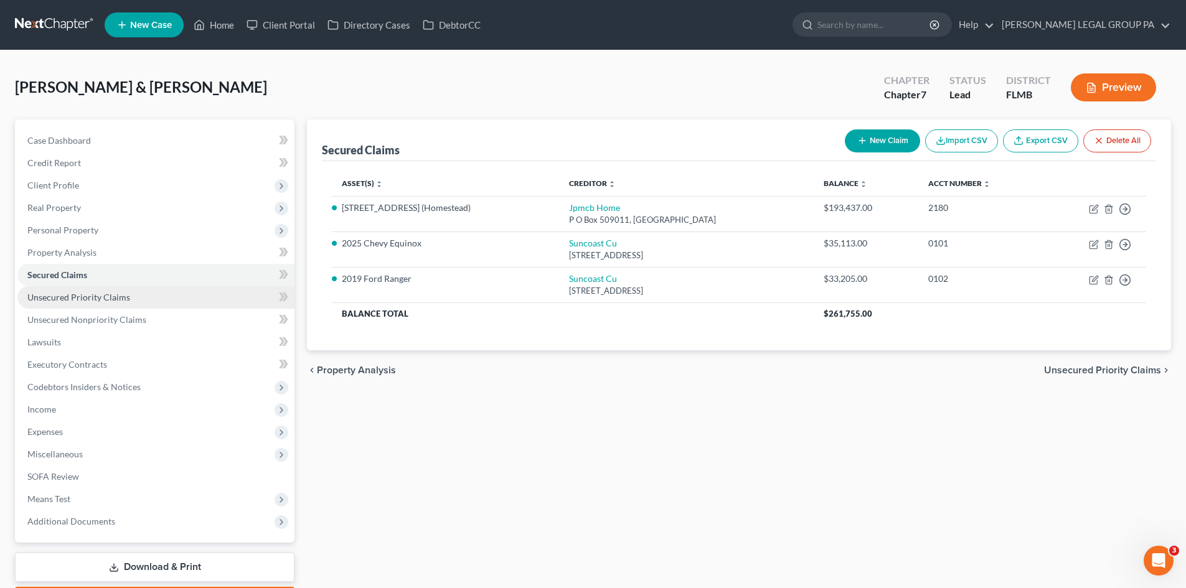
click at [141, 293] on link "Unsecured Priority Claims" at bounding box center [155, 297] width 277 height 22
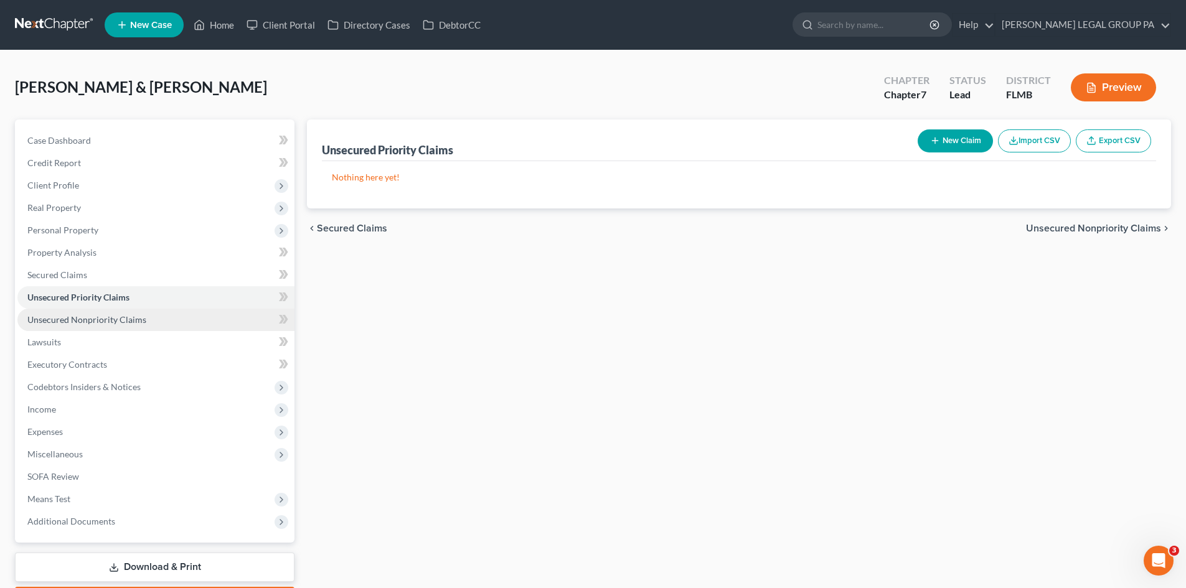
click at [141, 315] on span "Unsecured Nonpriority Claims" at bounding box center [86, 319] width 119 height 11
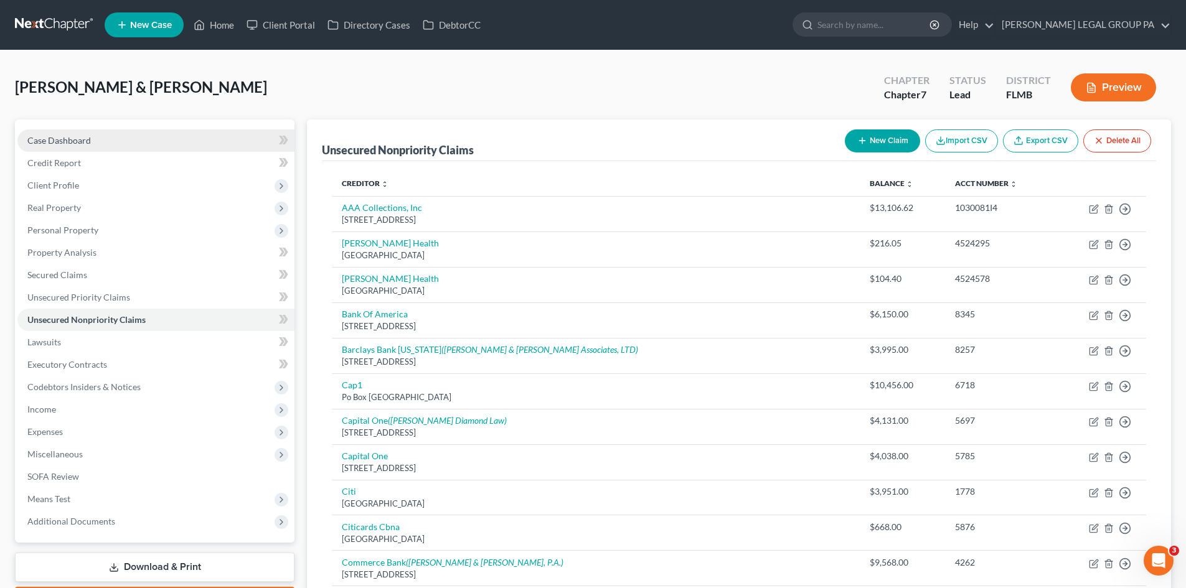
click at [88, 129] on link "Case Dashboard" at bounding box center [155, 140] width 277 height 22
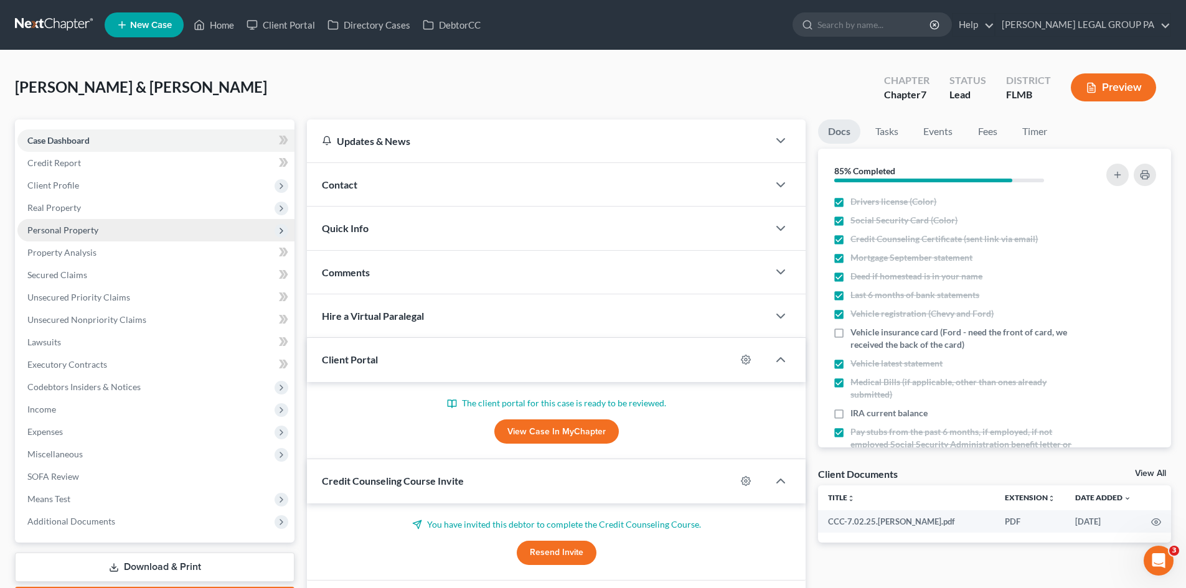
click at [89, 231] on span "Personal Property" at bounding box center [62, 230] width 71 height 11
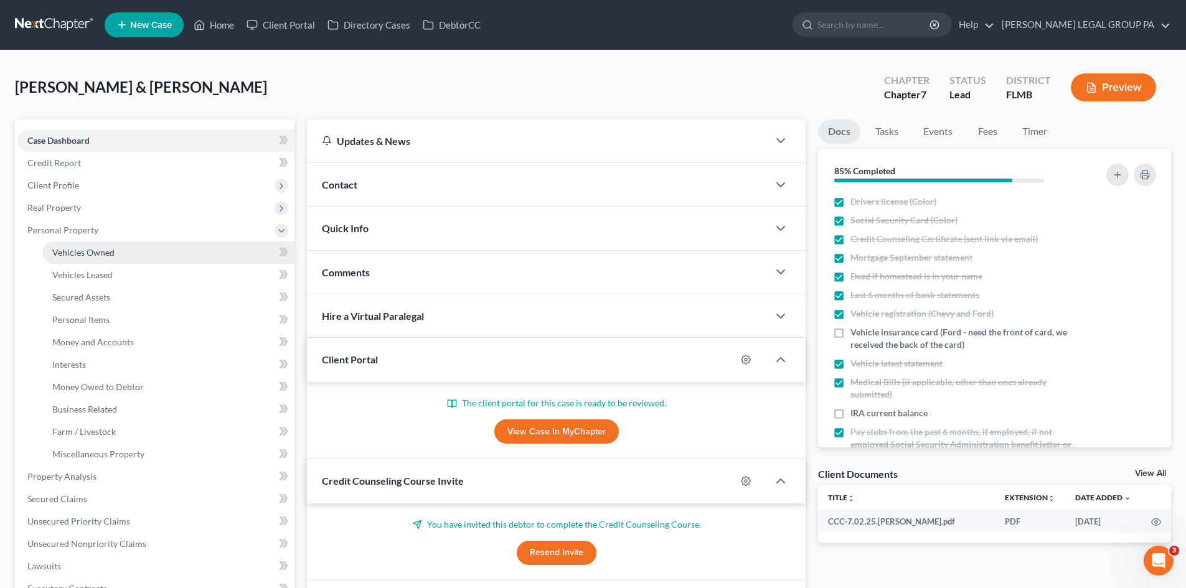
click at [96, 249] on span "Vehicles Owned" at bounding box center [83, 252] width 62 height 11
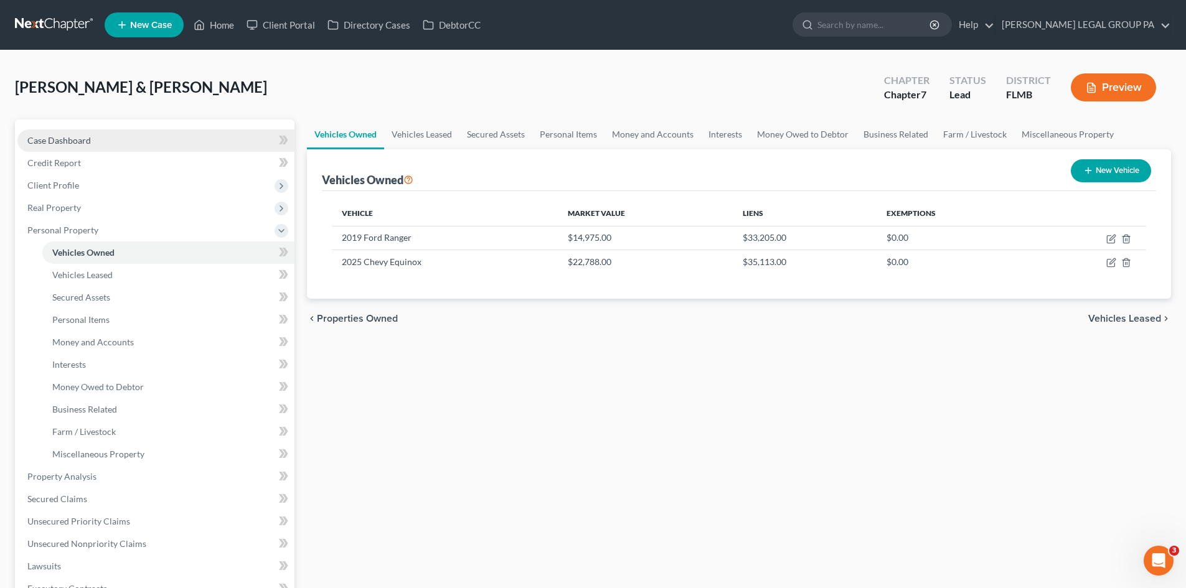
click at [121, 136] on link "Case Dashboard" at bounding box center [155, 140] width 277 height 22
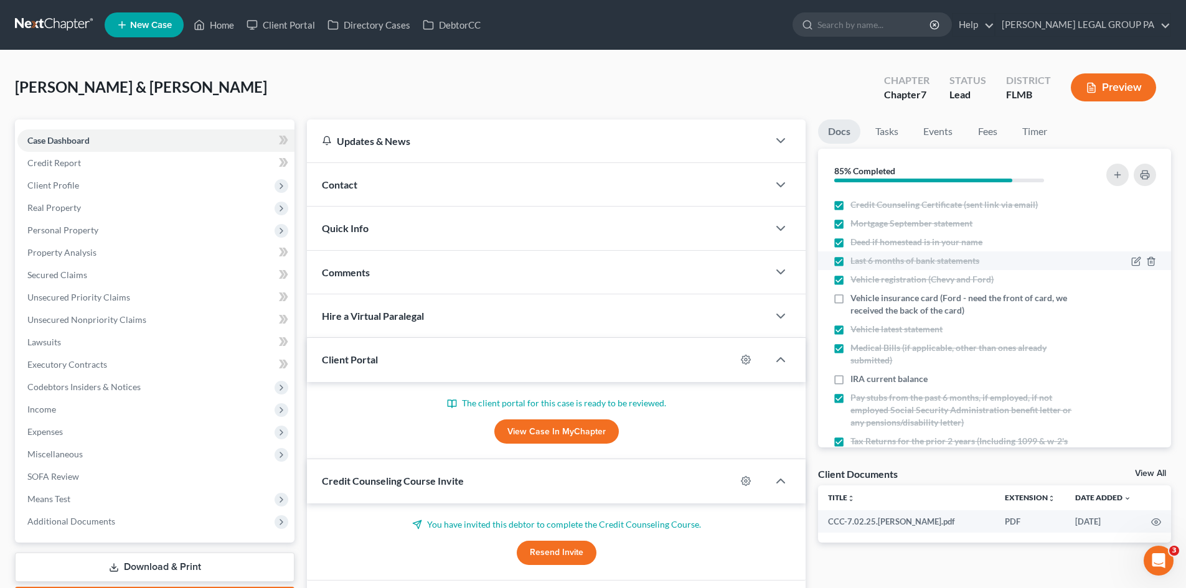
scroll to position [62, 0]
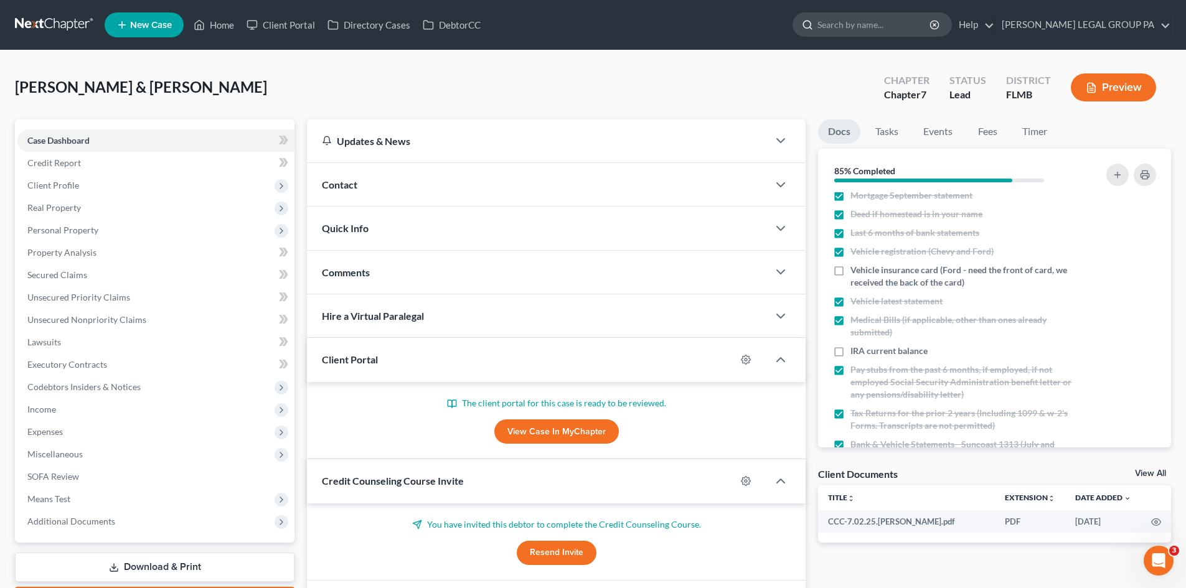
click at [906, 22] on input "search" at bounding box center [874, 24] width 114 height 23
type input "troupe"
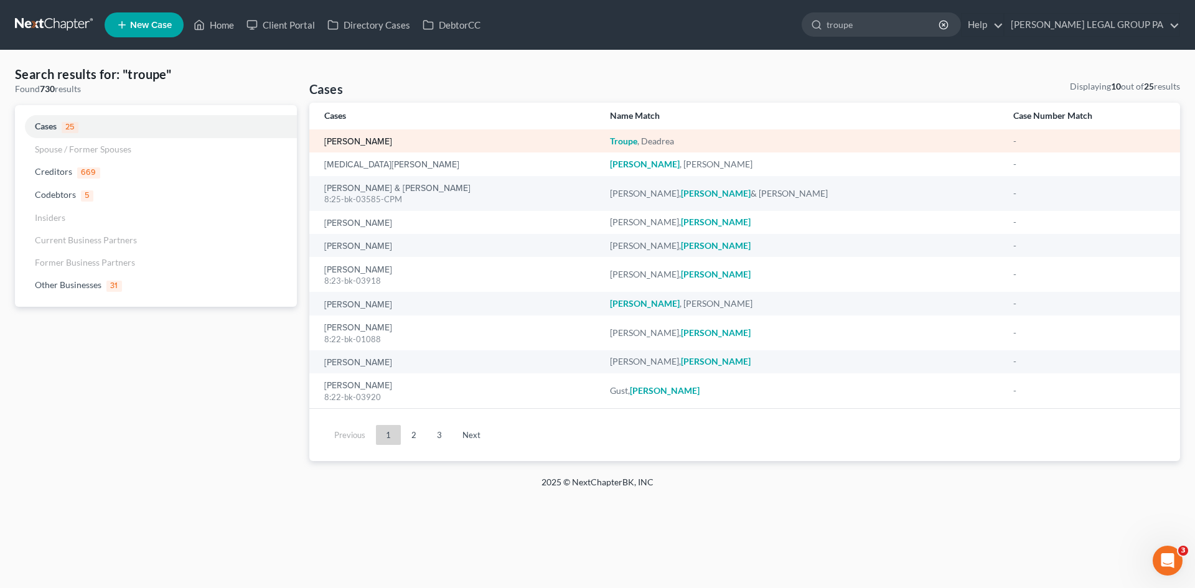
click at [385, 138] on link "[PERSON_NAME]" at bounding box center [358, 142] width 68 height 9
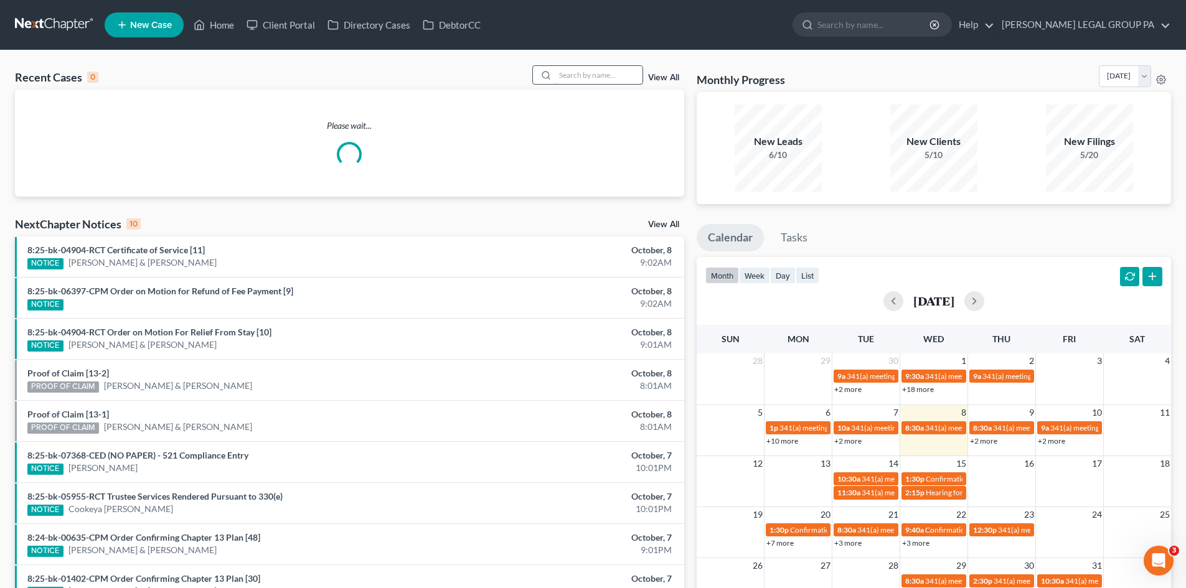
click at [561, 72] on input "search" at bounding box center [598, 75] width 87 height 18
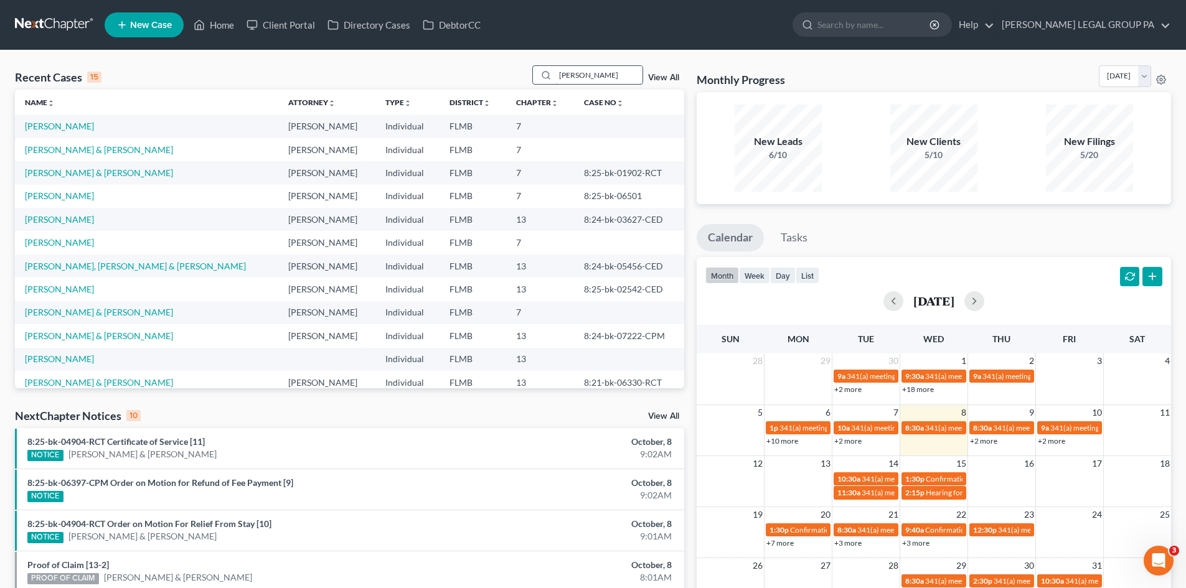
type input "watson"
